Goal: Task Accomplishment & Management: Complete application form

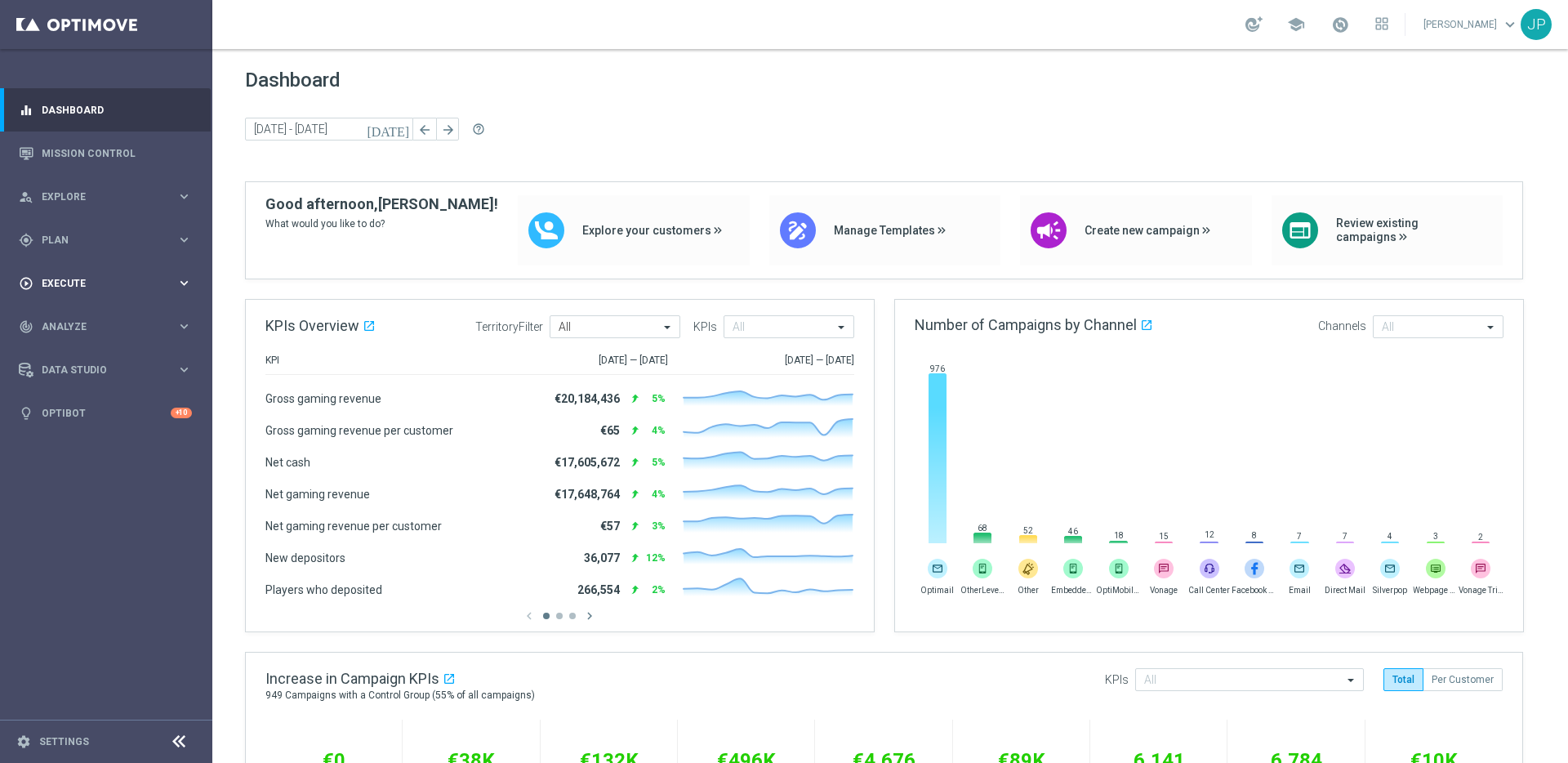
click at [93, 287] on div "play_circle_outline Execute" at bounding box center [97, 283] width 158 height 15
click at [98, 319] on link "Campaign Builder" at bounding box center [105, 316] width 127 height 13
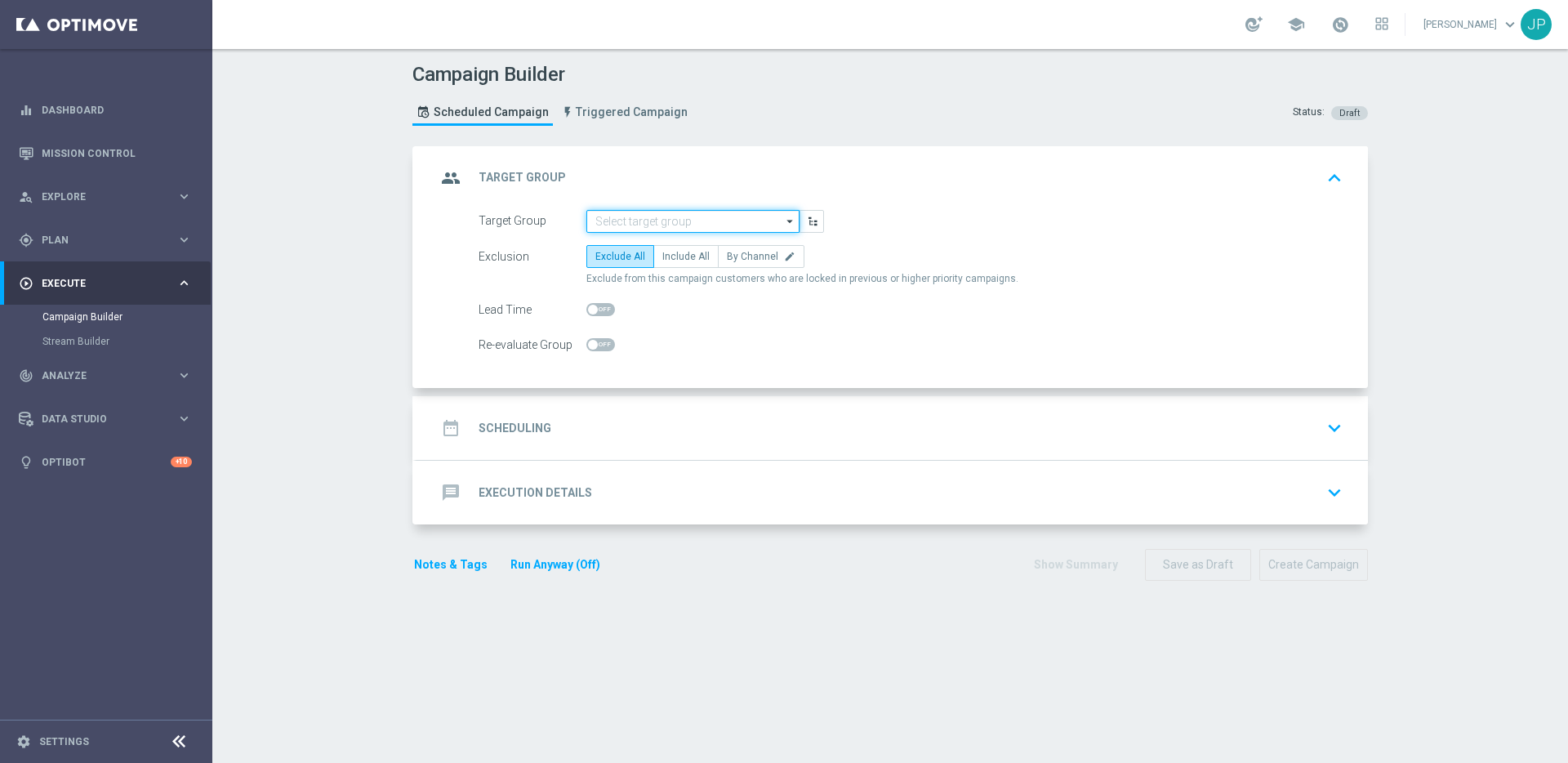
click at [688, 227] on input at bounding box center [693, 222] width 213 height 23
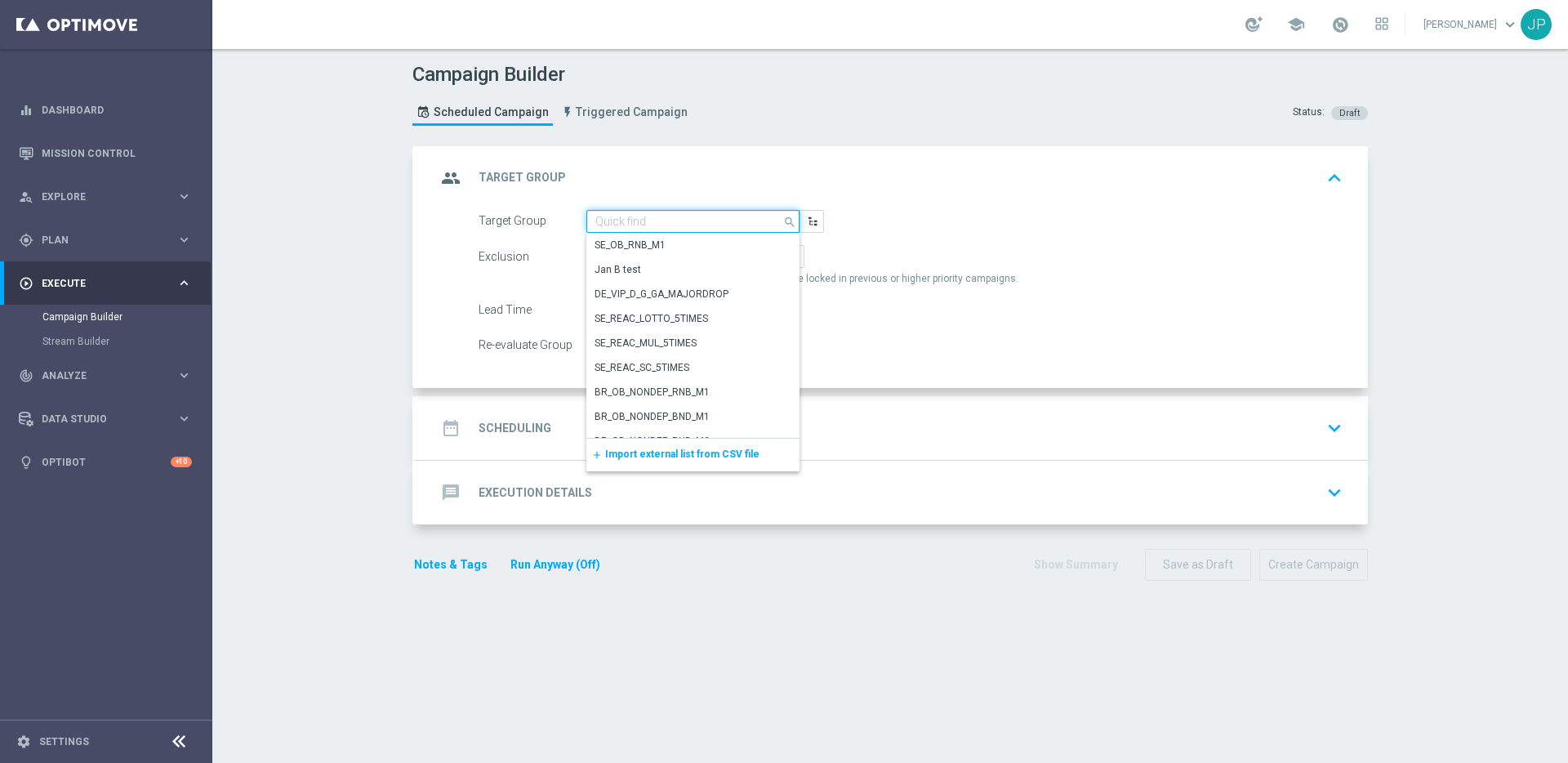
paste input "UK_ALL_VERTICALS_RICHINBOX | Actives, Reactivated & New"
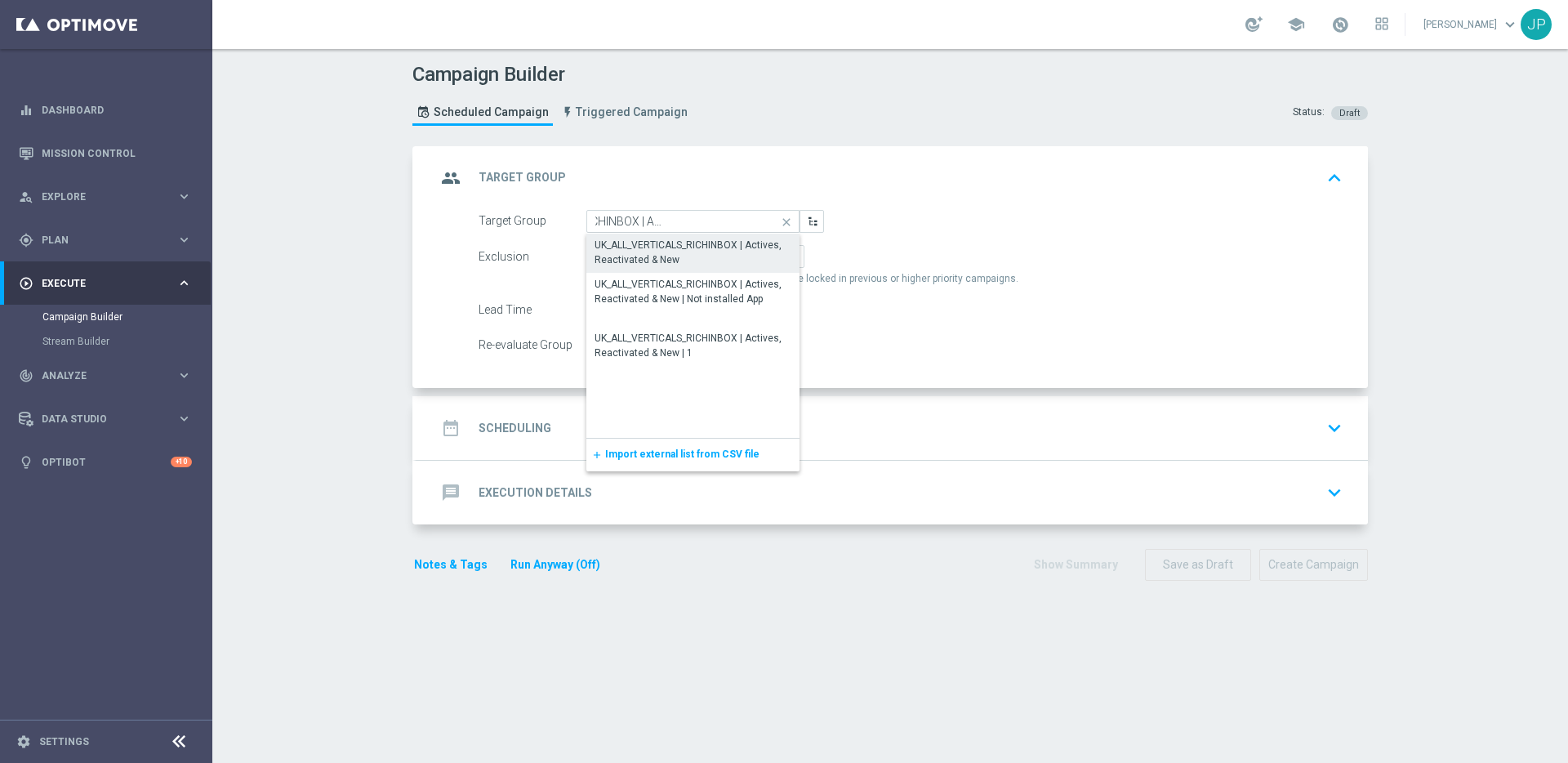
click at [686, 256] on div "UK_ALL_VERTICALS_RICHINBOX | Actives, Reactivated & New" at bounding box center [693, 252] width 197 height 30
type input "UK_ALL_VERTICALS_RICHINBOX | Actives, Reactivated & New"
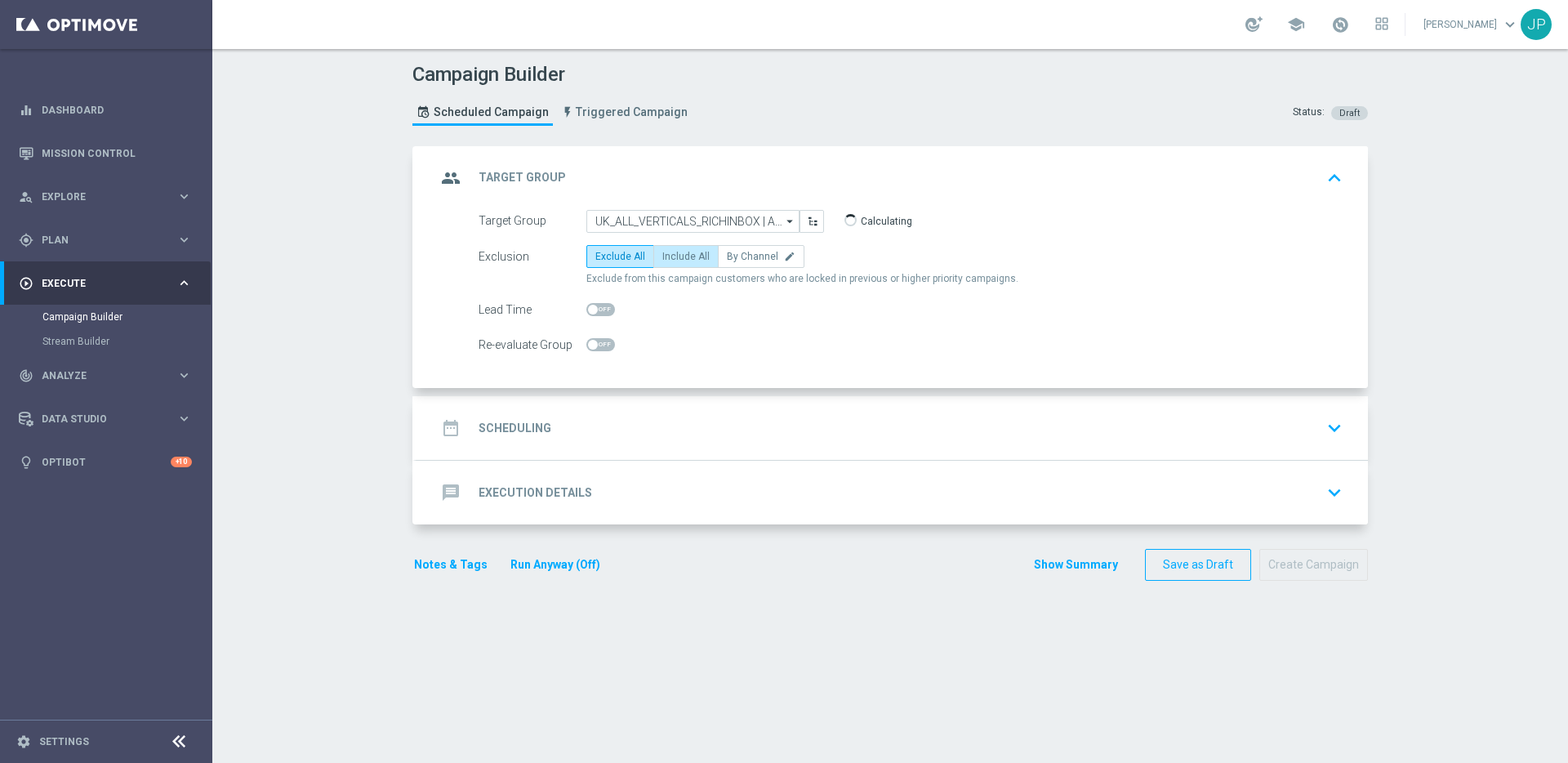
click at [686, 259] on span "Include All" at bounding box center [686, 256] width 47 height 11
click at [673, 259] on input "Include All" at bounding box center [667, 259] width 11 height 11
radio input "true"
click at [673, 410] on div "date_range Scheduling keyboard_arrow_down" at bounding box center [892, 427] width 952 height 64
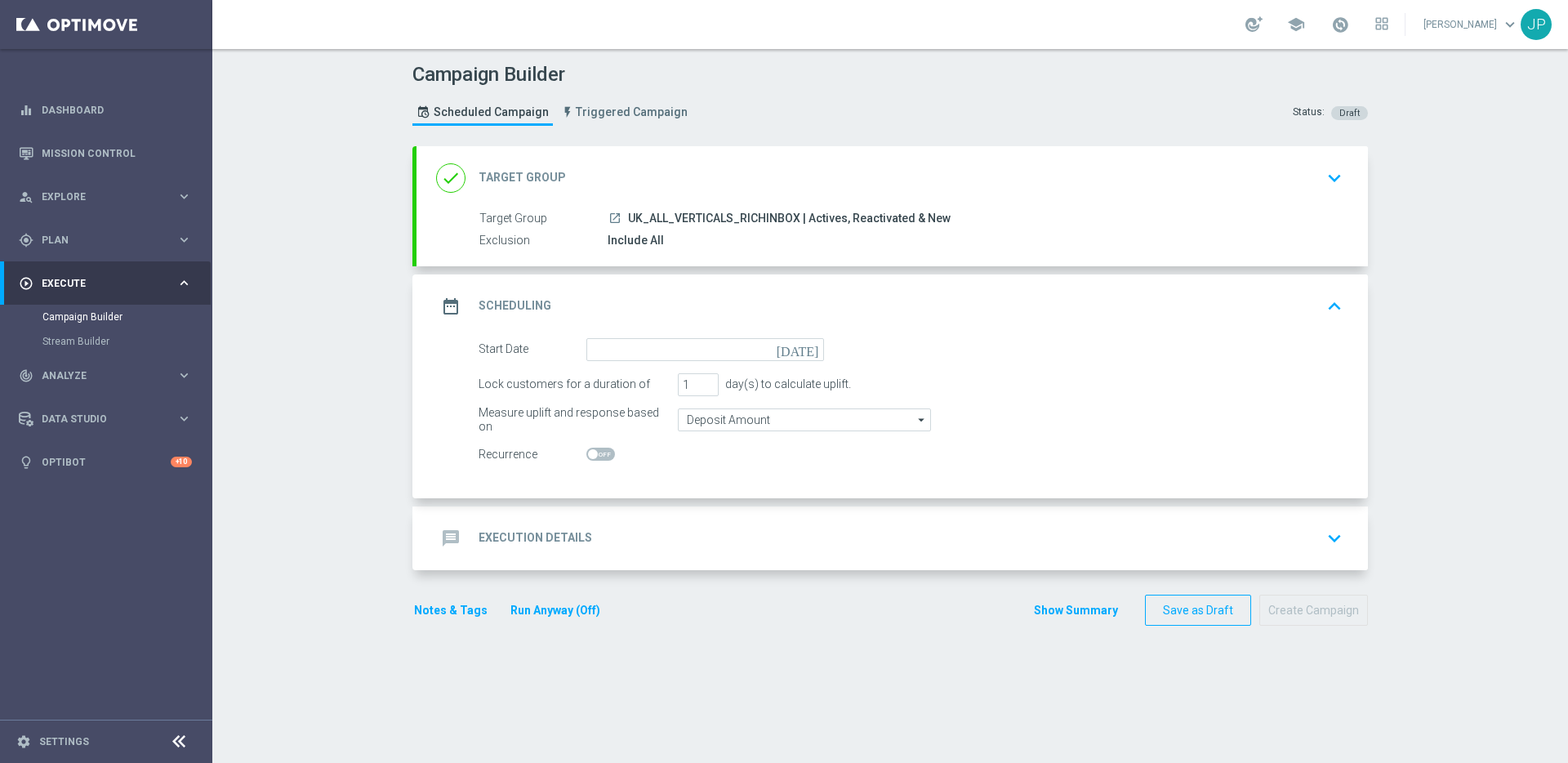
click at [800, 350] on icon "[DATE]" at bounding box center [800, 347] width 48 height 18
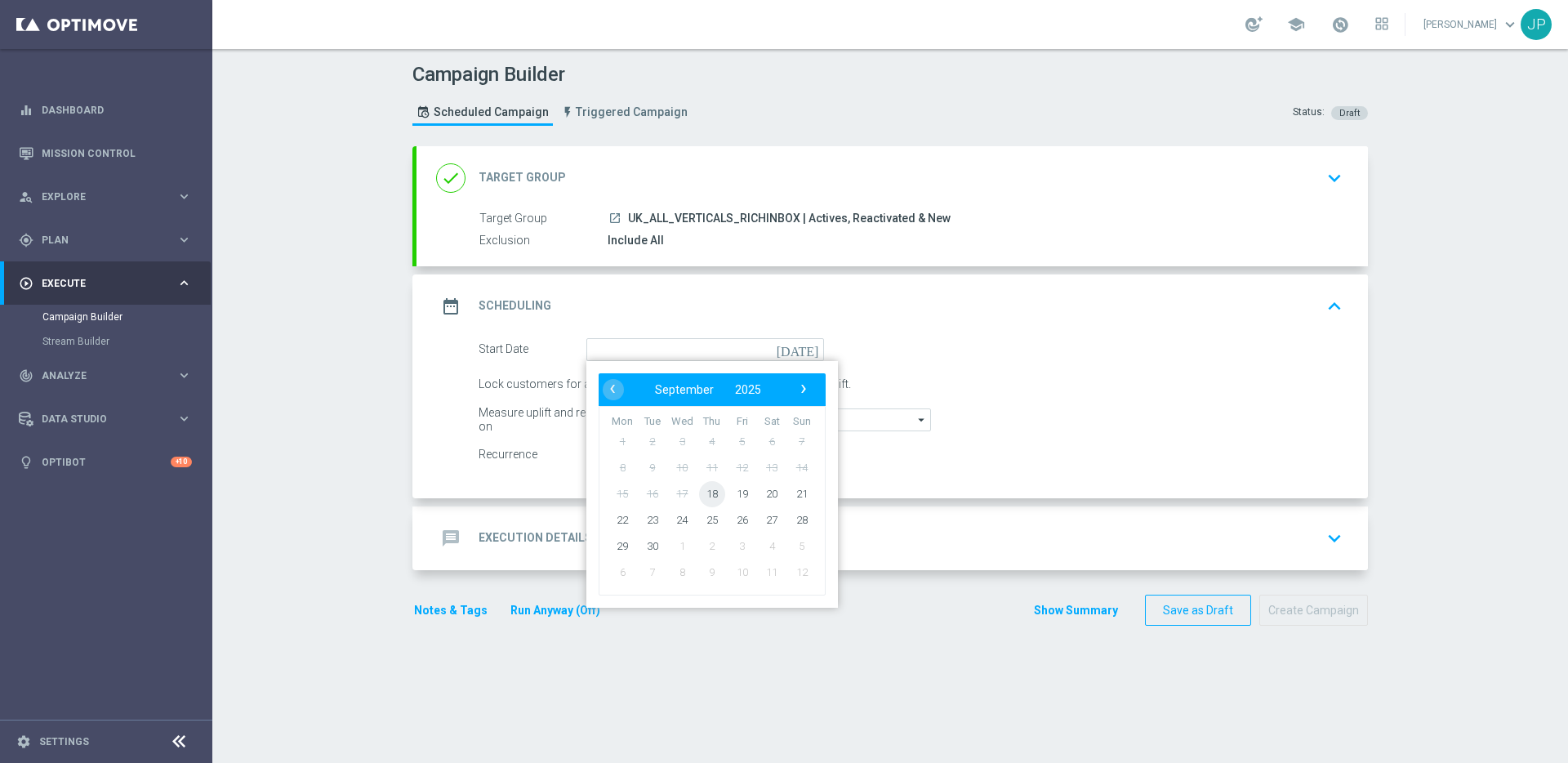
click at [711, 490] on span "18" at bounding box center [712, 493] width 26 height 26
type input "[DATE]"
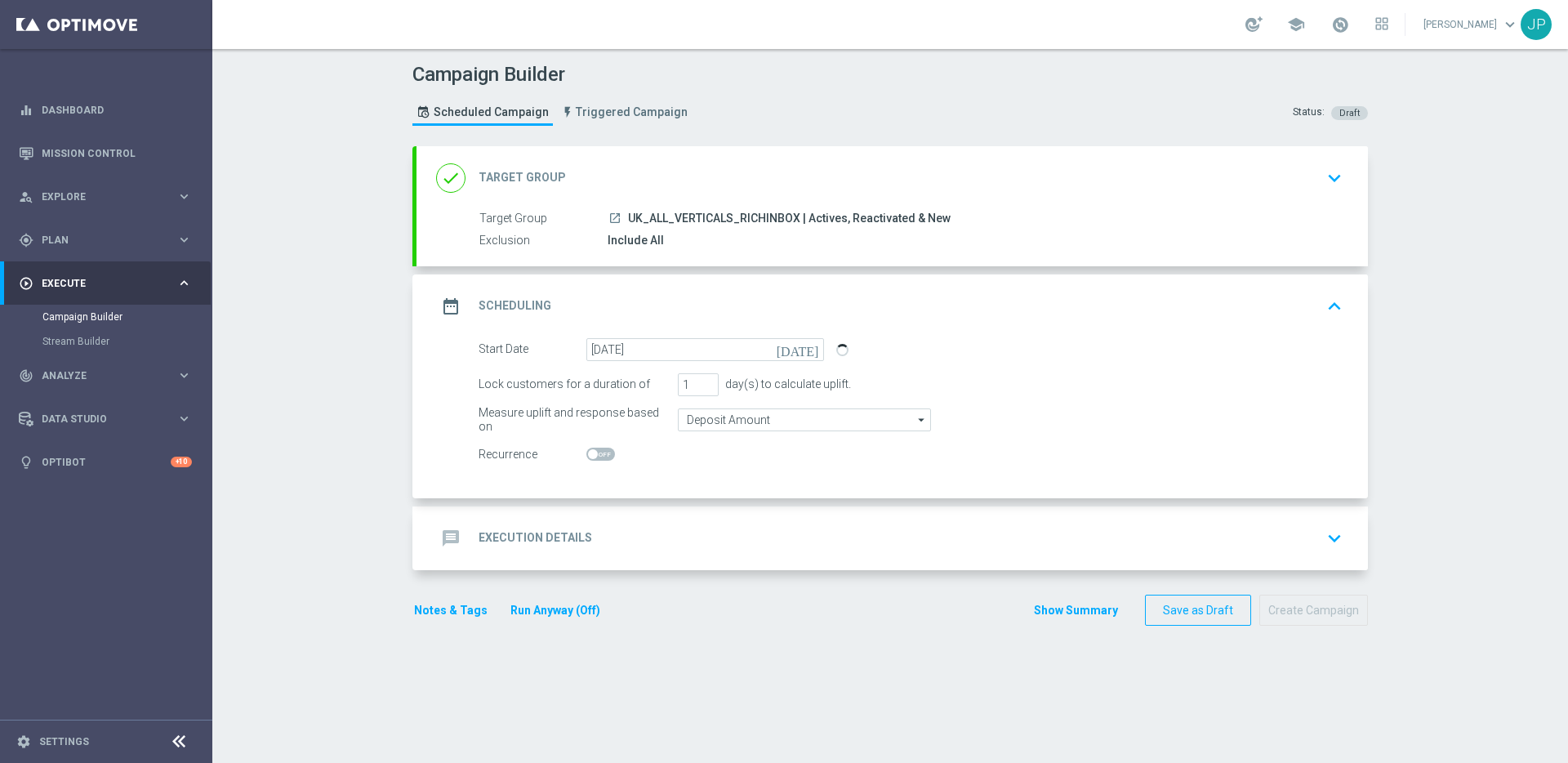
click at [721, 534] on div "message Execution Details keyboard_arrow_down" at bounding box center [892, 538] width 912 height 31
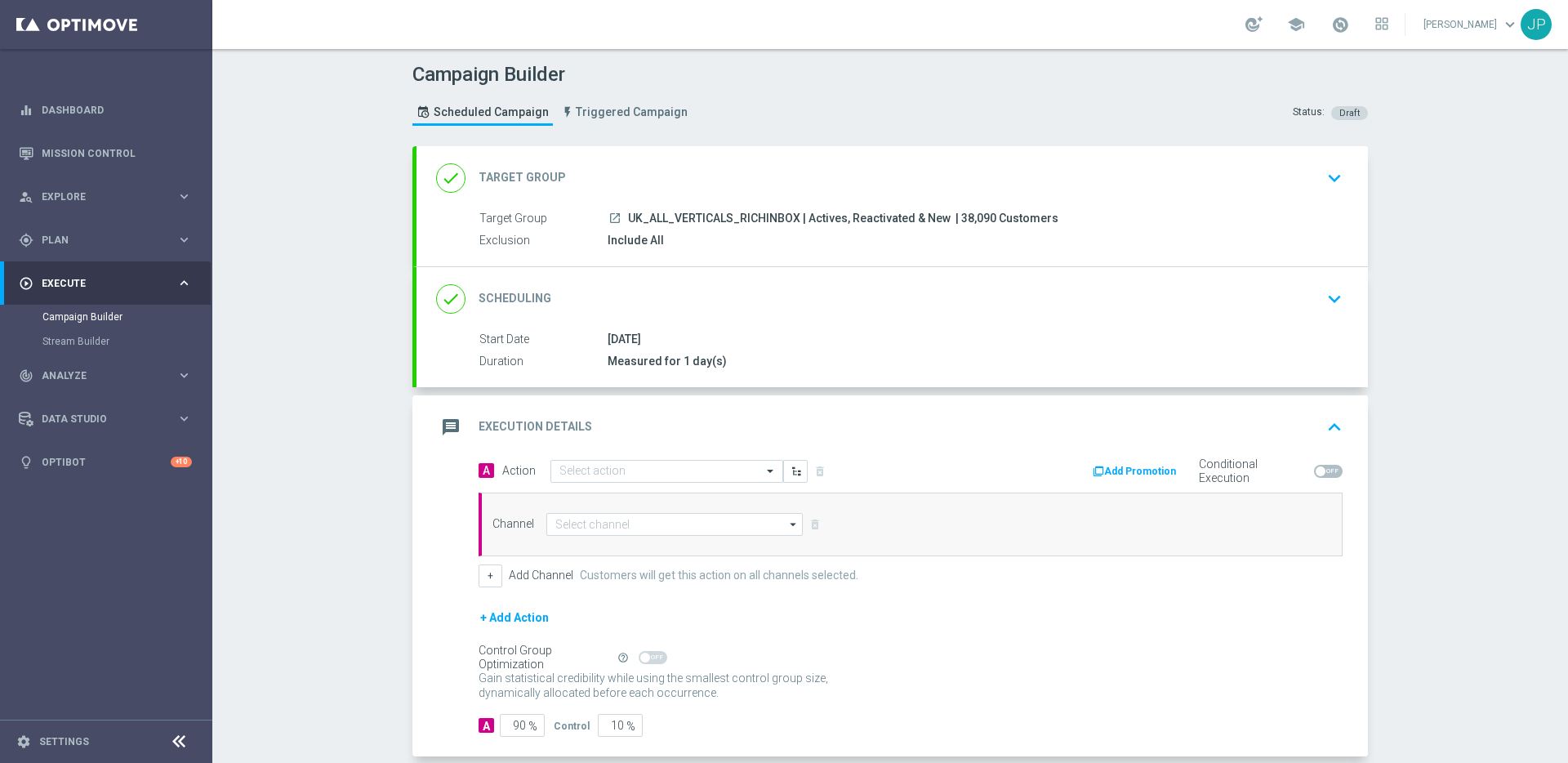
click at [955, 220] on span "| 38,090 Customers" at bounding box center [1007, 219] width 103 height 15
click at [962, 220] on span "| 38,090 Customers" at bounding box center [1007, 219] width 103 height 15
copy span "38,090"
click at [679, 474] on input "text" at bounding box center [650, 472] width 182 height 14
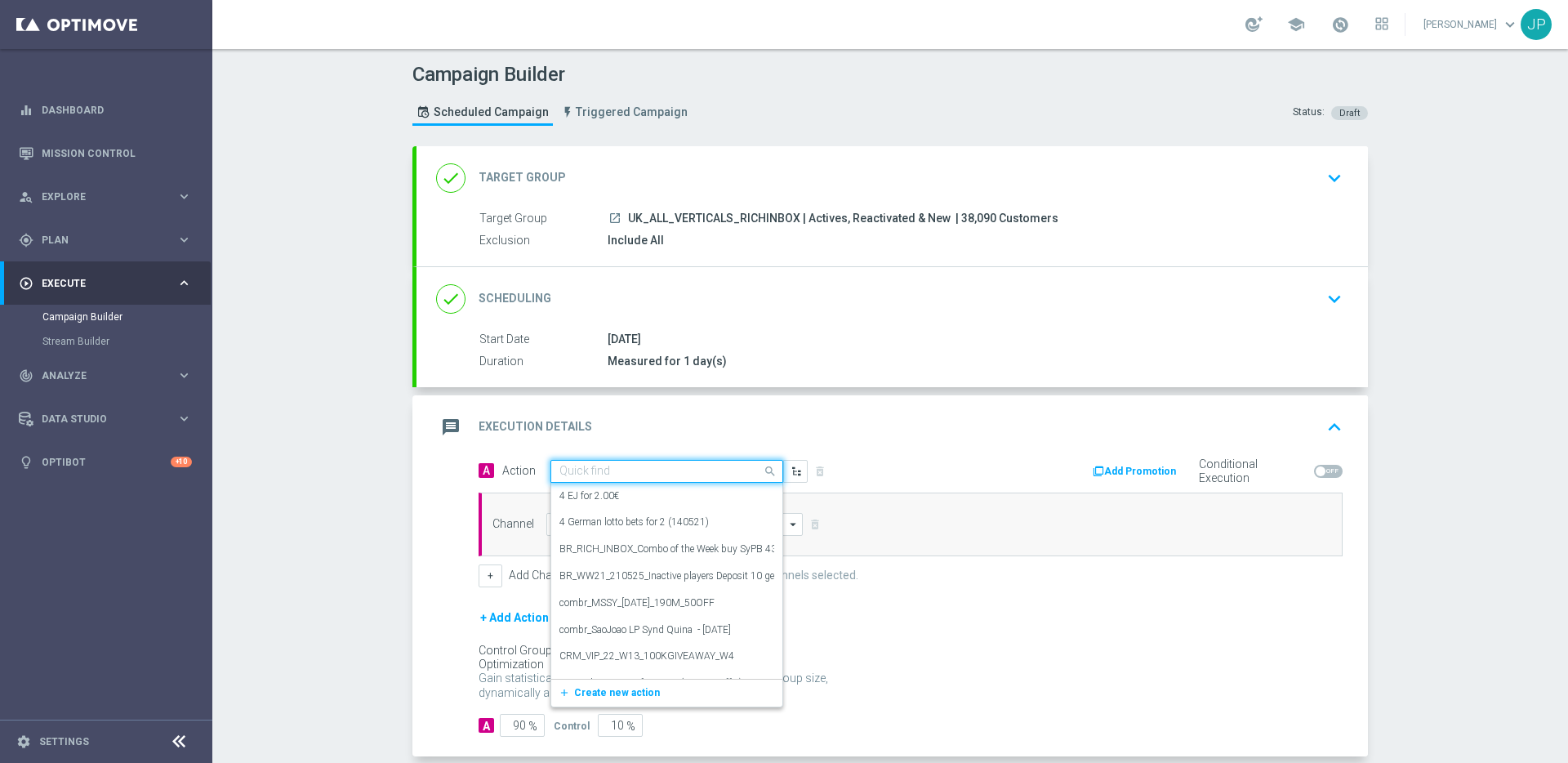
paste input "en_GB_NVIP_TAC_GM__250918_GAMEPUSH_TIKI_ISLAND_FISHING"
type input "en_GB_NVIP_TAC_GM__250918_GAMEPUSH_TIKI_ISLAND_FISHING"
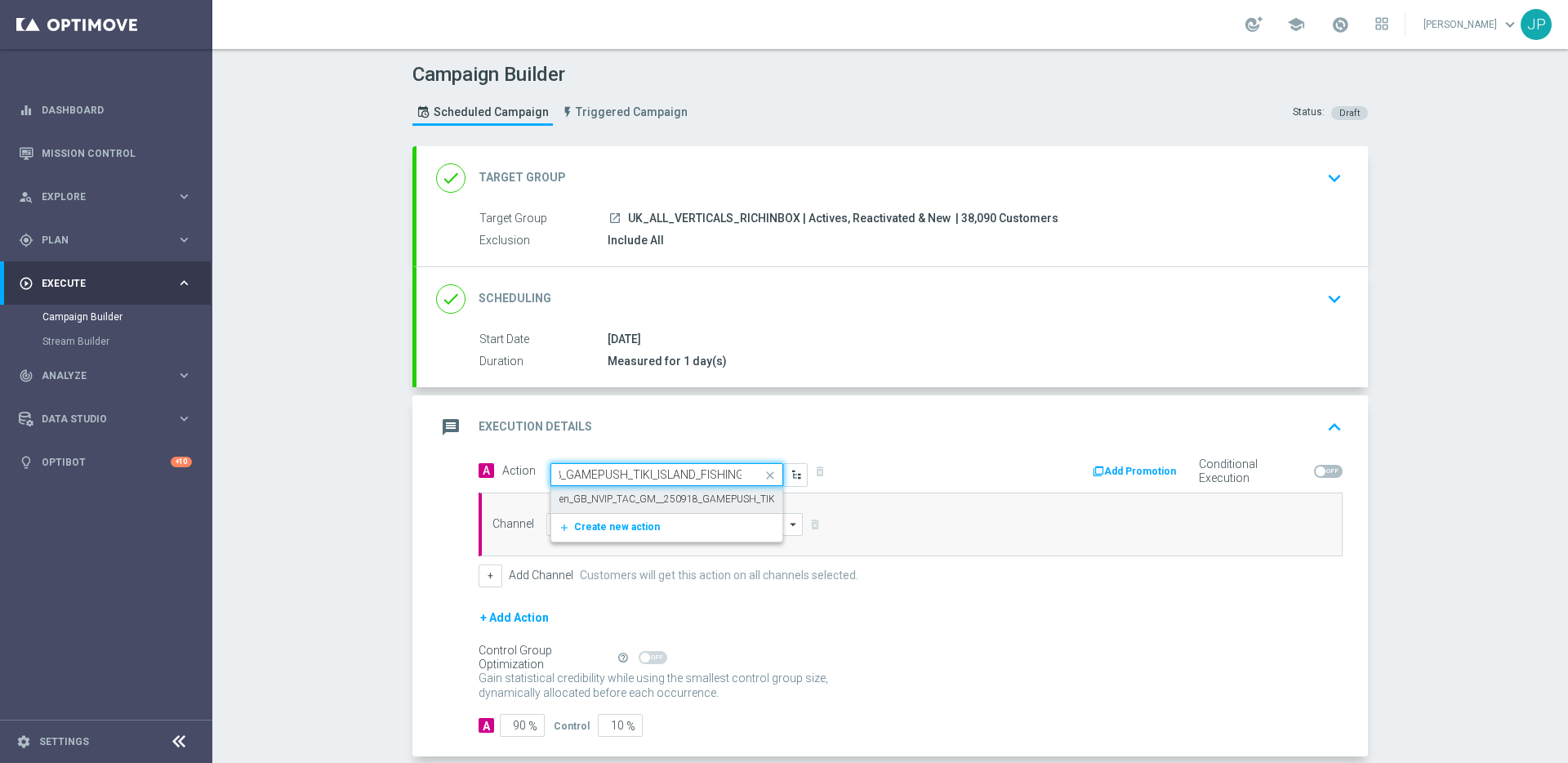
click at [671, 498] on label "en_GB_NVIP_TAC_GM__250918_GAMEPUSH_TIKI_ISLAND_FISHING" at bounding box center [708, 499] width 298 height 14
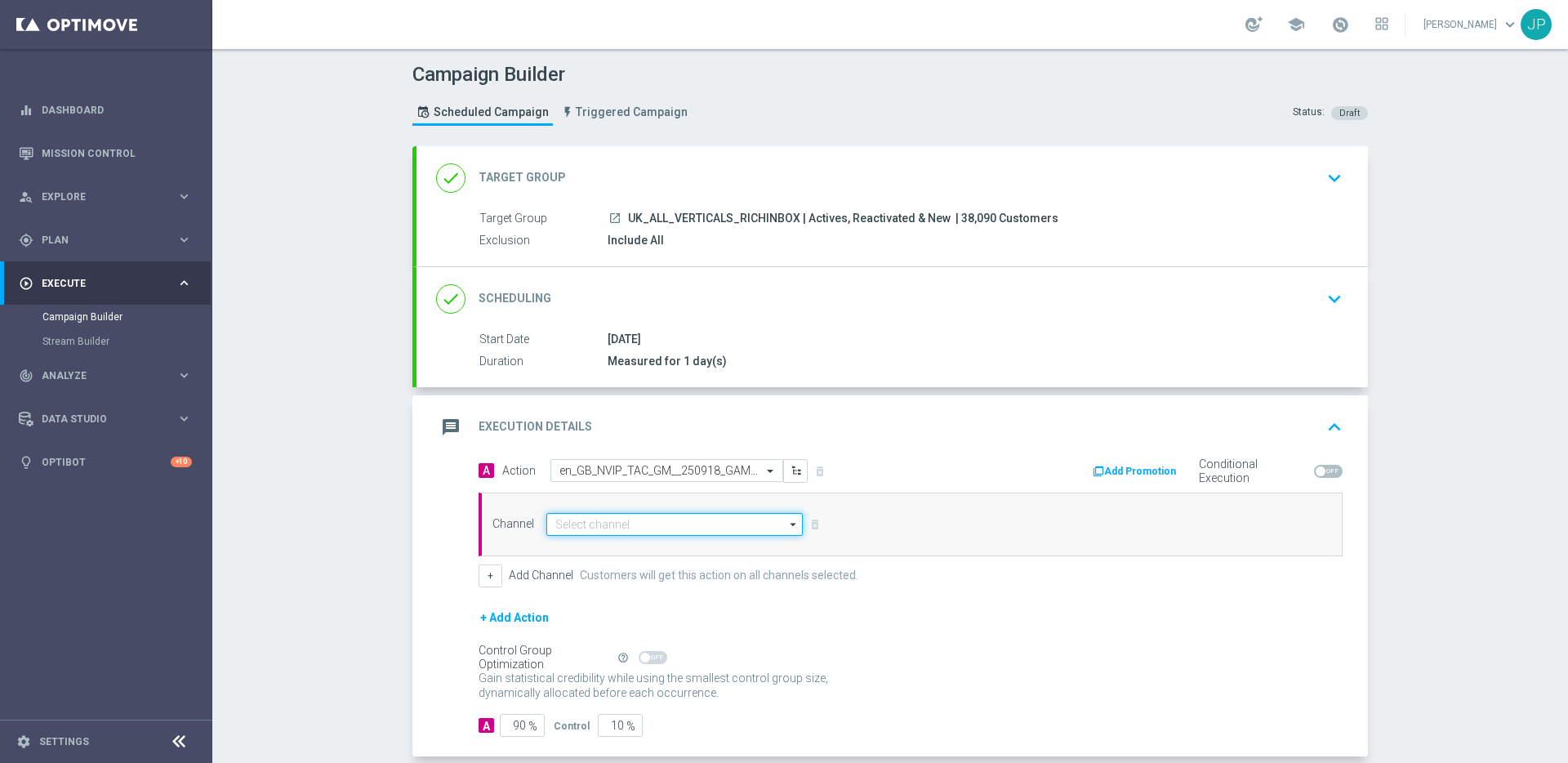
click at [666, 527] on input at bounding box center [674, 525] width 257 height 23
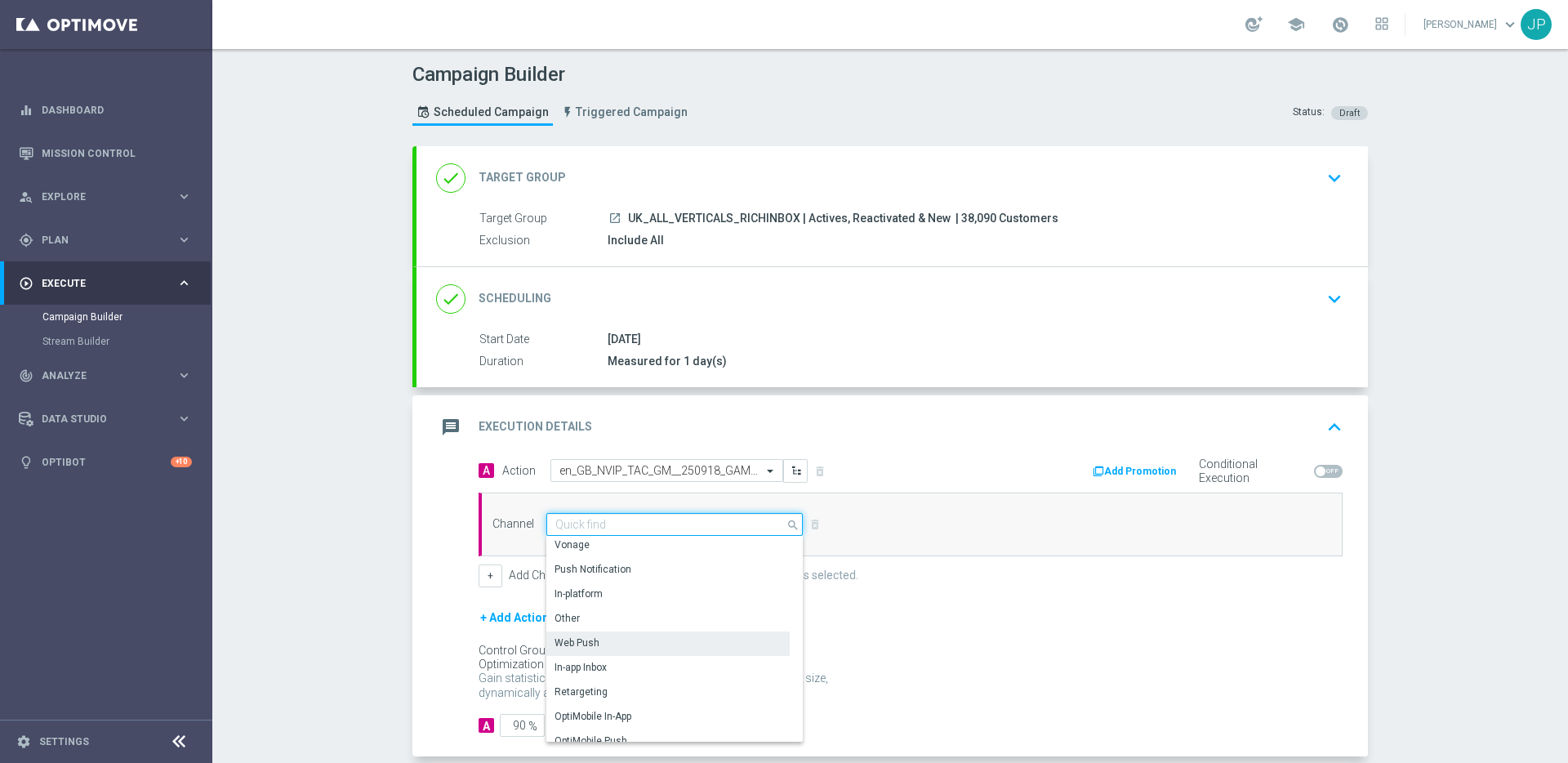
scroll to position [432, 0]
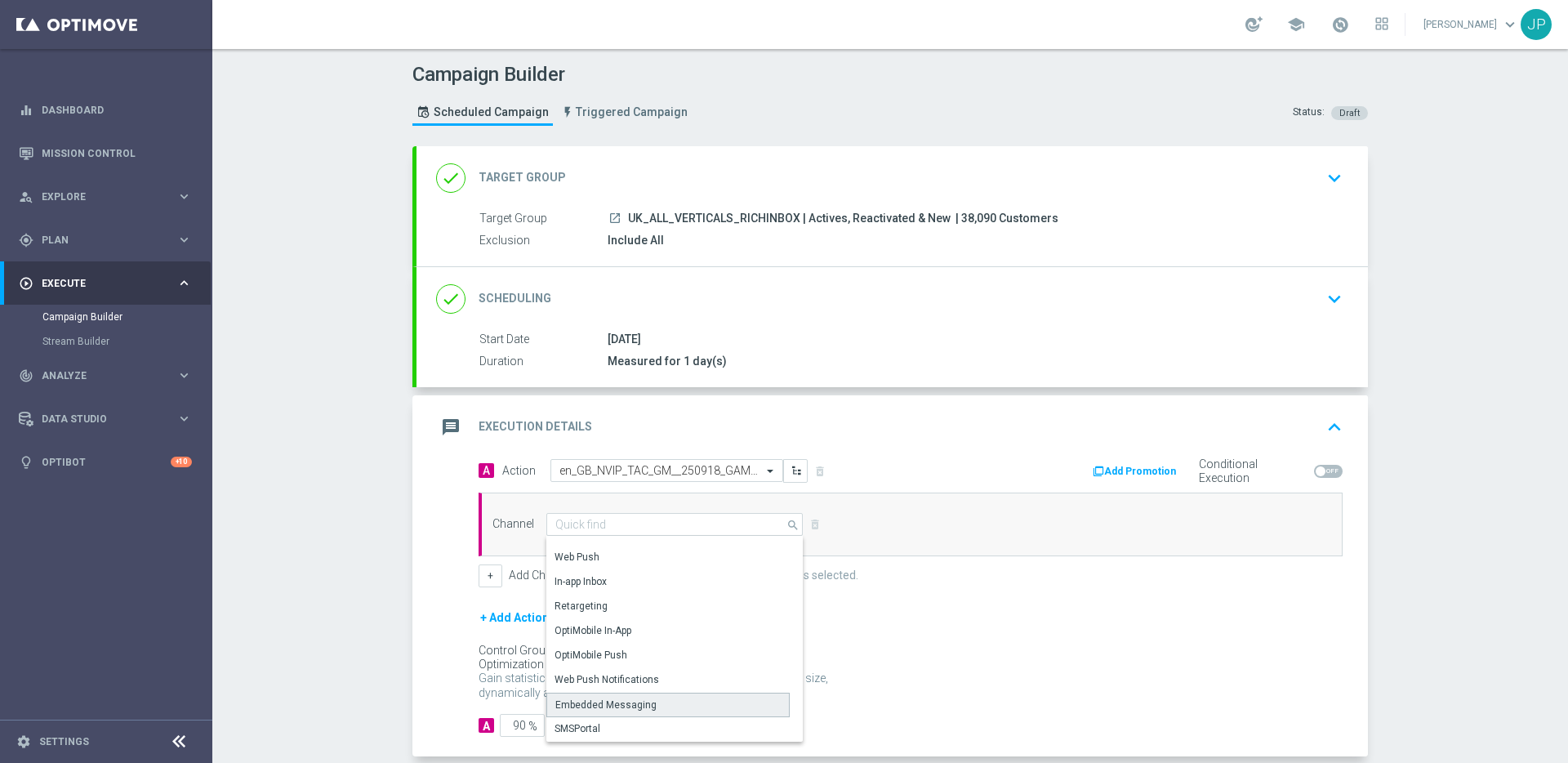
click at [636, 707] on div "Embedded Messaging" at bounding box center [606, 704] width 102 height 15
type input "Embedded Messaging"
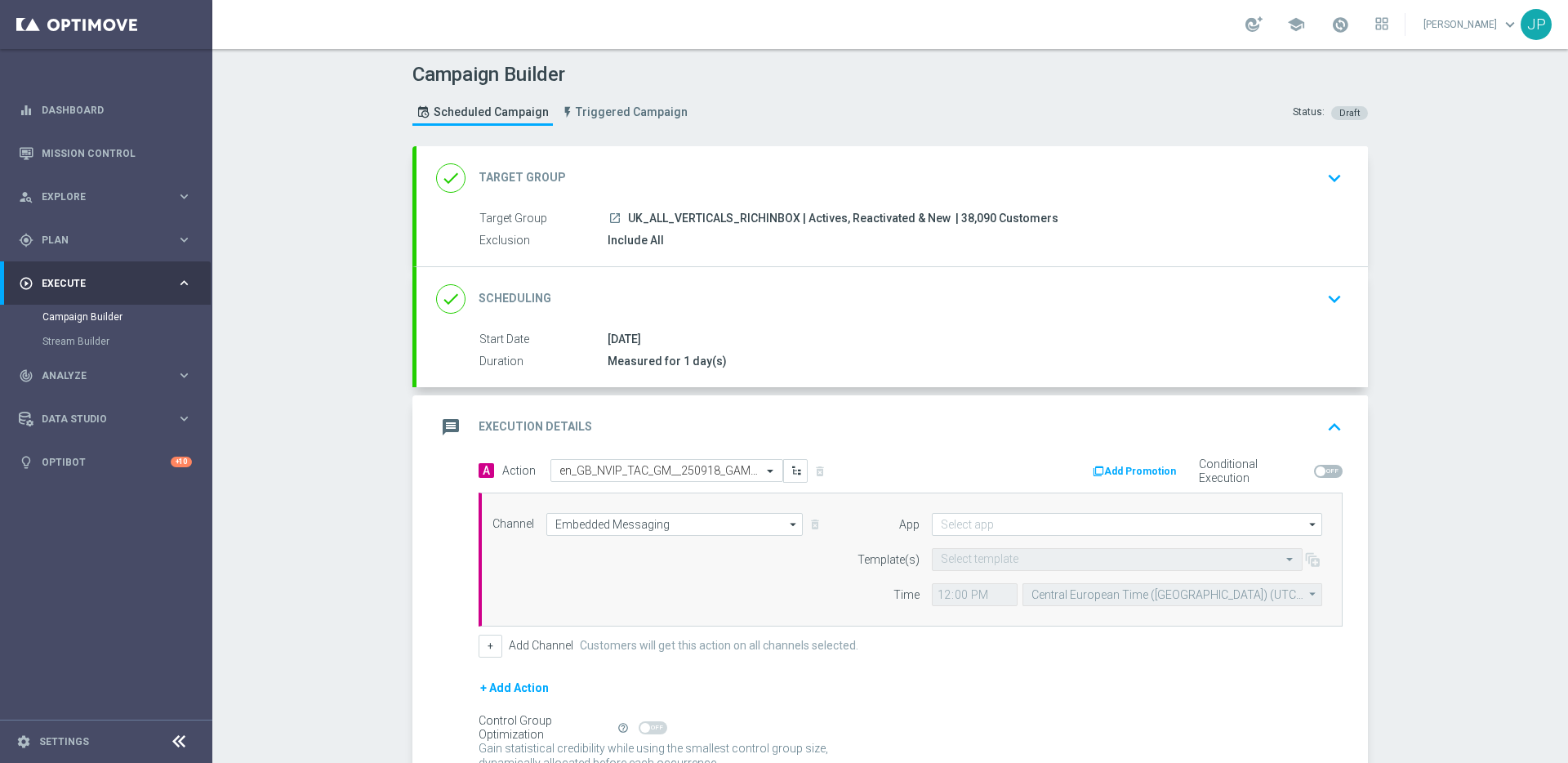
scroll to position [152, 0]
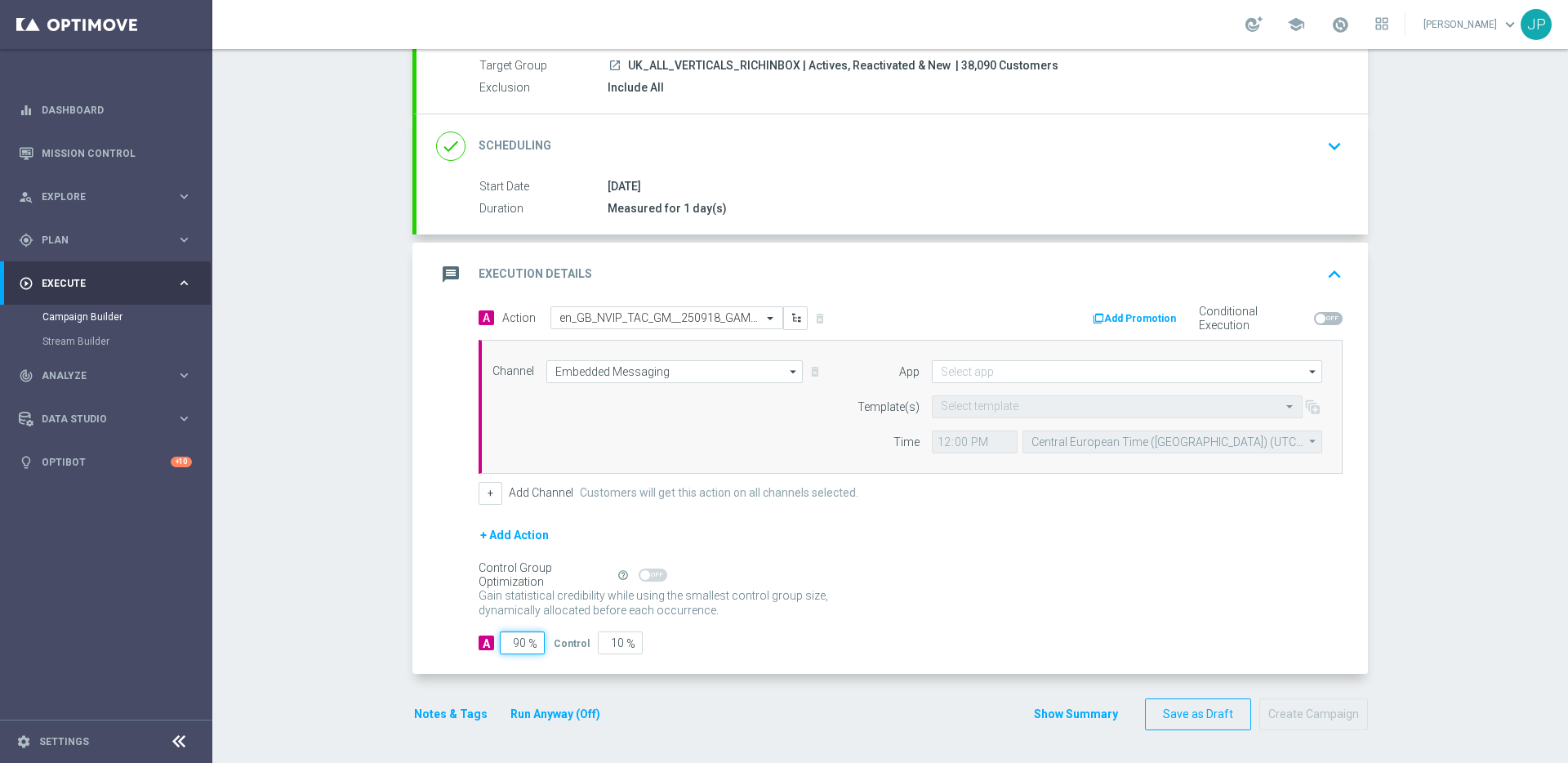
click at [514, 642] on input "90" at bounding box center [522, 643] width 45 height 23
type input "0"
type input "100"
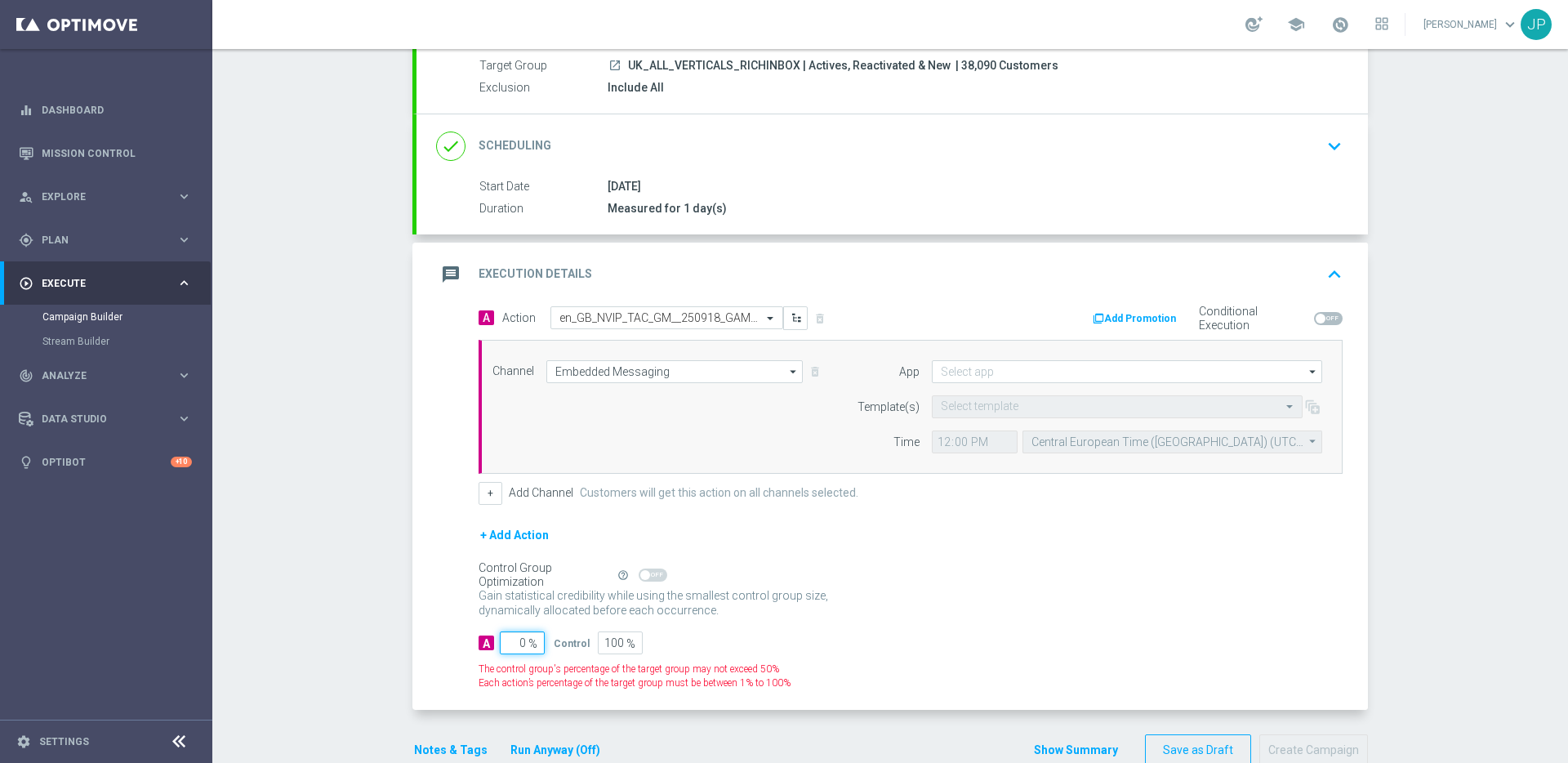
type input "10"
type input "90"
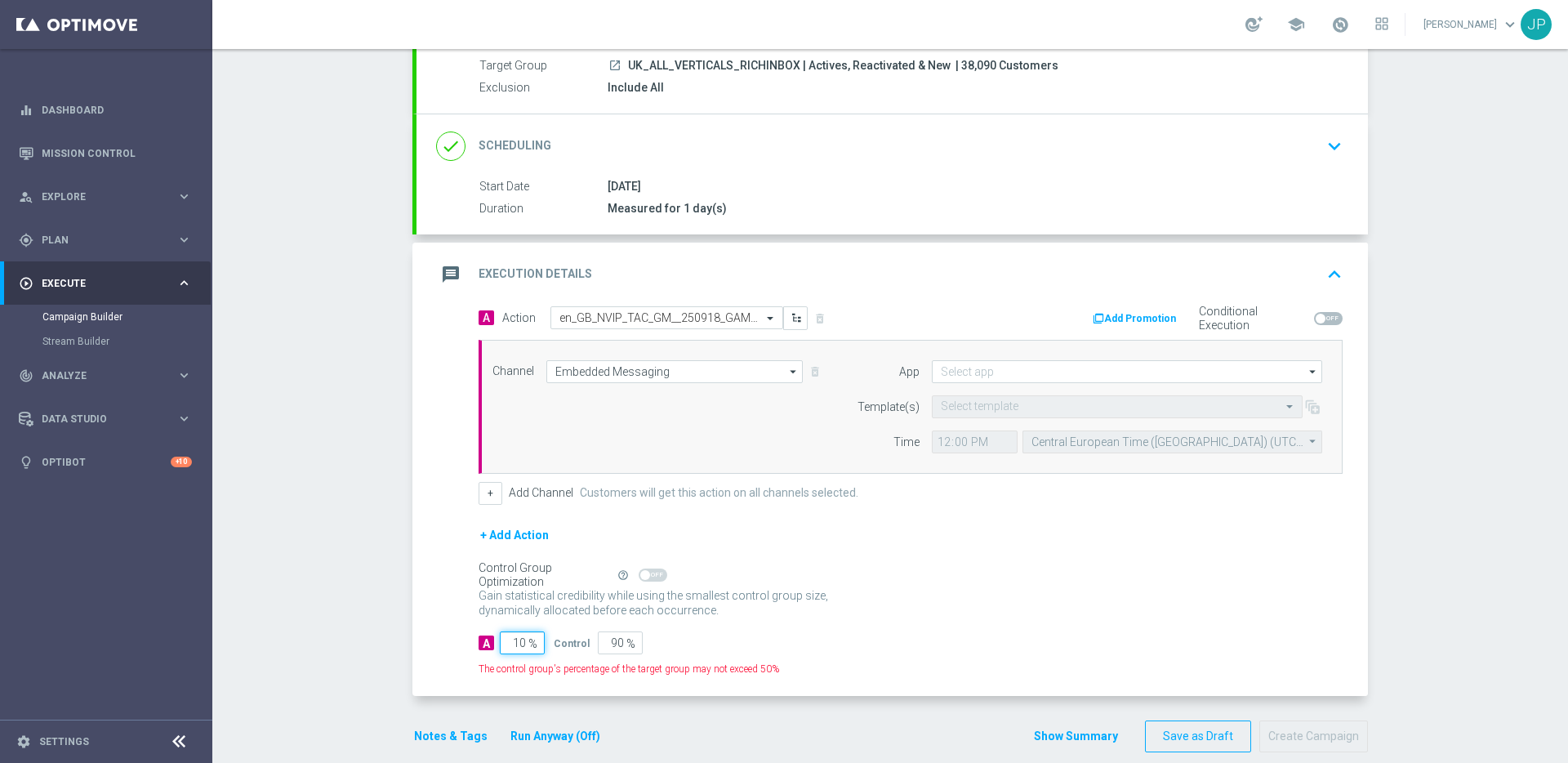
type input "100"
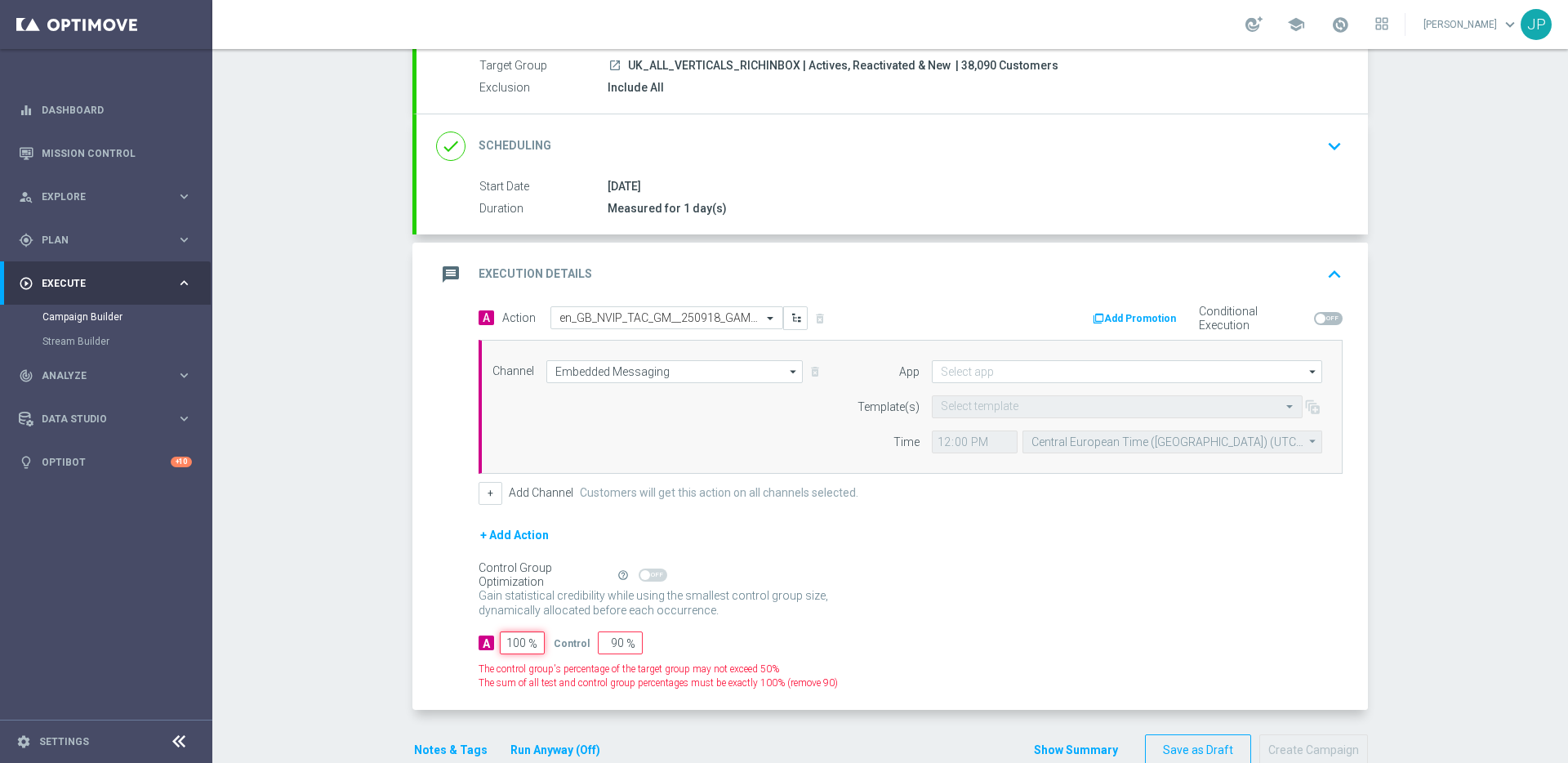
type input "0"
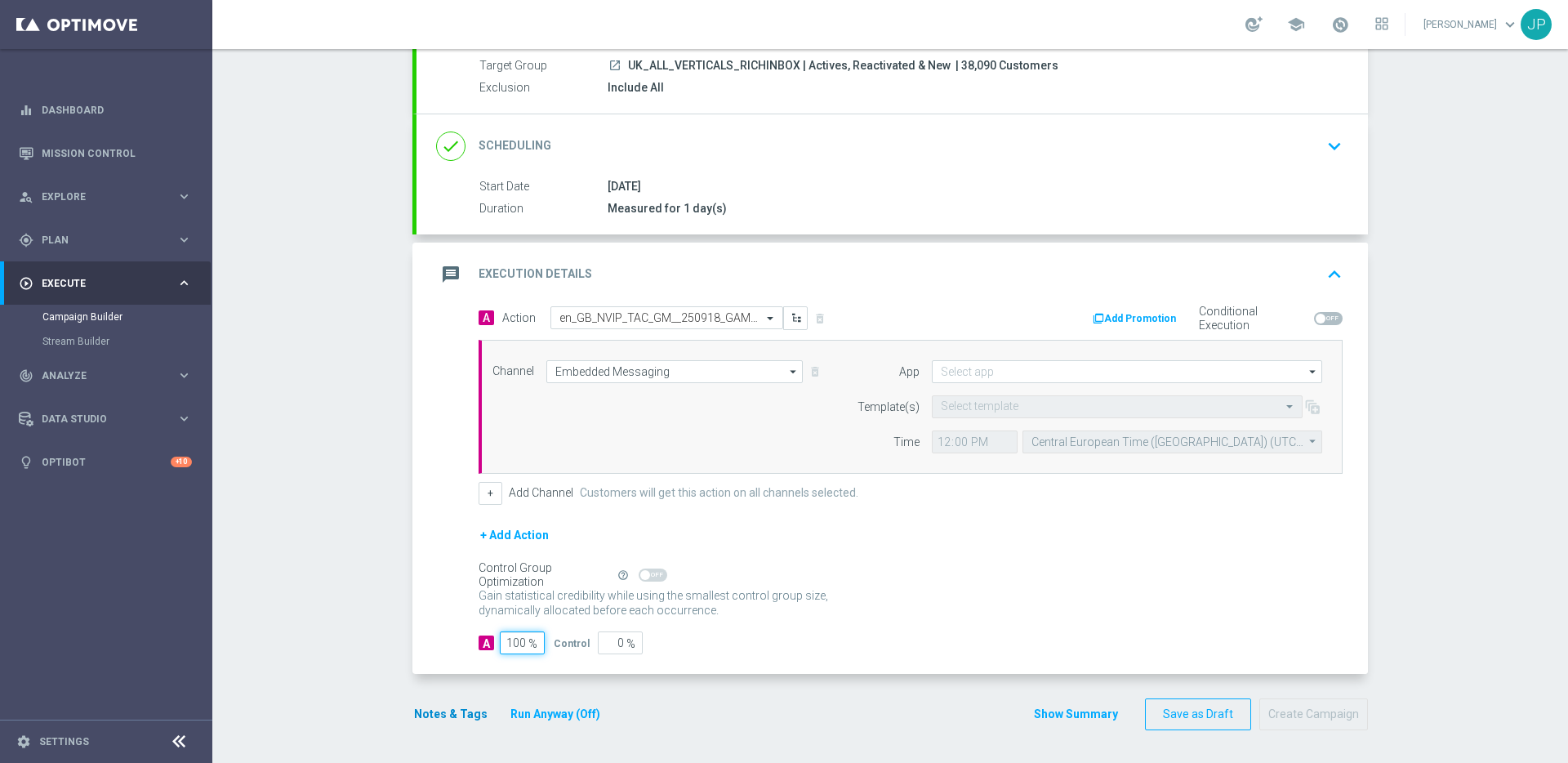
type input "100"
click at [457, 715] on button "Notes & Tags" at bounding box center [451, 714] width 77 height 20
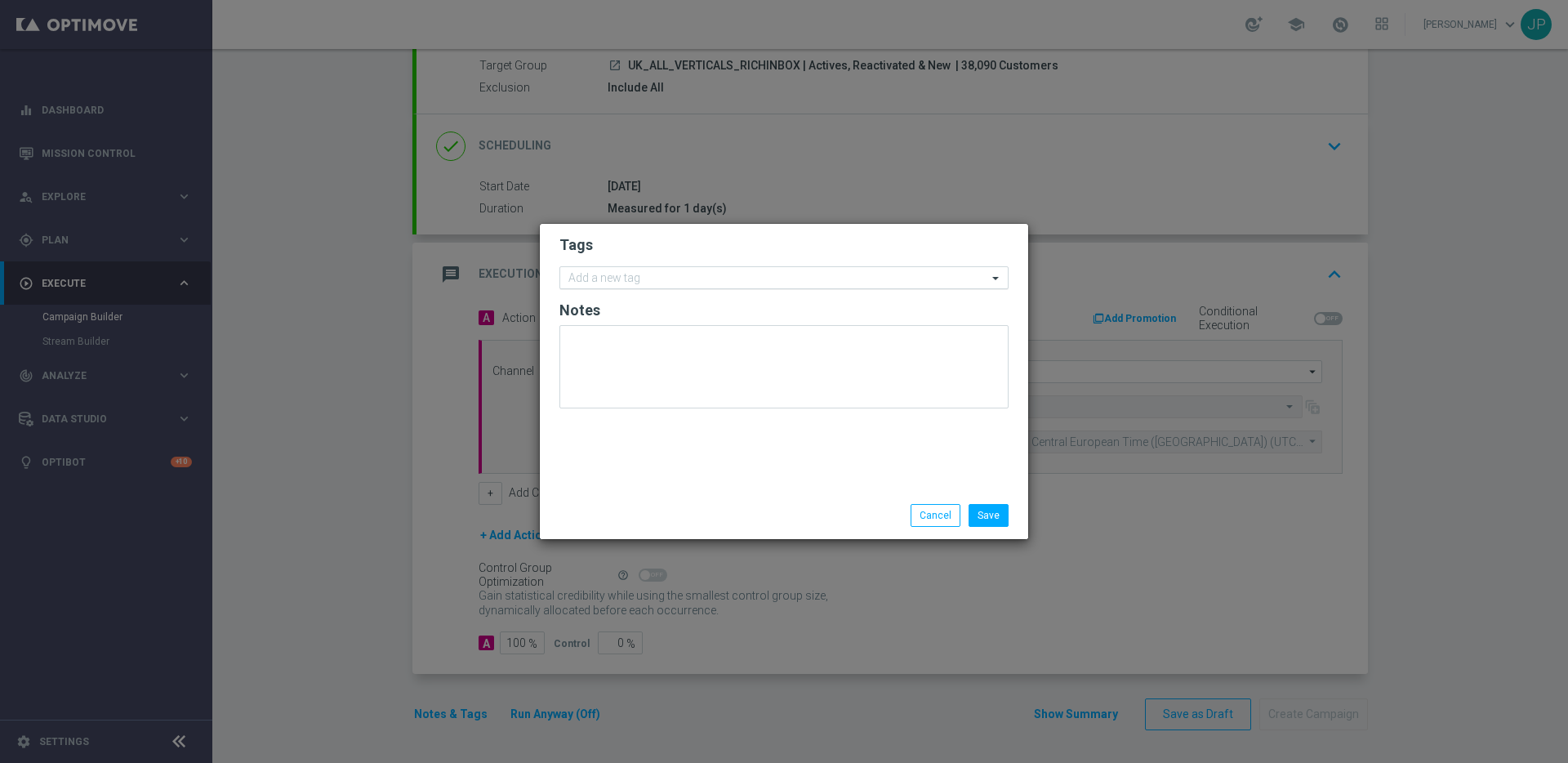
click at [714, 273] on input "text" at bounding box center [777, 279] width 418 height 14
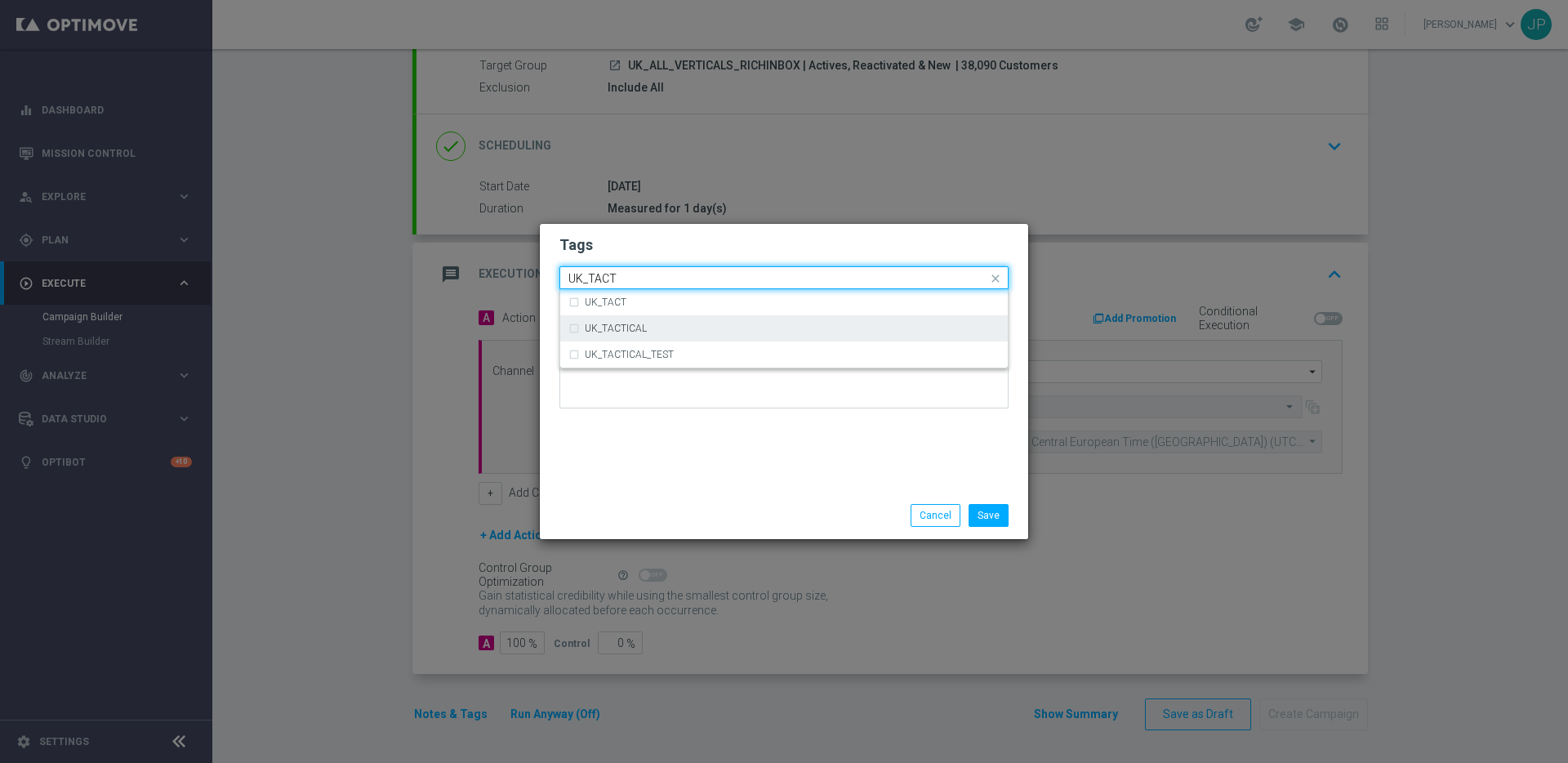
click at [711, 334] on div "UK_TACTICAL" at bounding box center [784, 329] width 431 height 26
type input "UK_TACT"
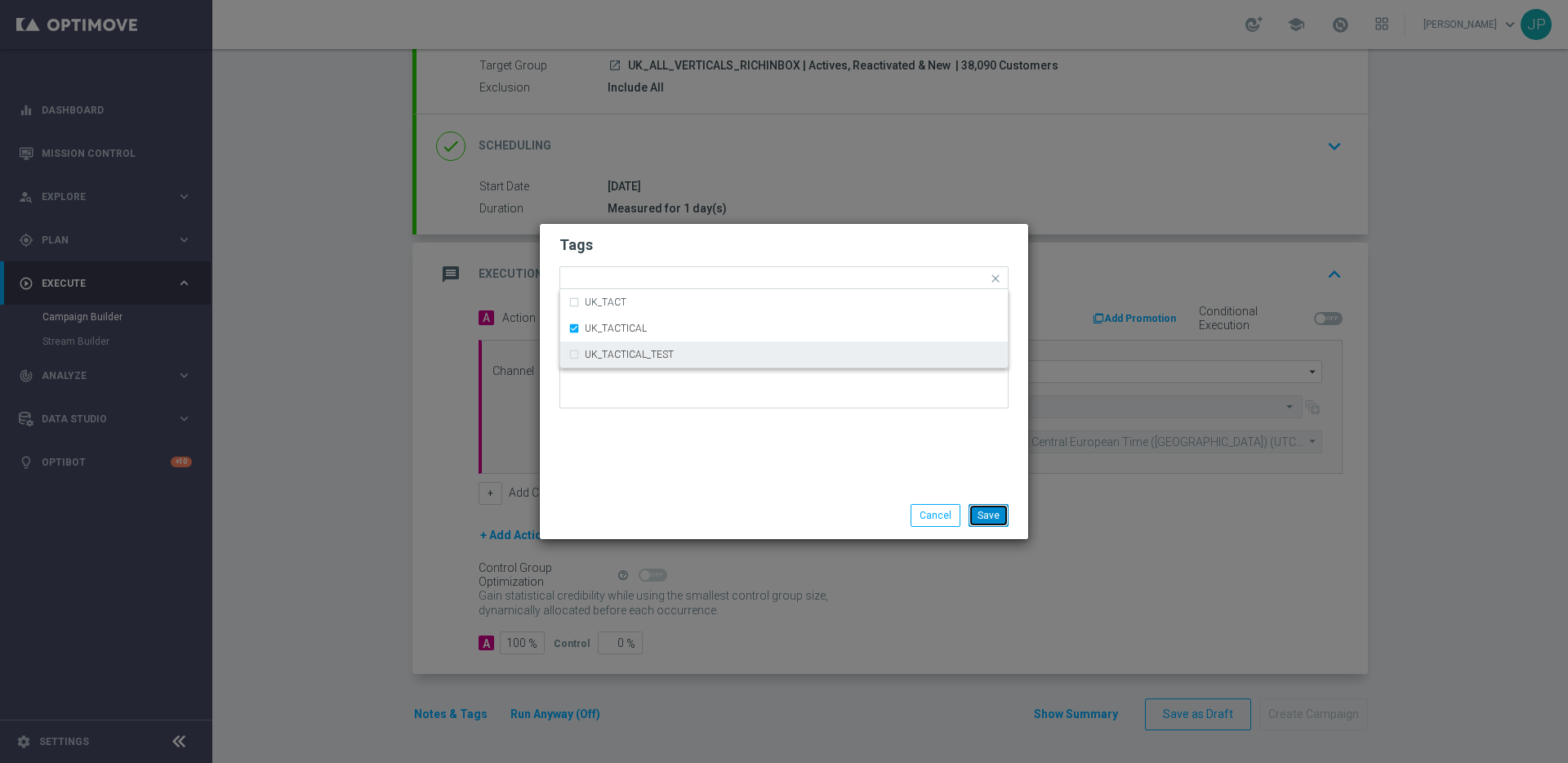
click at [982, 515] on button "Save" at bounding box center [988, 515] width 40 height 23
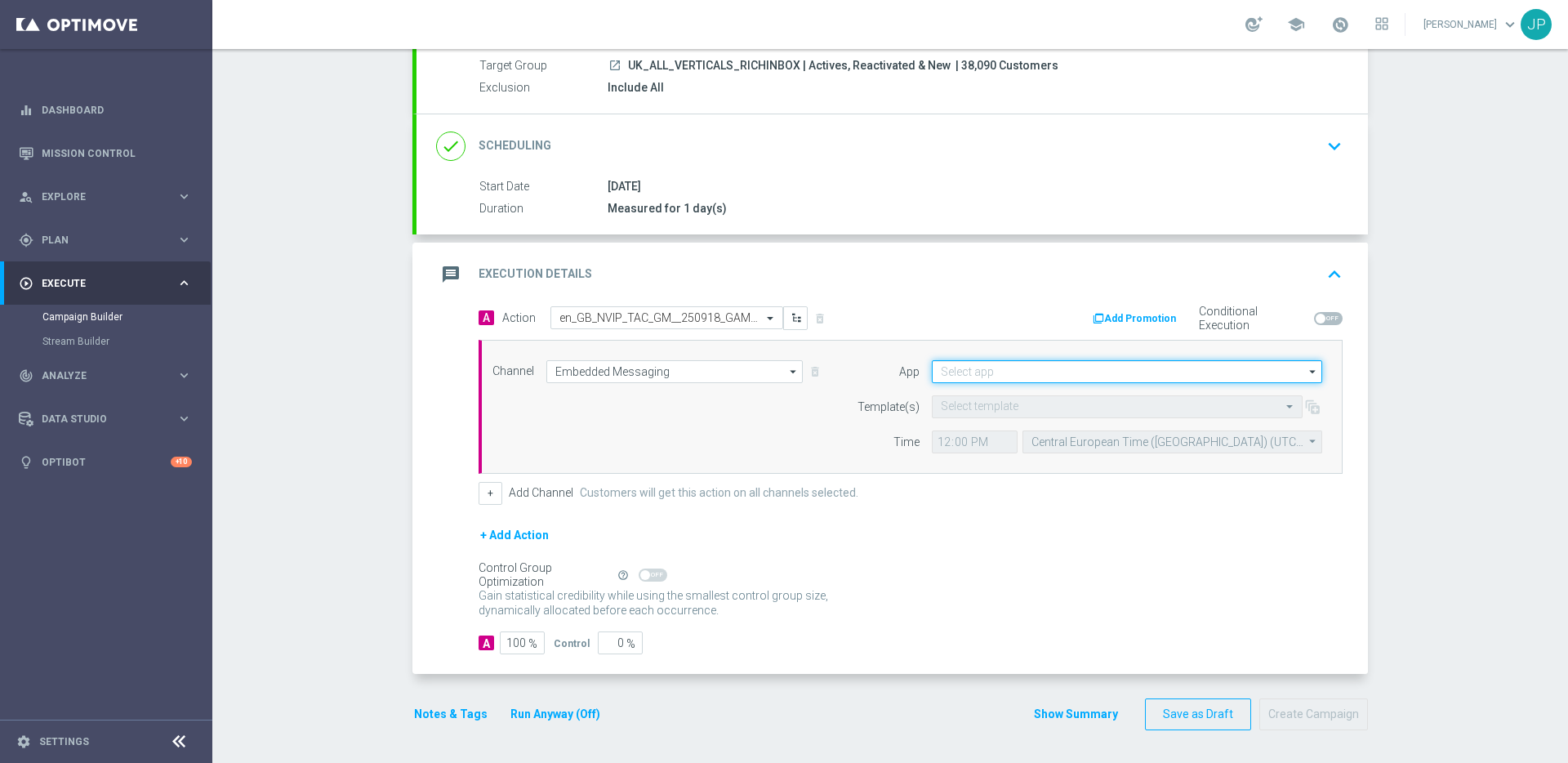
click at [1112, 373] on input at bounding box center [1127, 371] width 390 height 23
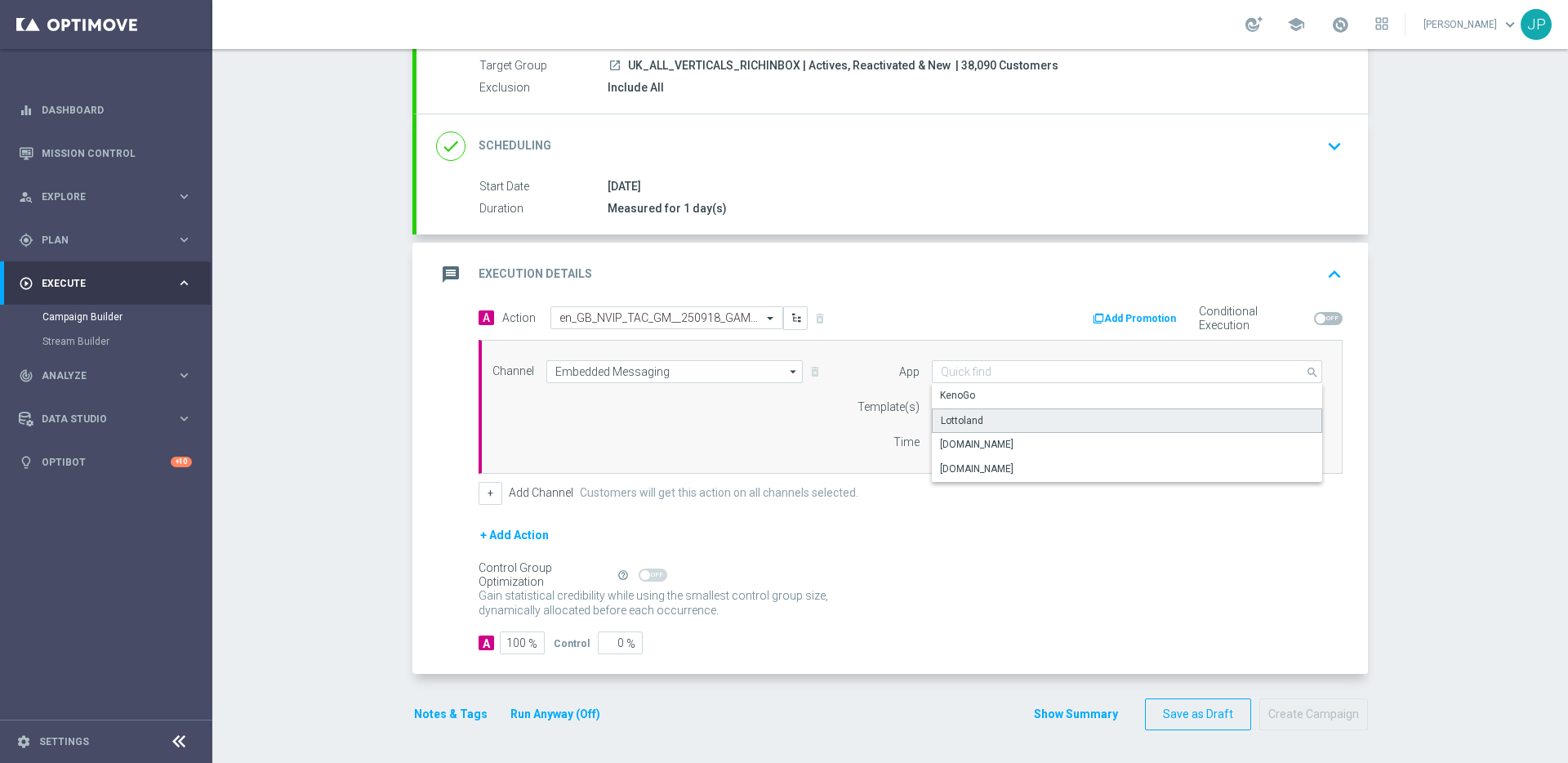
click at [1065, 420] on div "Lottoland" at bounding box center [1127, 420] width 390 height 25
type input "Lottoland"
click at [1012, 582] on div "Control Group Optimization Self Optimizing Campaign help_outline" at bounding box center [911, 575] width 864 height 18
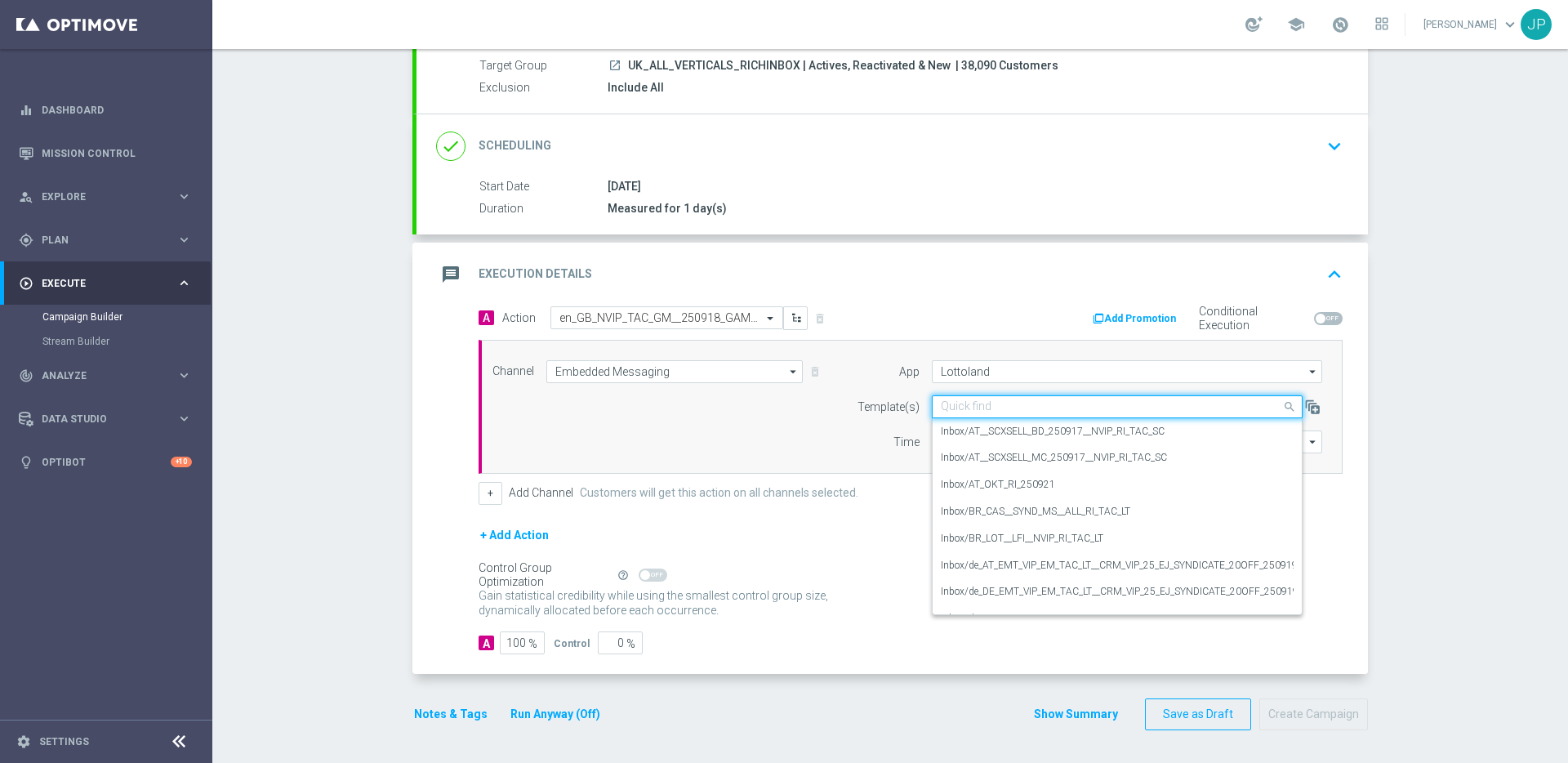
click at [987, 411] on input "text" at bounding box center [1100, 407] width 320 height 14
paste input "en_GB_NVIP_TAC_GM__250918_GAMEPUSH_TIKI_ISLAND_FISHING"
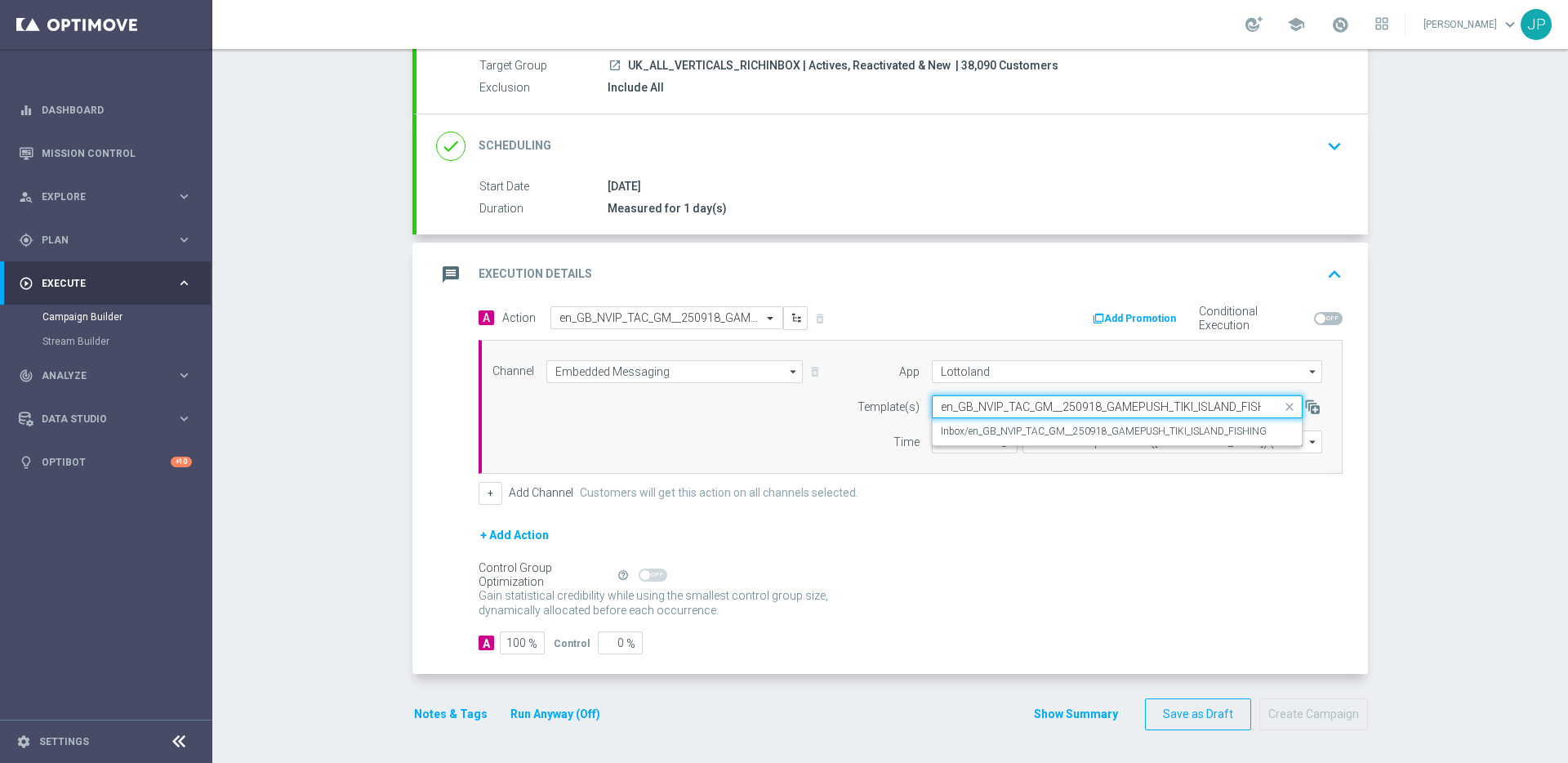
scroll to position [0, 21]
click at [997, 434] on label "Inbox/en_GB_NVIP_TAC_GM__250918_GAMEPUSH_TIKI_ISLAND_FISHING" at bounding box center [1103, 432] width 326 height 14
type input "en_GB_NVIP_TAC_GM__250918_GAMEPUSH_TIKI_ISLAND_FISHING"
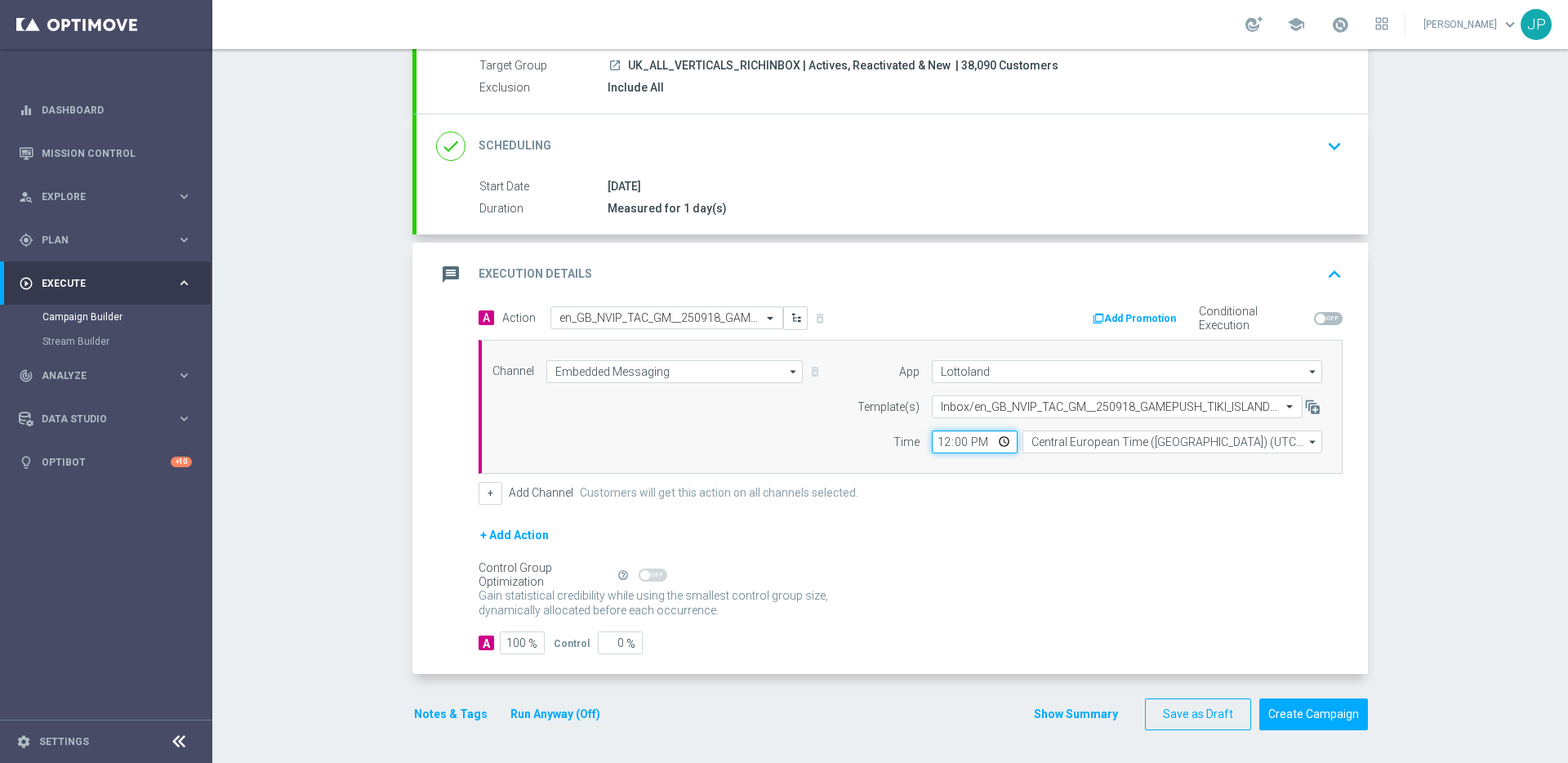
click at [938, 444] on input "12:00" at bounding box center [974, 442] width 86 height 23
type input "18:00"
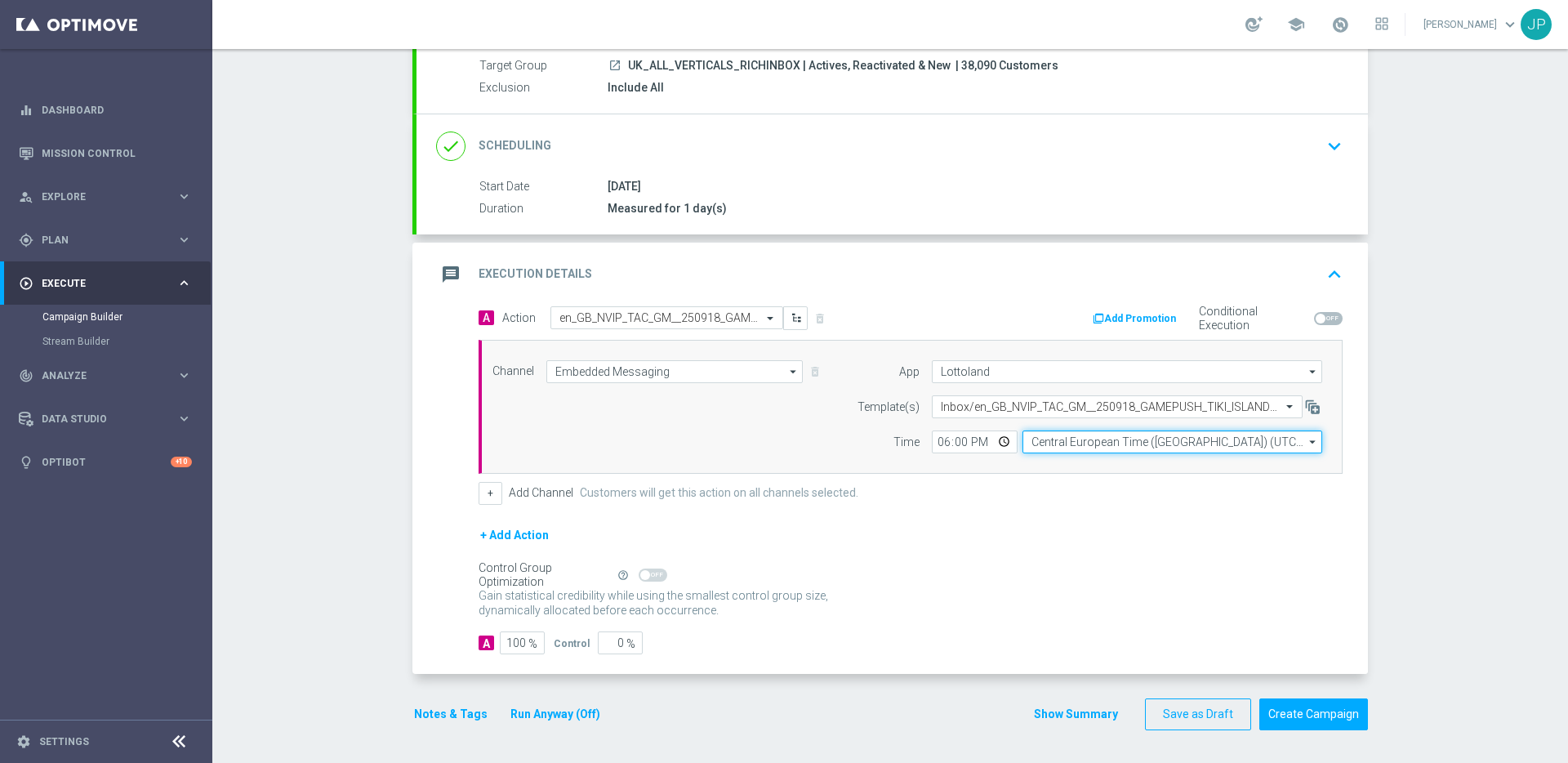
click at [1036, 449] on input "Central European Time ([GEOGRAPHIC_DATA]) (UTC +02:00)" at bounding box center [1172, 442] width 299 height 23
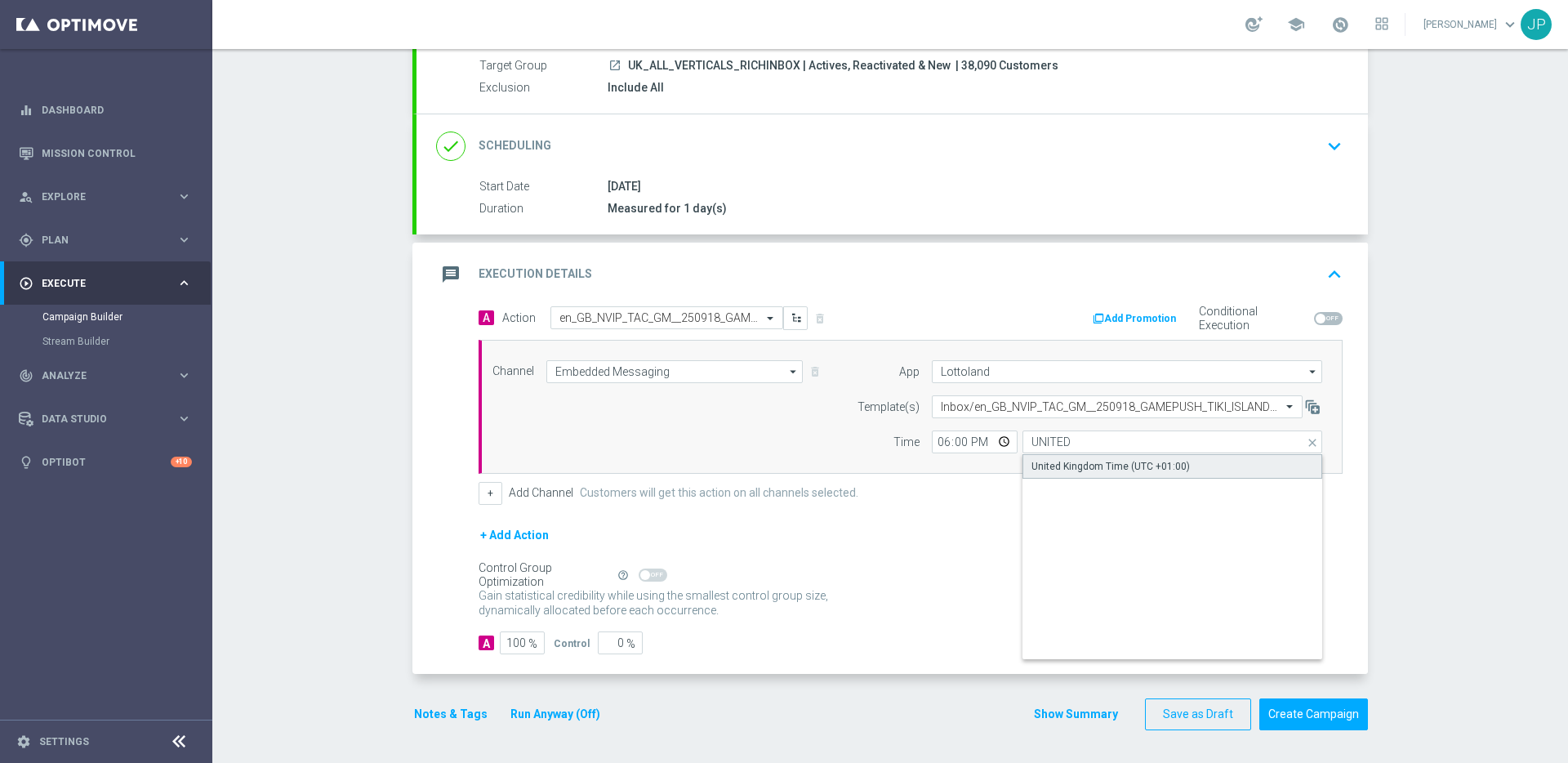
click at [1063, 467] on div "United Kingdom Time (UTC +01:00)" at bounding box center [1110, 466] width 158 height 15
type input "United Kingdom Time (UTC +01:00)"
click at [1079, 573] on div "Control Group Optimization Self Optimizing Campaign help_outline" at bounding box center [911, 575] width 864 height 18
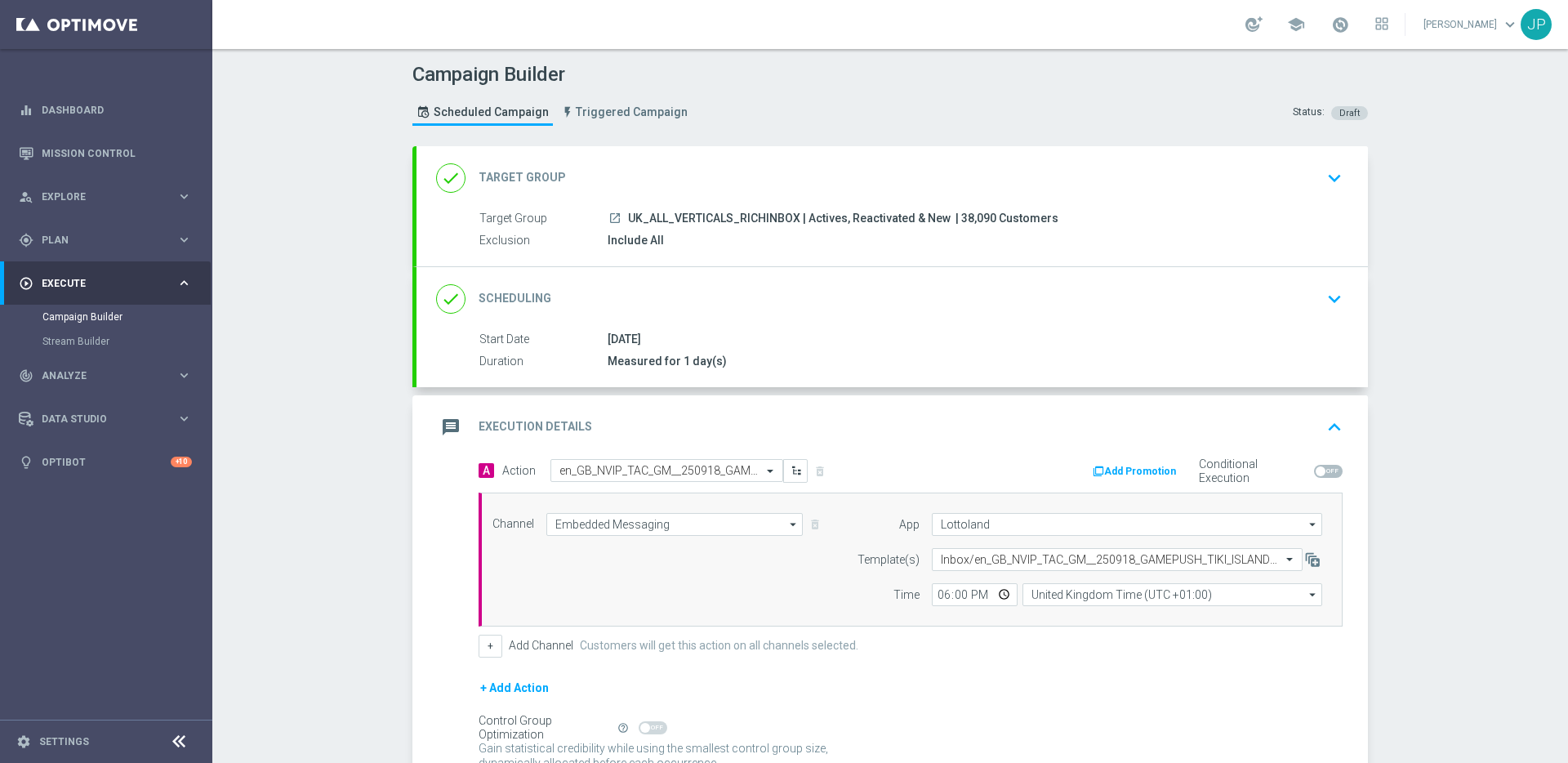
scroll to position [152, 0]
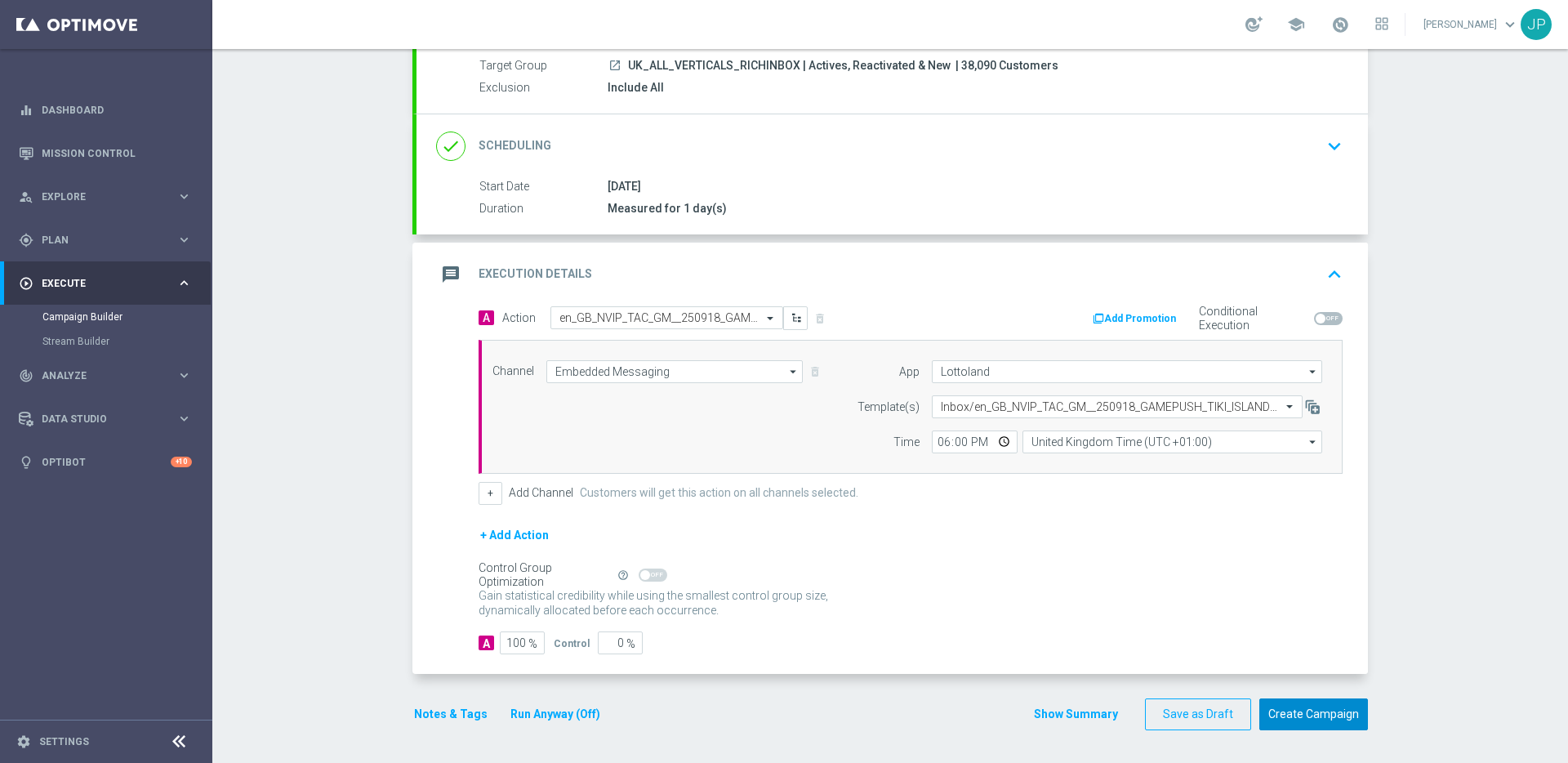
click at [1305, 710] on button "Create Campaign" at bounding box center [1313, 714] width 109 height 32
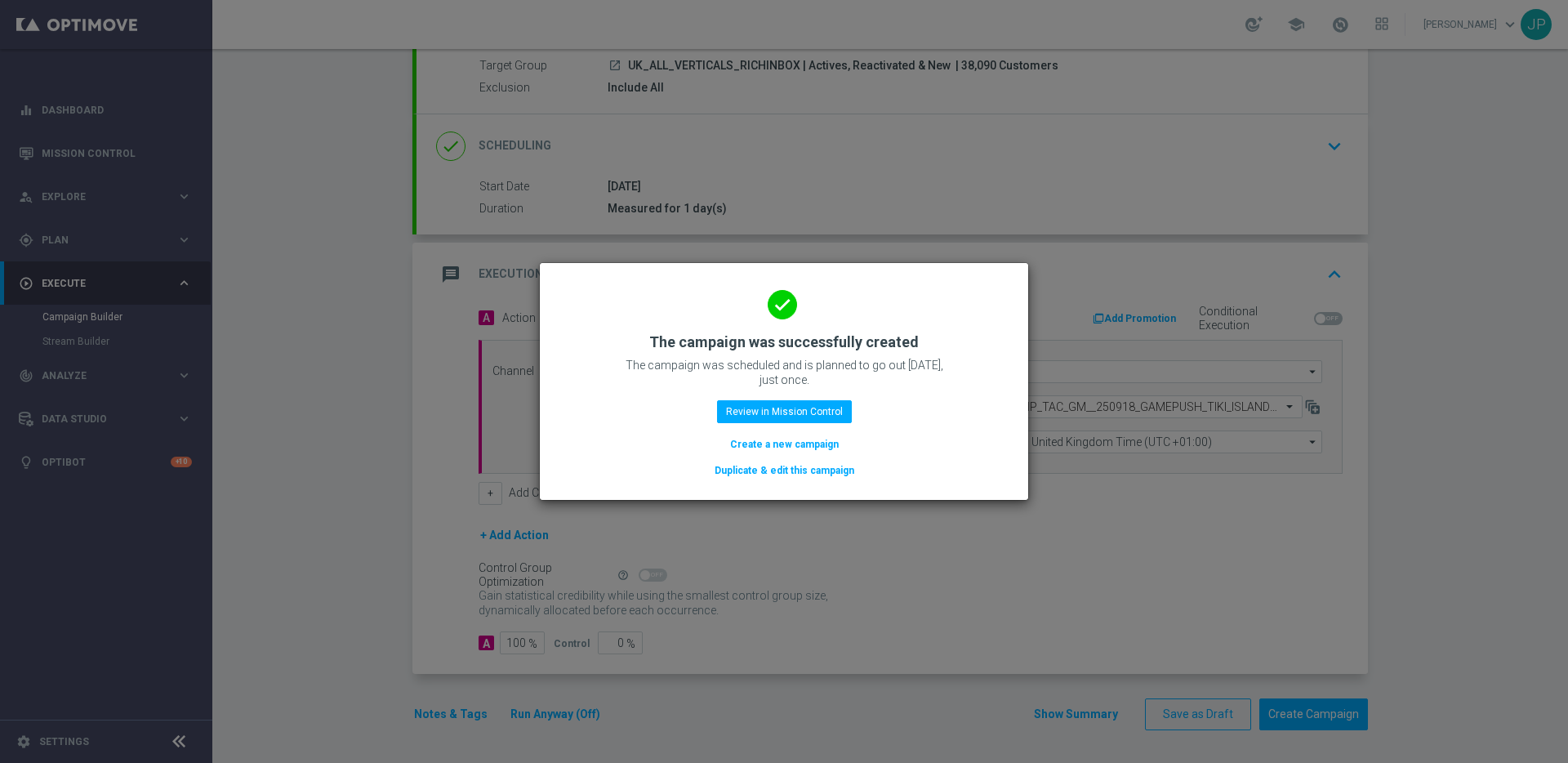
click at [784, 470] on button "Duplicate & edit this campaign" at bounding box center [784, 470] width 143 height 18
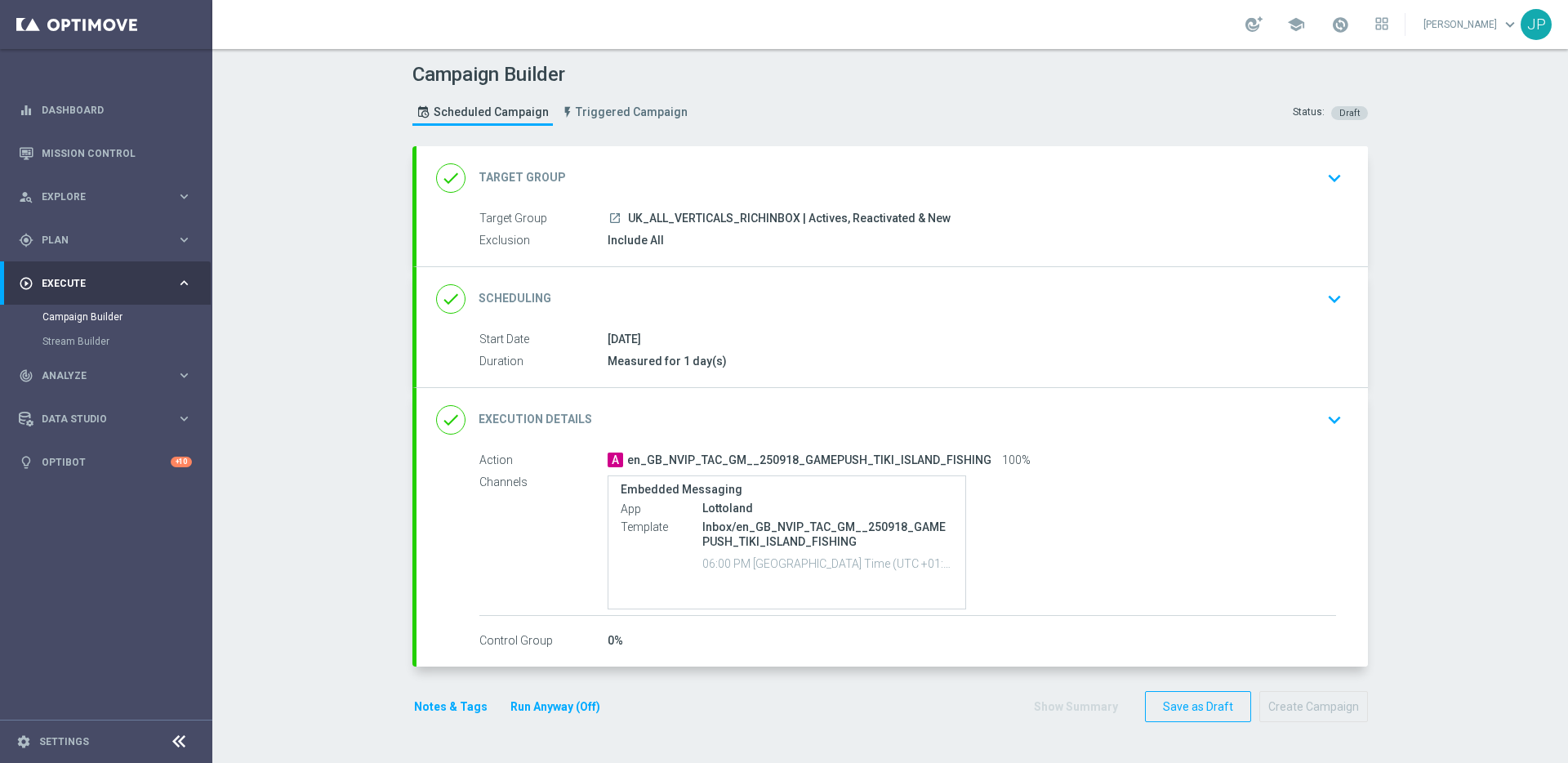
click at [851, 194] on div "done Target Group keyboard_arrow_down" at bounding box center [892, 178] width 952 height 64
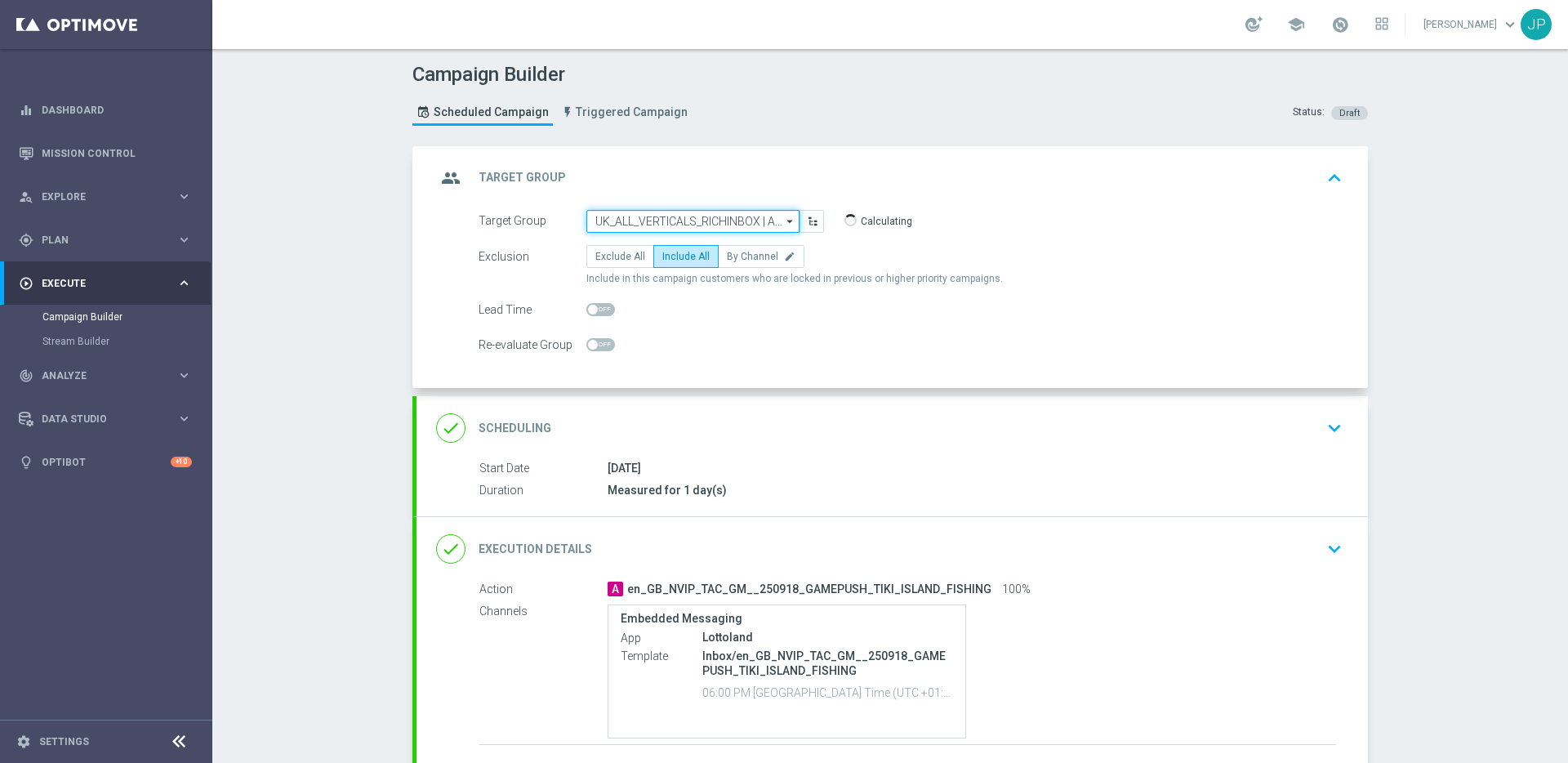
click at [704, 224] on input "UK_ALL_VERTICALS_RICHINBOX | Actives, Reactivated & New" at bounding box center [693, 222] width 213 height 23
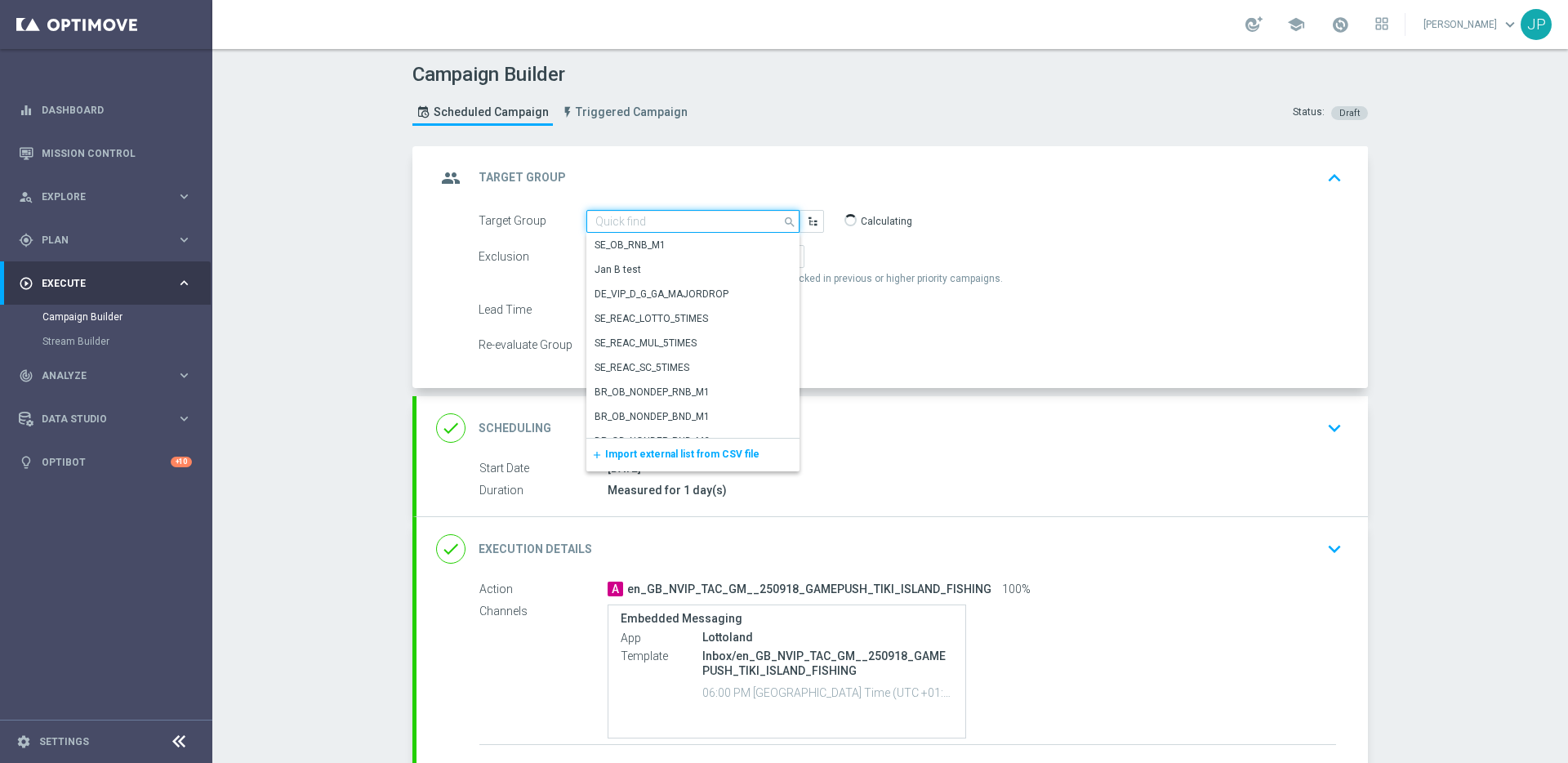
paste input "RICH INBOX - IE_OPT Active, Multi, Reactivated & New | ALL"
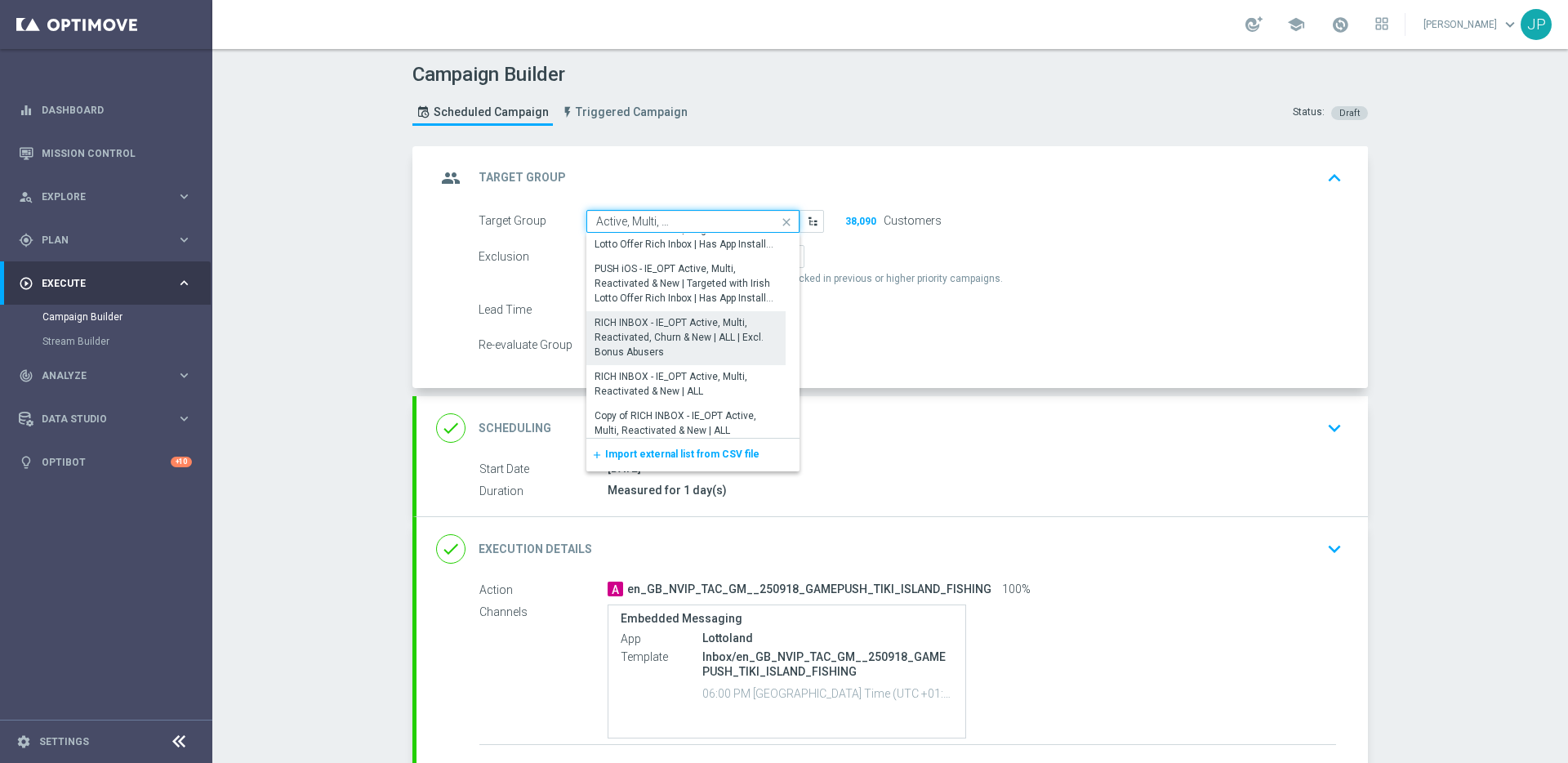
scroll to position [90, 0]
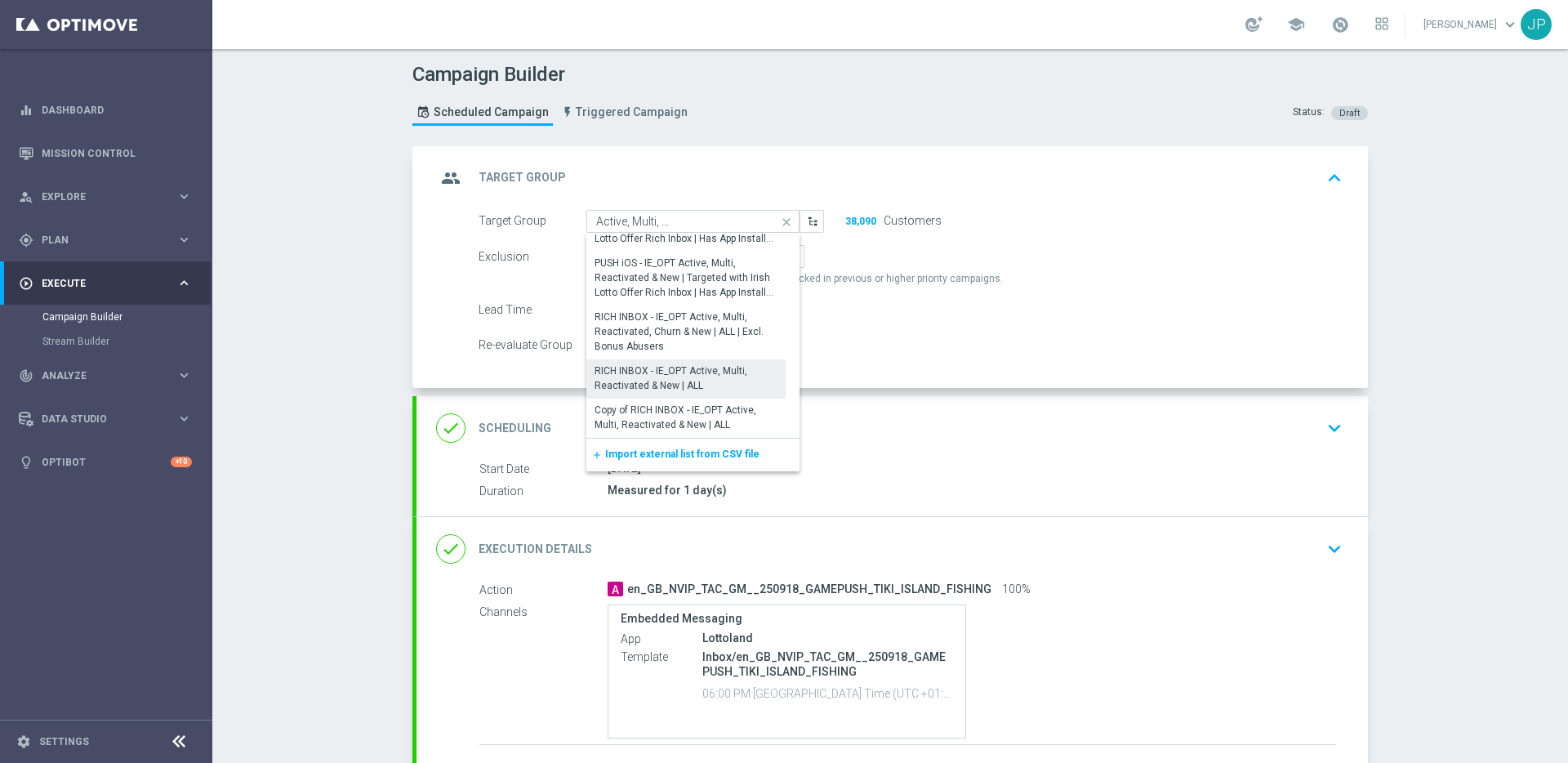
click at [700, 378] on div "RICH INBOX - IE_OPT Active, Multi, Reactivated & New | ALL" at bounding box center [686, 378] width 183 height 30
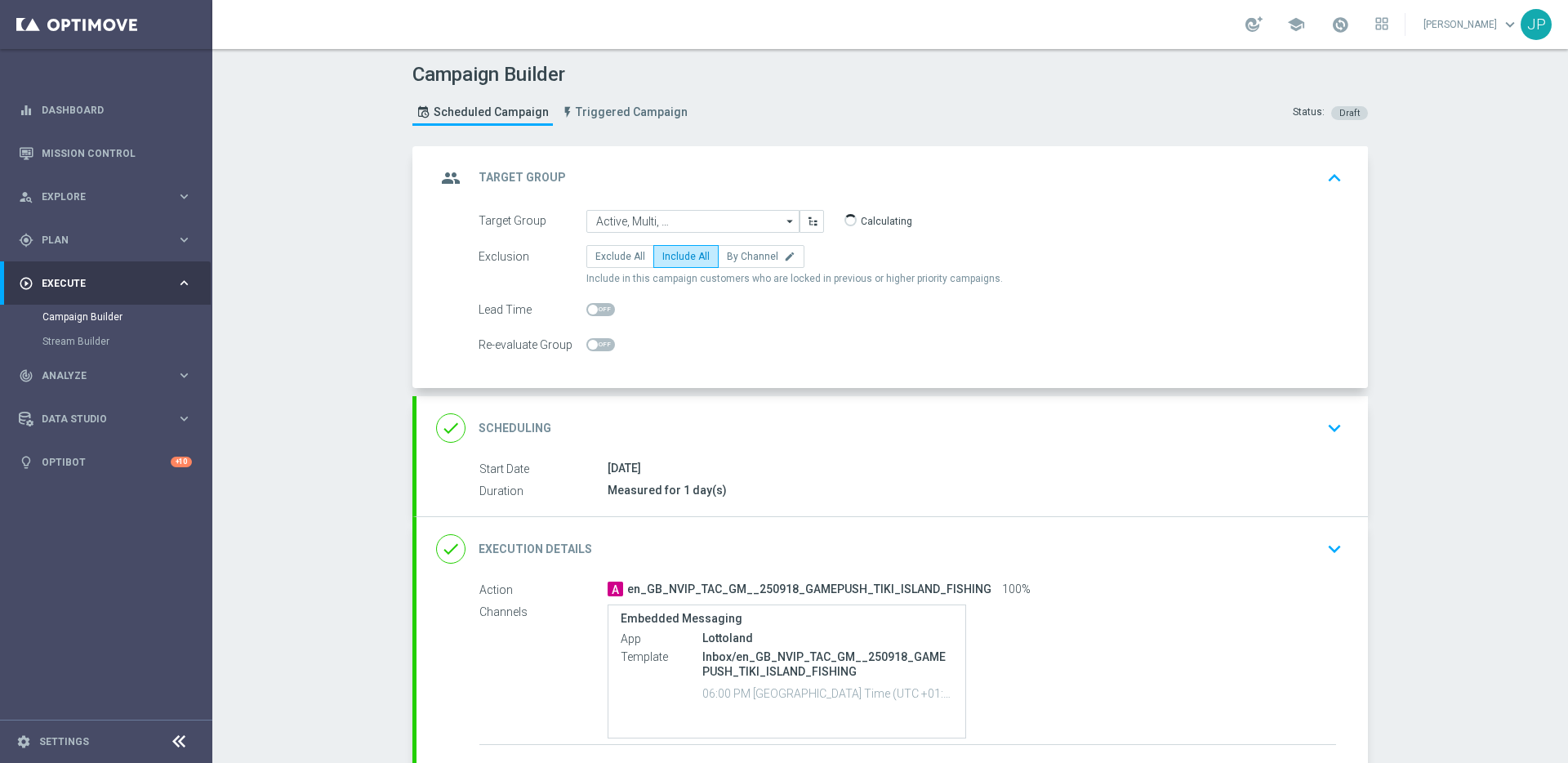
type input "RICH INBOX - IE_OPT Active, Multi, Reactivated & New | ALL"
click at [1209, 555] on div "done Execution Details keyboard_arrow_down" at bounding box center [892, 548] width 912 height 31
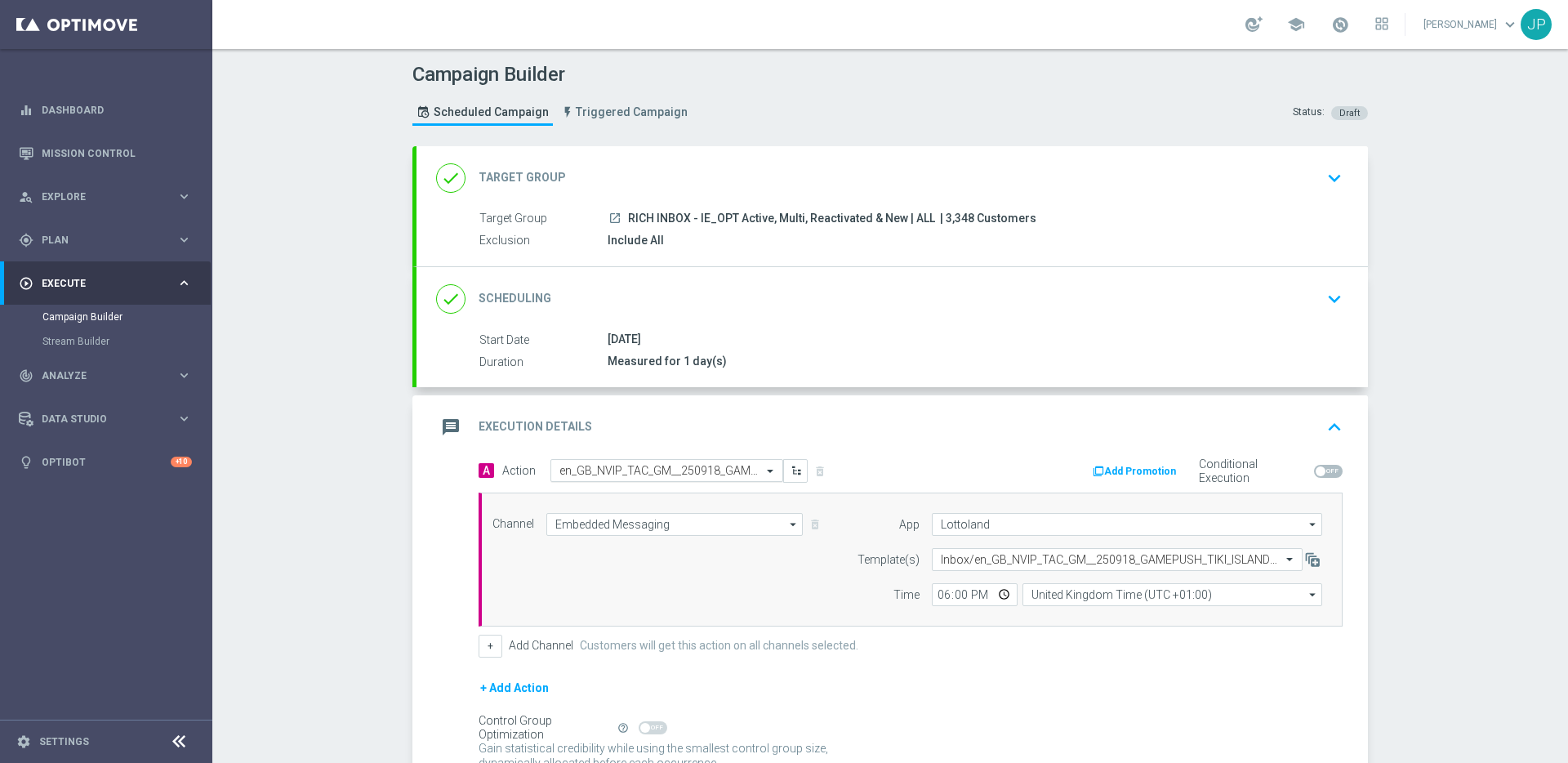
click at [696, 468] on input "text" at bounding box center [650, 471] width 182 height 14
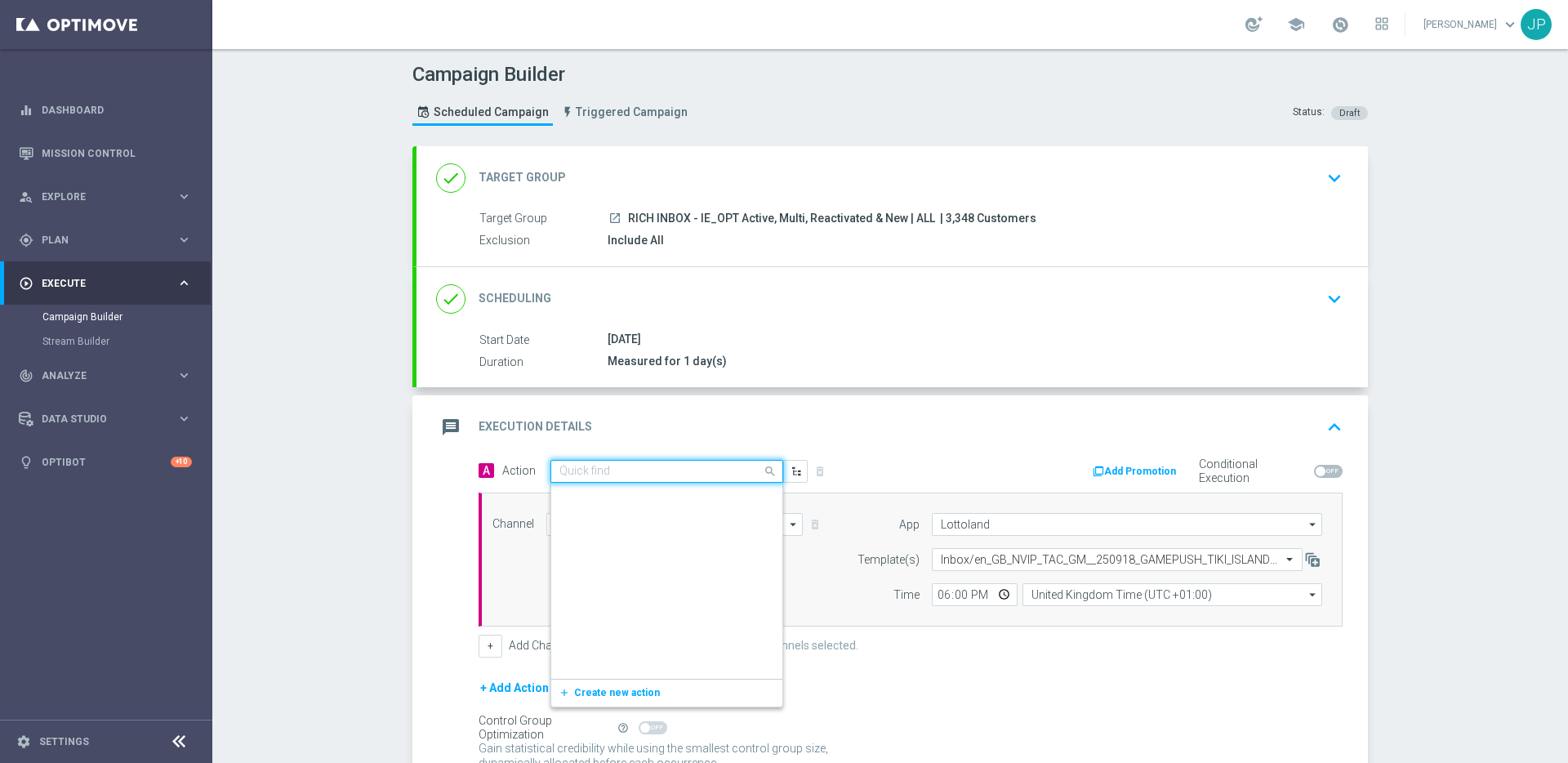
scroll to position [395250, 0]
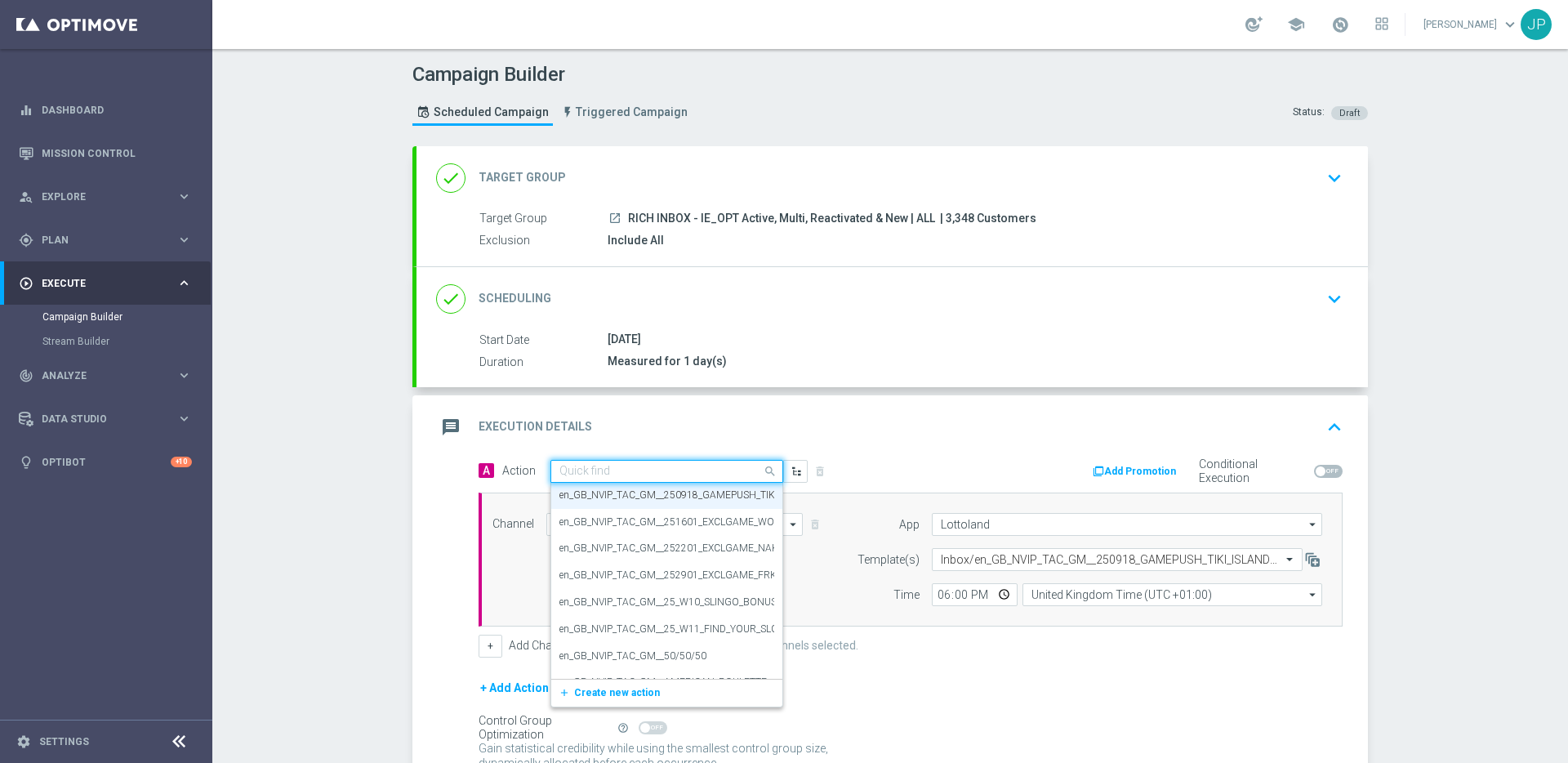
paste input "en_IE_RIT_NVIP_RI_TAC_GM_W38_GAME_PUSH_TIKI_ISLAND_FISHING"
type input "en_IE_RIT_NVIP_RI_TAC_GM_W38_GAME_PUSH_TIKI_ISLAND_FISHING"
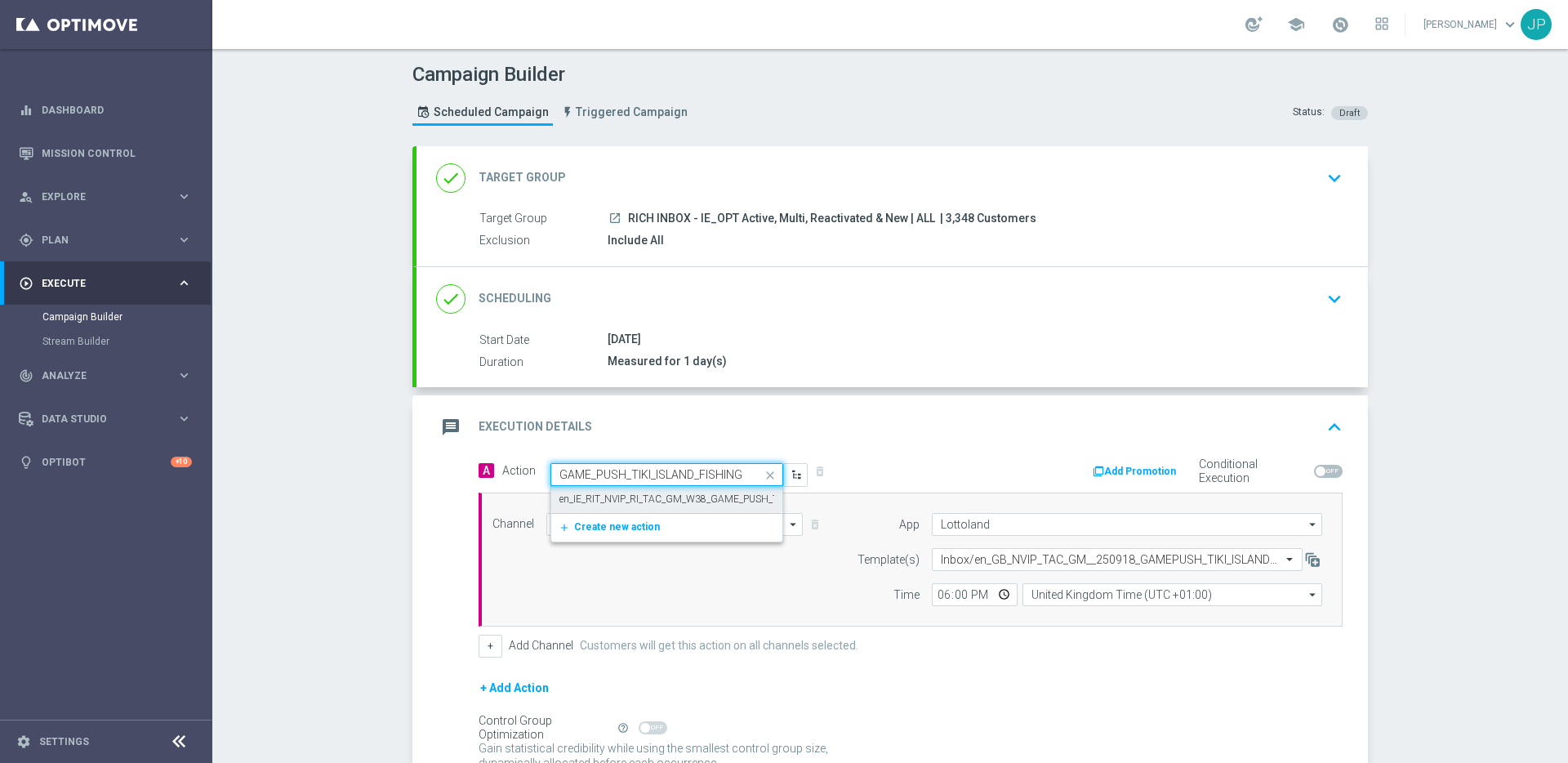
click at [677, 499] on label "en_IE_RIT_NVIP_RI_TAC_GM_W38_GAME_PUSH_TIKI_ISLAND_FISHING" at bounding box center [714, 499] width 310 height 14
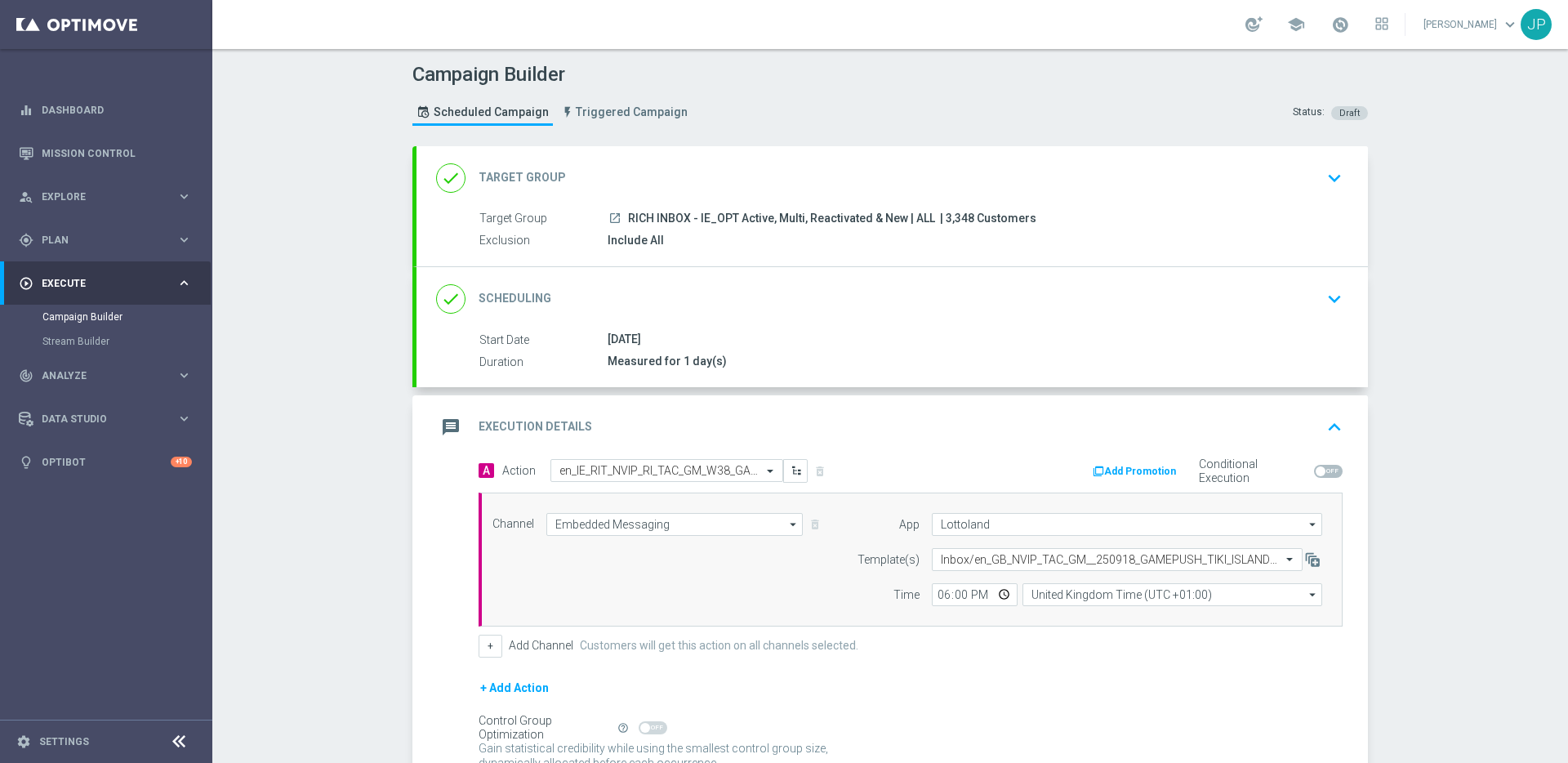
scroll to position [152, 0]
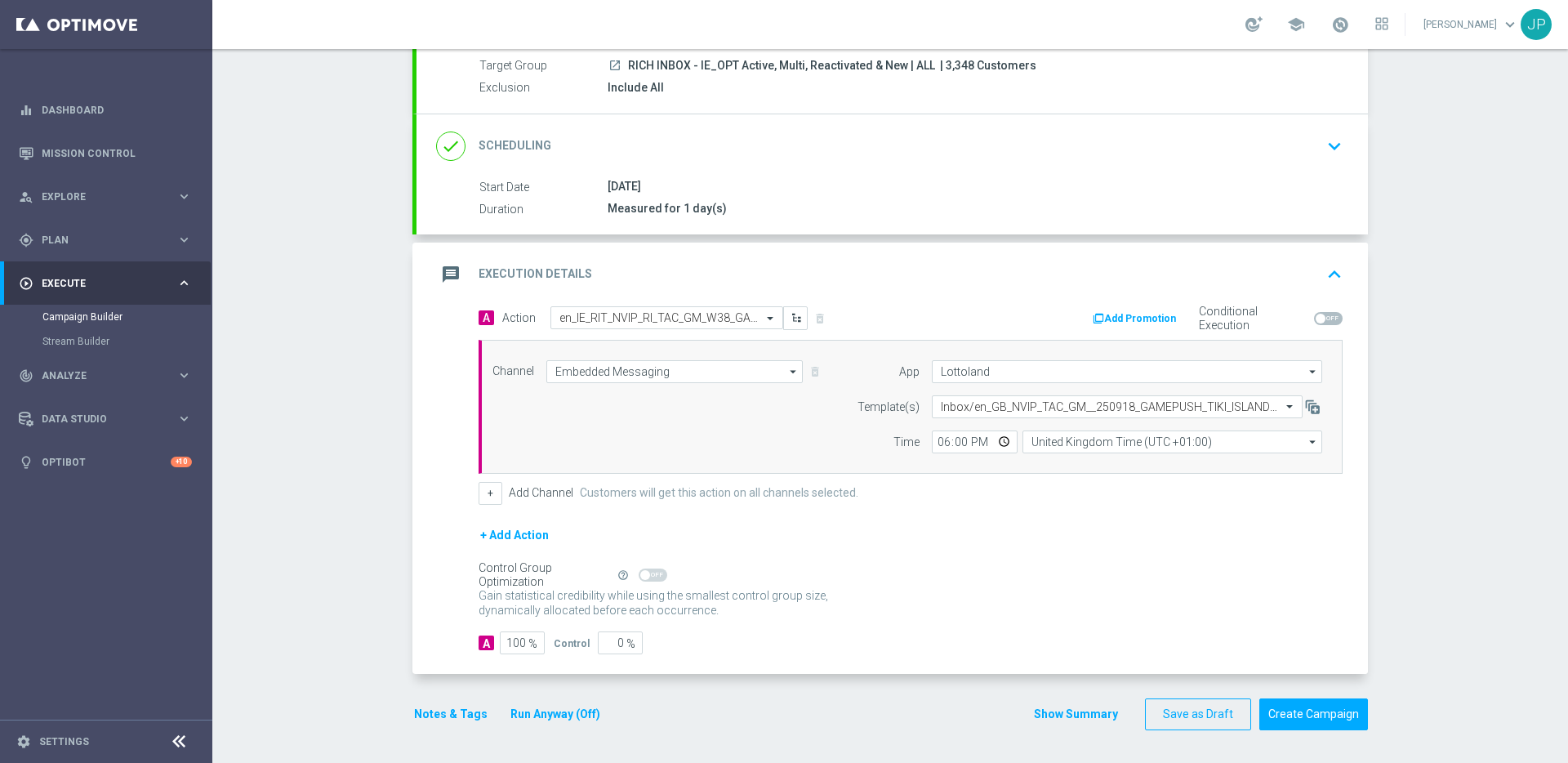
click at [448, 716] on button "Notes & Tags" at bounding box center [451, 714] width 77 height 20
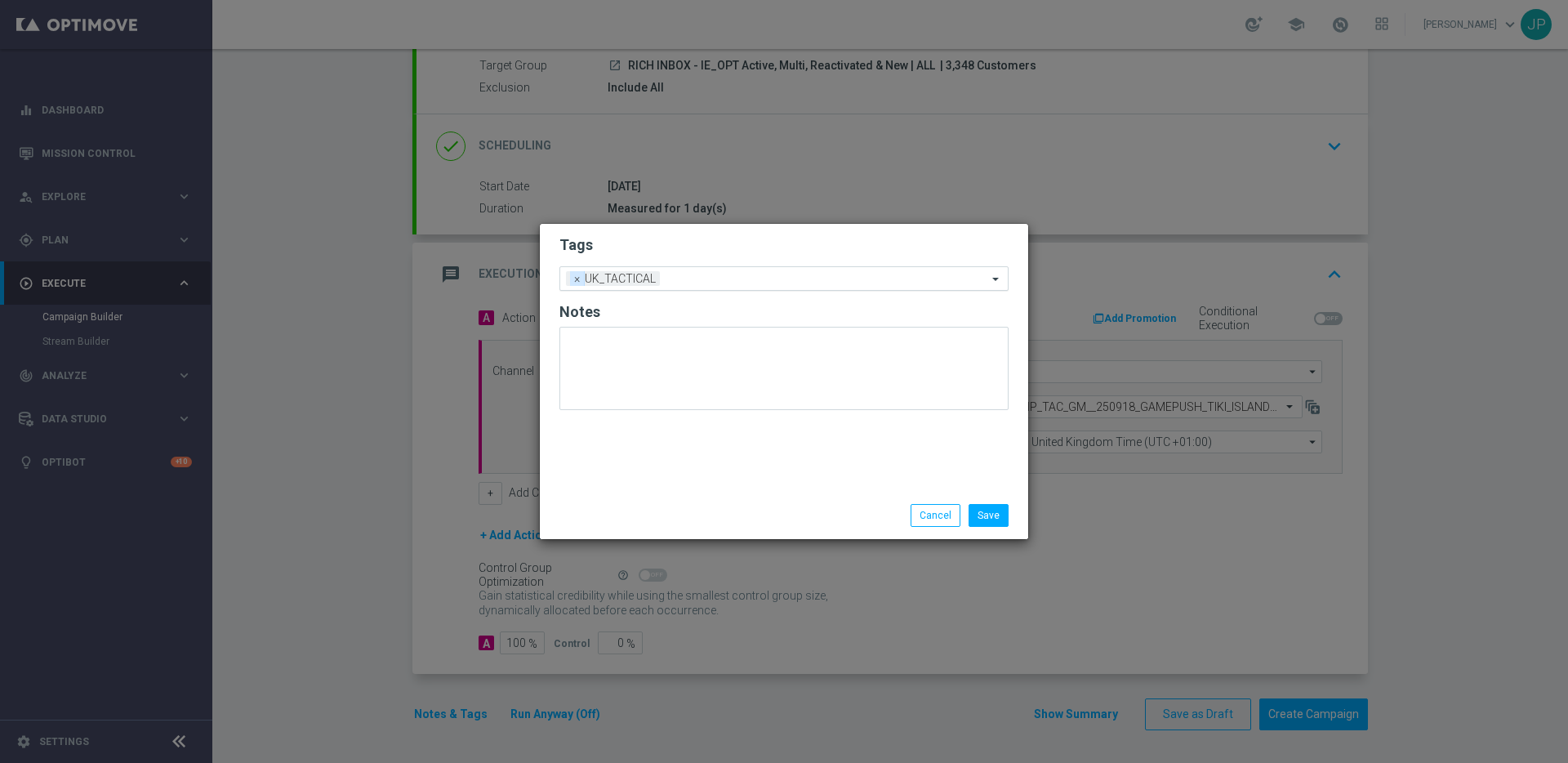
click at [579, 283] on span "×" at bounding box center [577, 279] width 15 height 15
click at [588, 283] on input "text" at bounding box center [777, 279] width 418 height 14
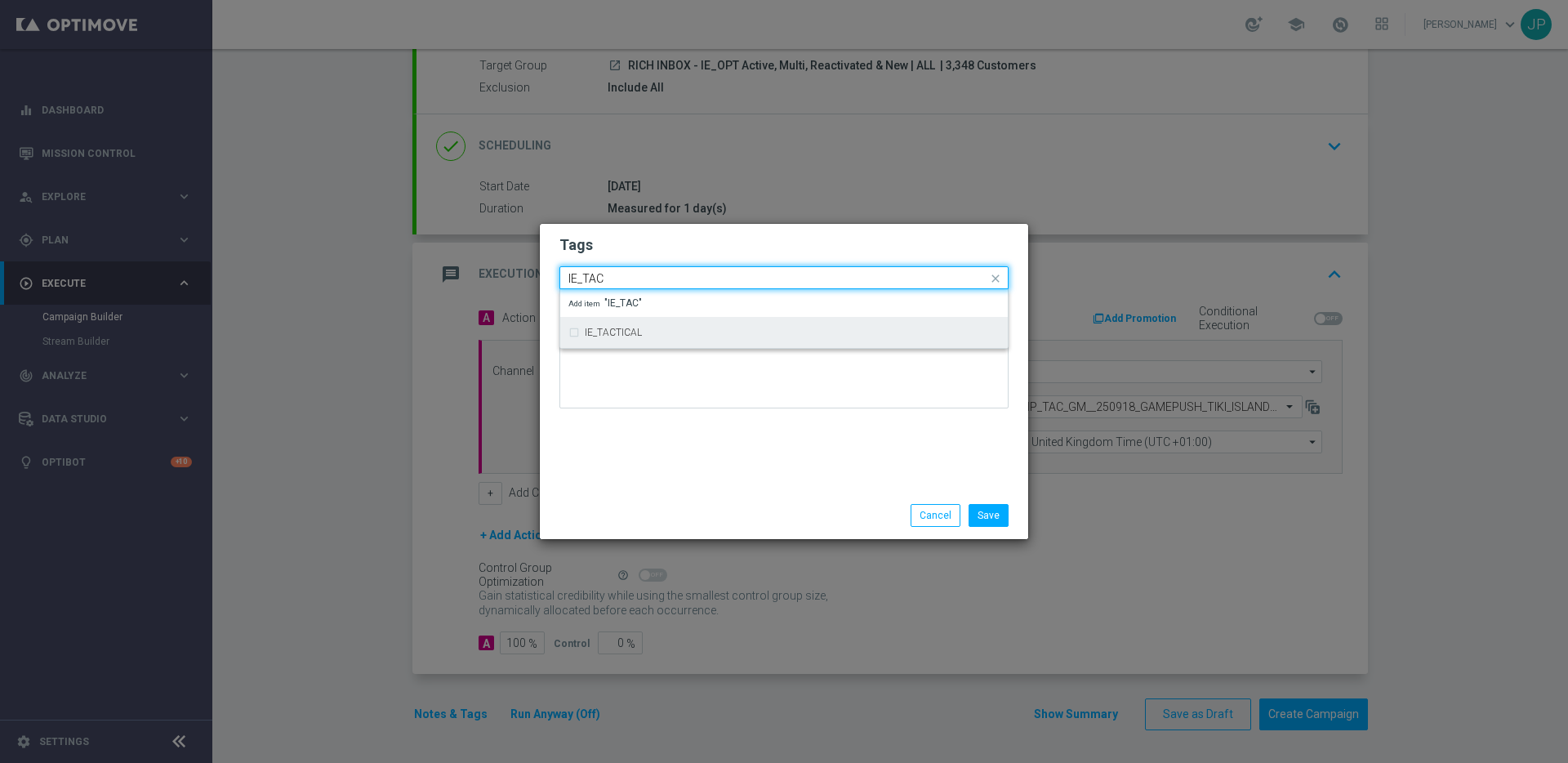
click at [660, 340] on div "IE_TACTICAL" at bounding box center [784, 333] width 431 height 26
type input "IE_TAC"
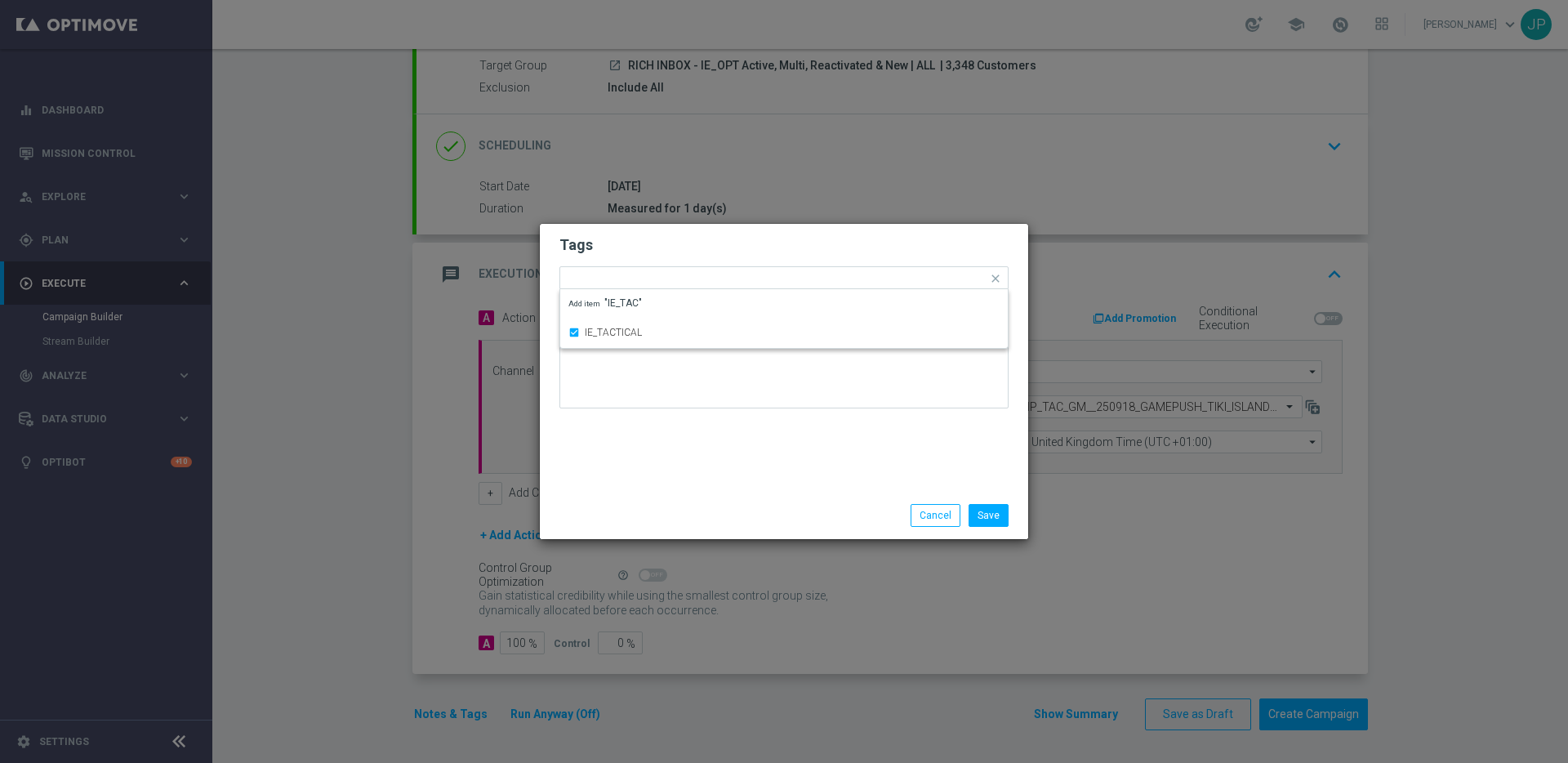
click at [976, 527] on div "Save Cancel" at bounding box center [784, 515] width 489 height 47
click at [981, 523] on button "Save" at bounding box center [988, 515] width 40 height 23
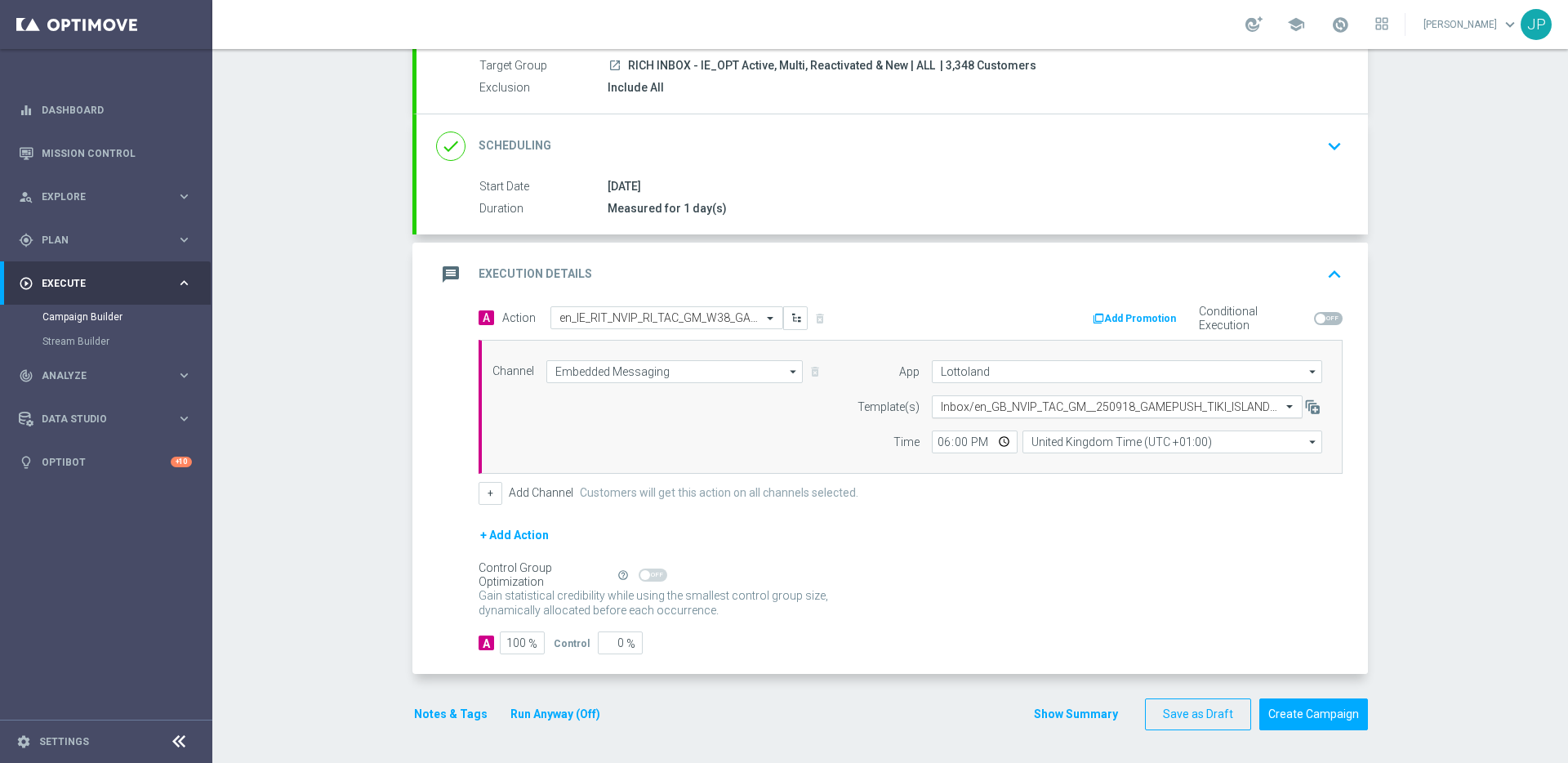
click at [988, 404] on input "text" at bounding box center [1100, 407] width 320 height 14
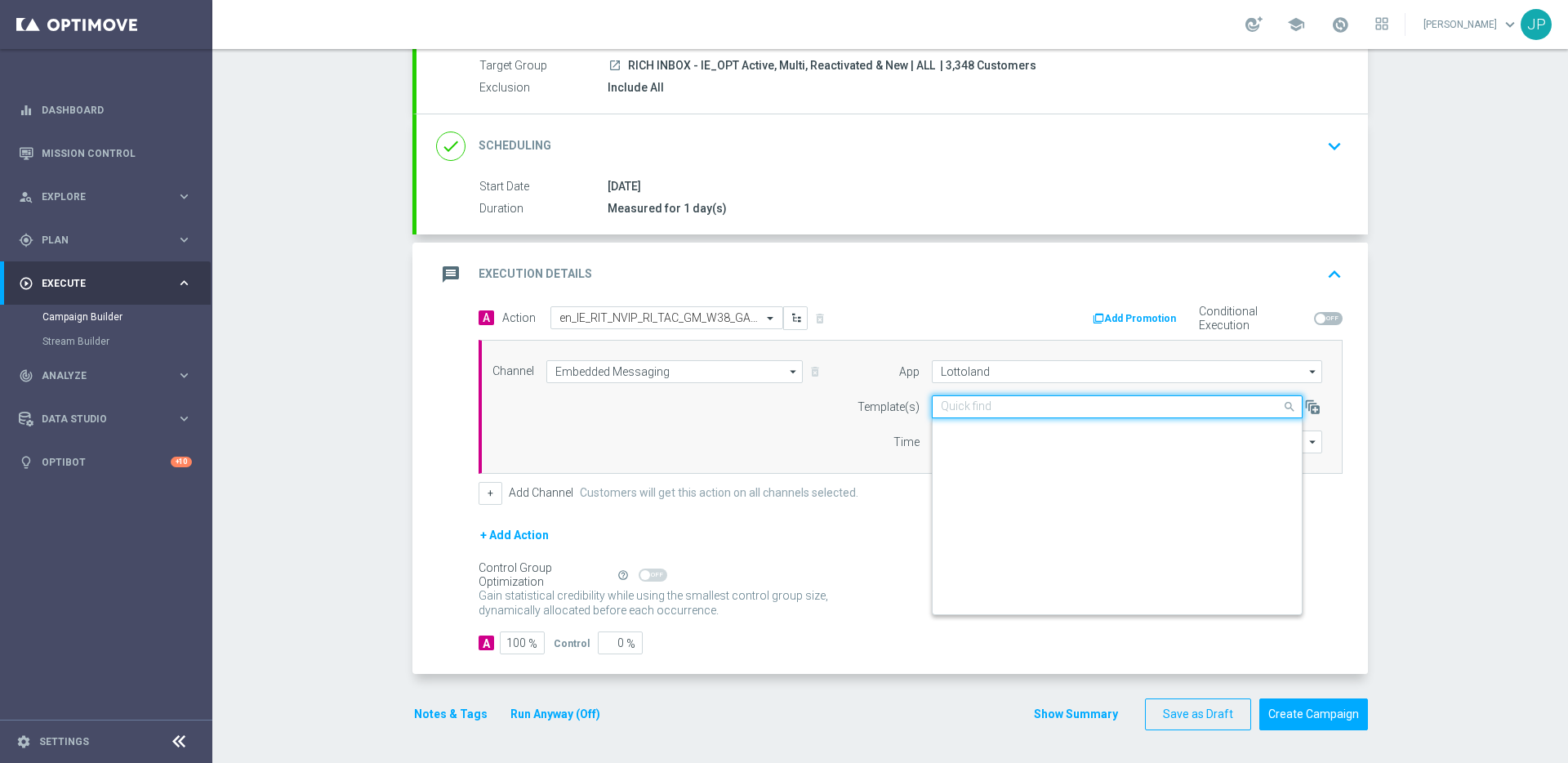
scroll to position [863, 0]
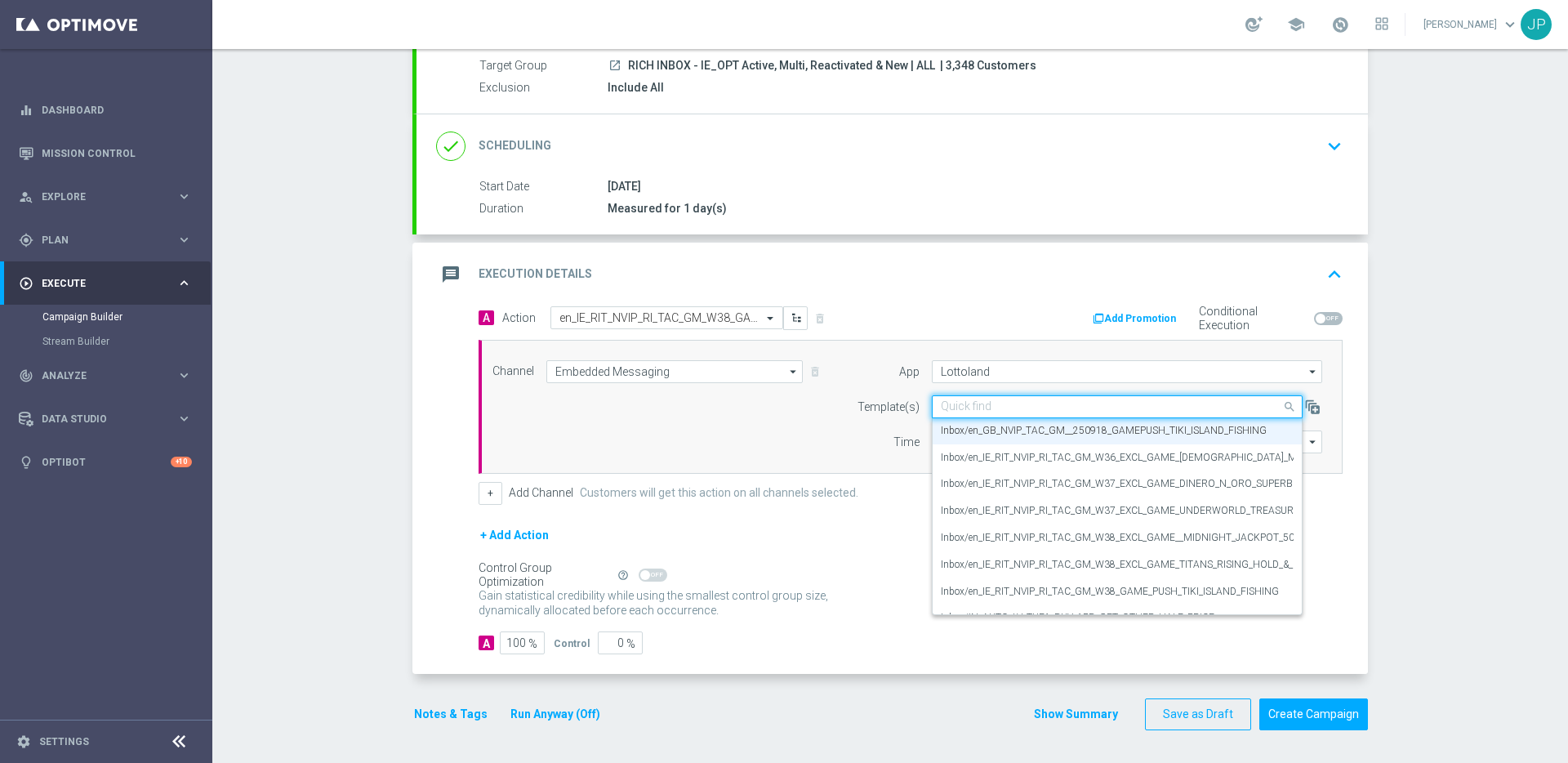
paste input "en_IE_RIT_NVIP_RI_TAC_GM_W38_GAME_PUSH_TIKI_ISLAND_FISHING"
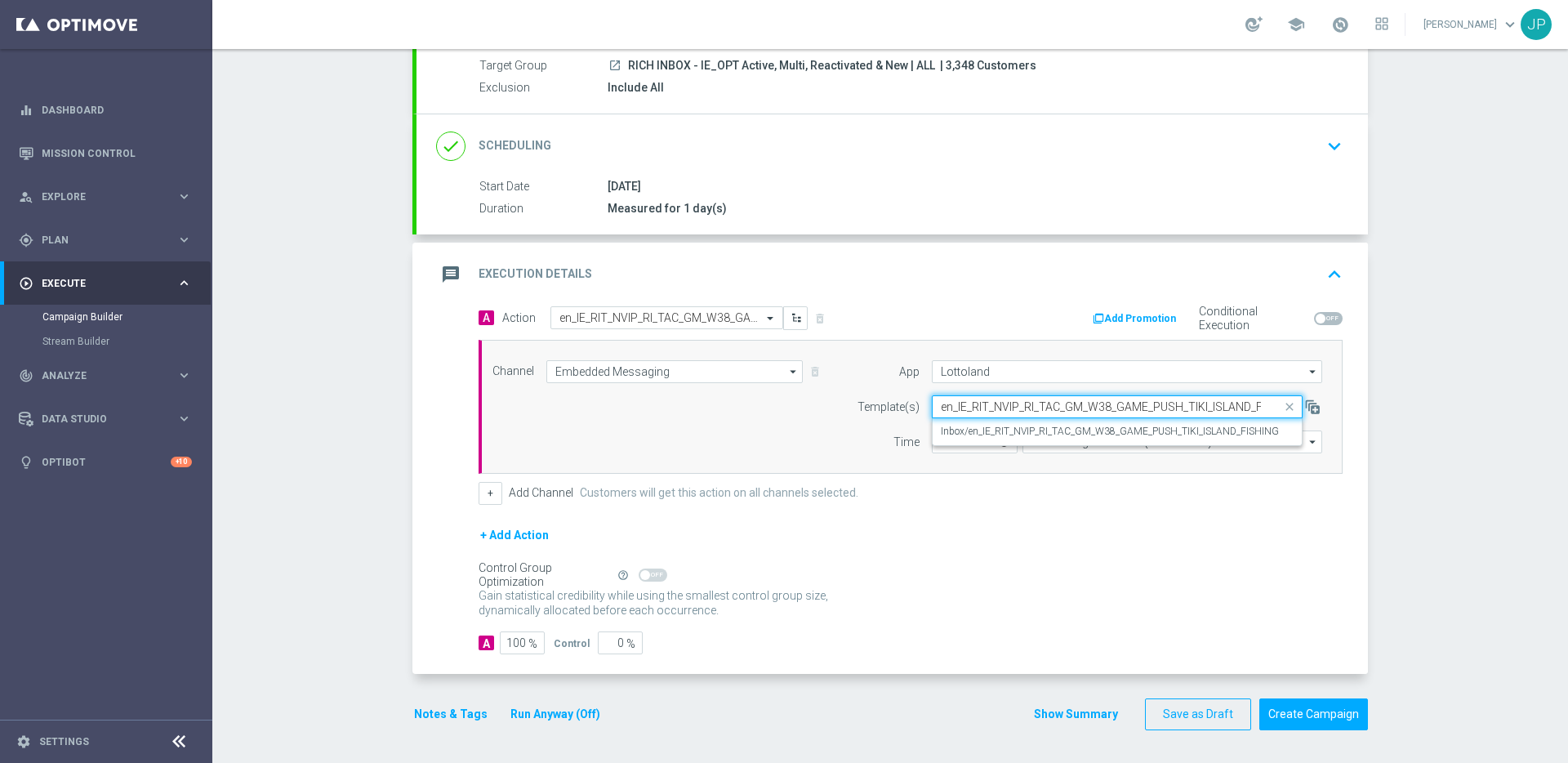
scroll to position [0, 0]
click at [995, 432] on label "Inbox/en_IE_RIT_NVIP_RI_TAC_GM_W38_GAME_PUSH_TIKI_ISLAND_FISHING" at bounding box center [1109, 432] width 338 height 14
type input "en_IE_RIT_NVIP_RI_TAC_GM_W38_GAME_PUSH_TIKI_ISLAND_FISHING"
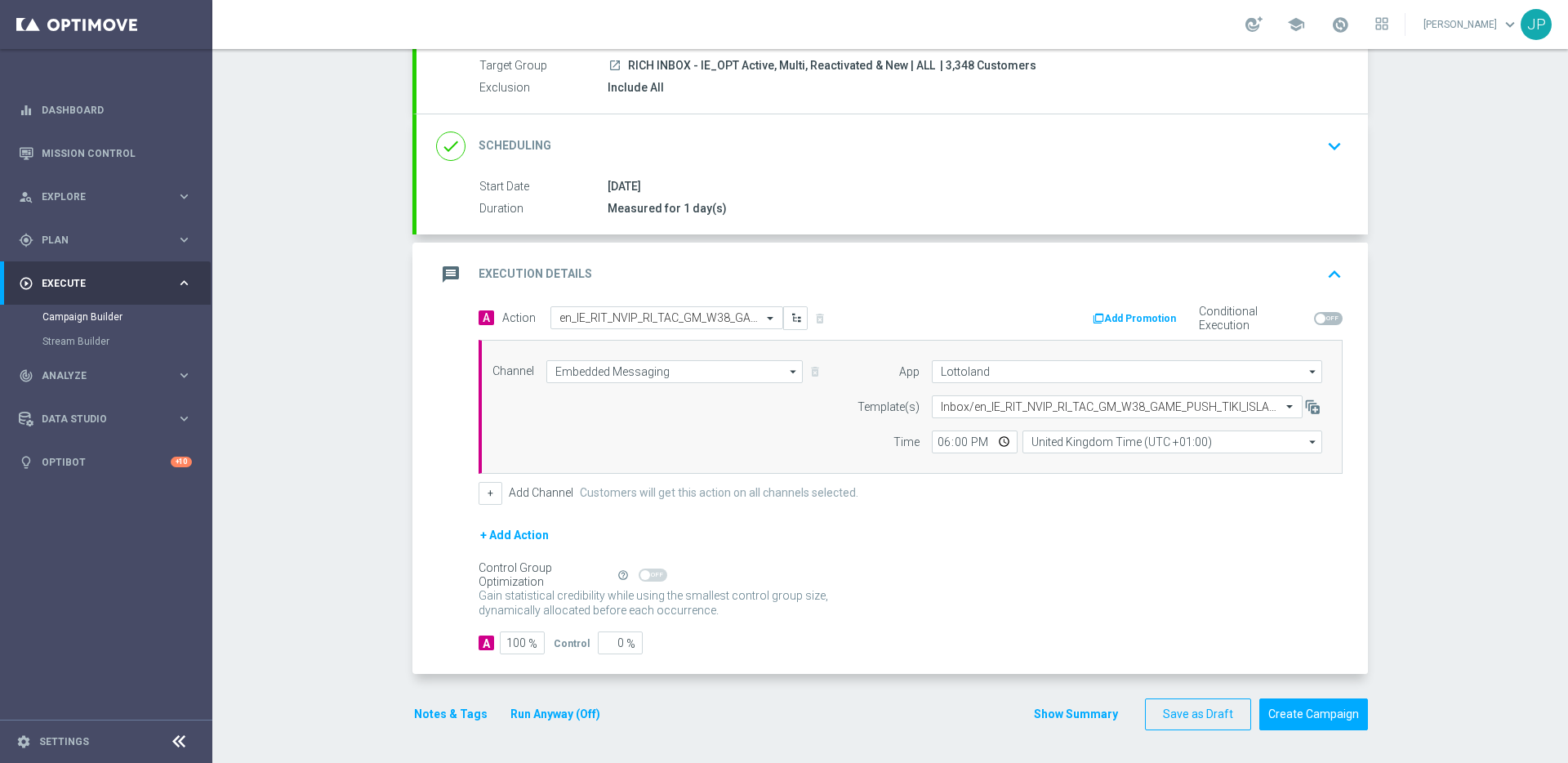
click at [955, 540] on div "+ Add Action" at bounding box center [911, 546] width 864 height 41
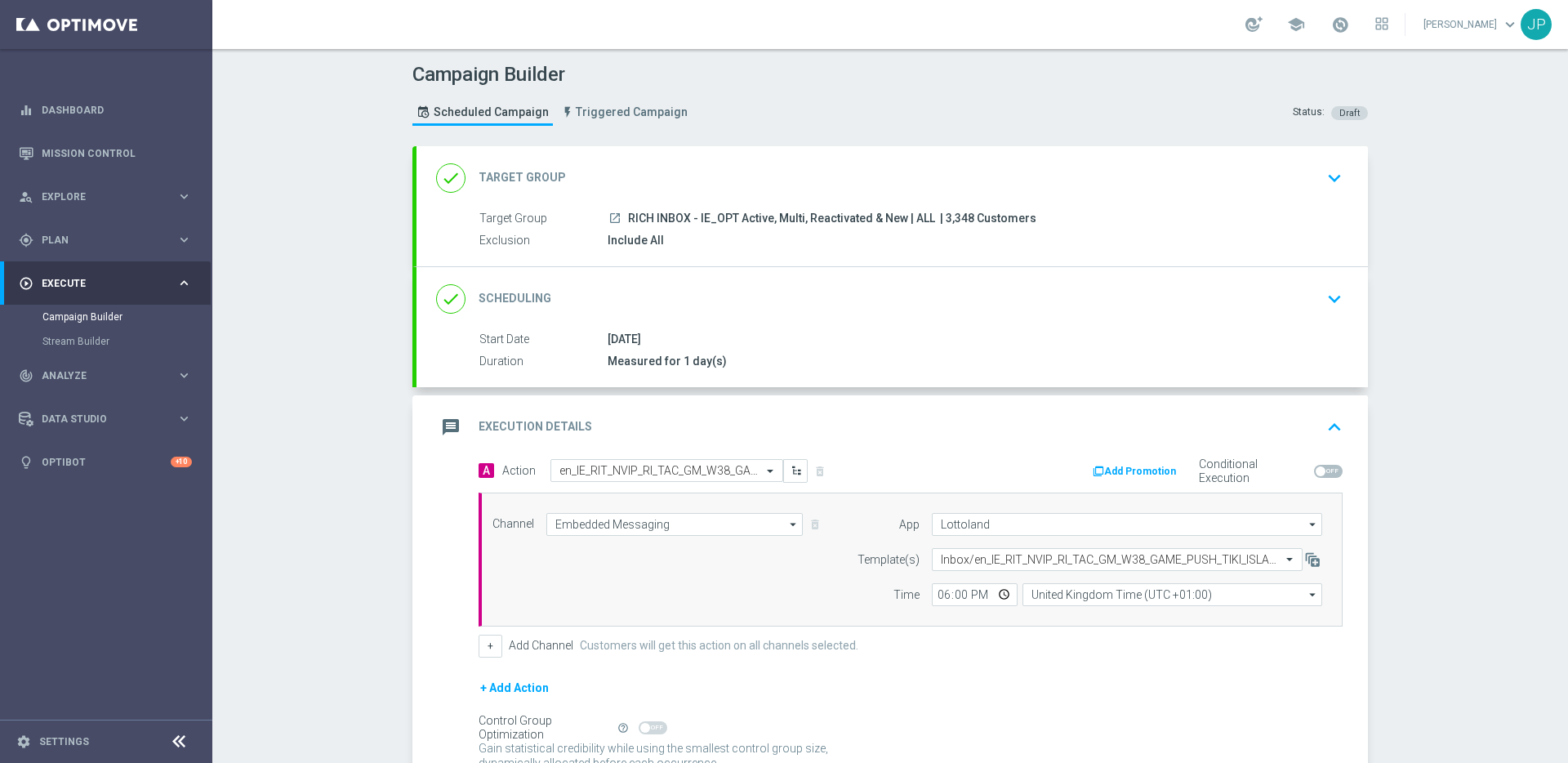
scroll to position [152, 0]
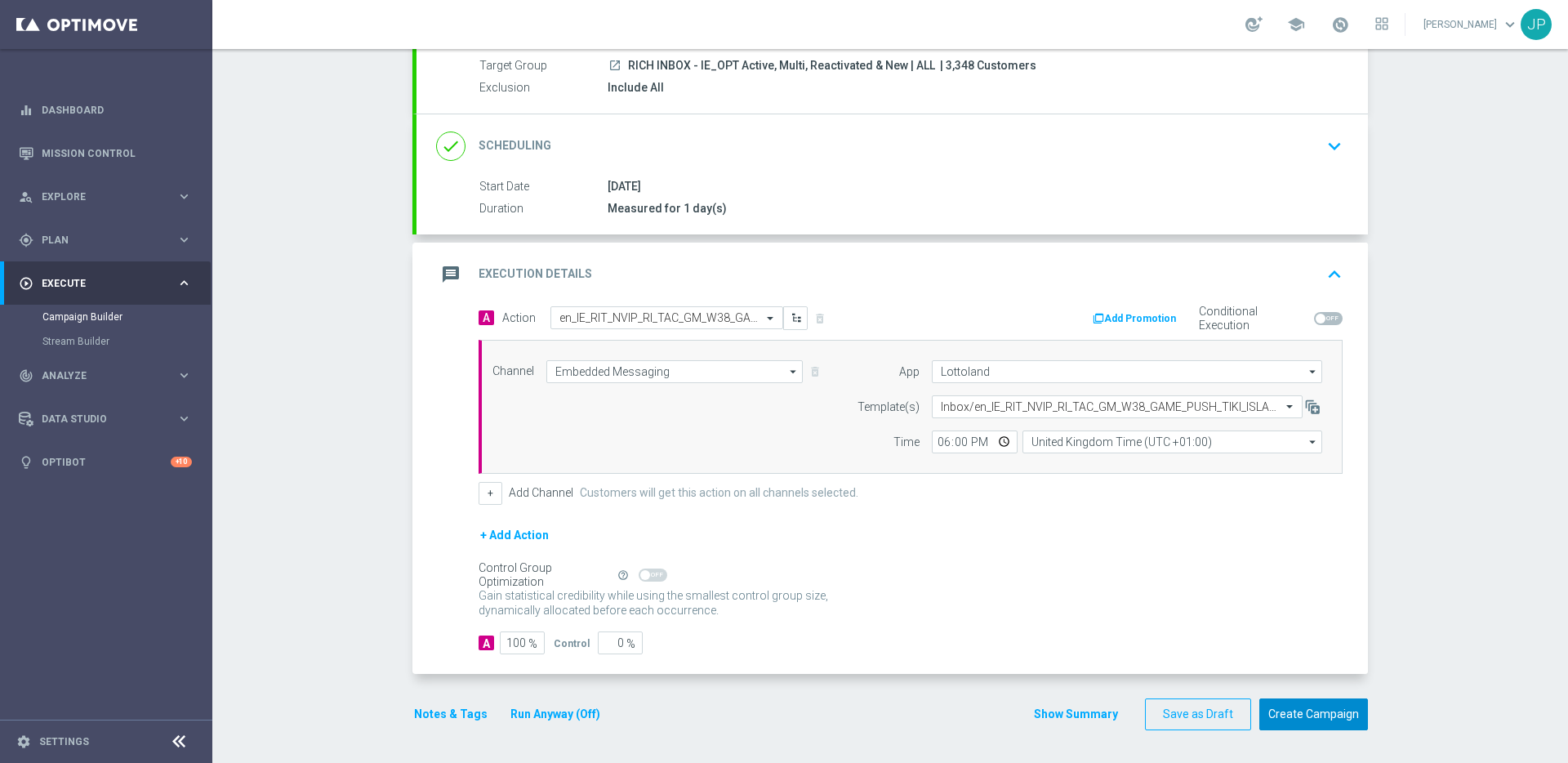
click at [1305, 708] on button "Create Campaign" at bounding box center [1313, 714] width 109 height 32
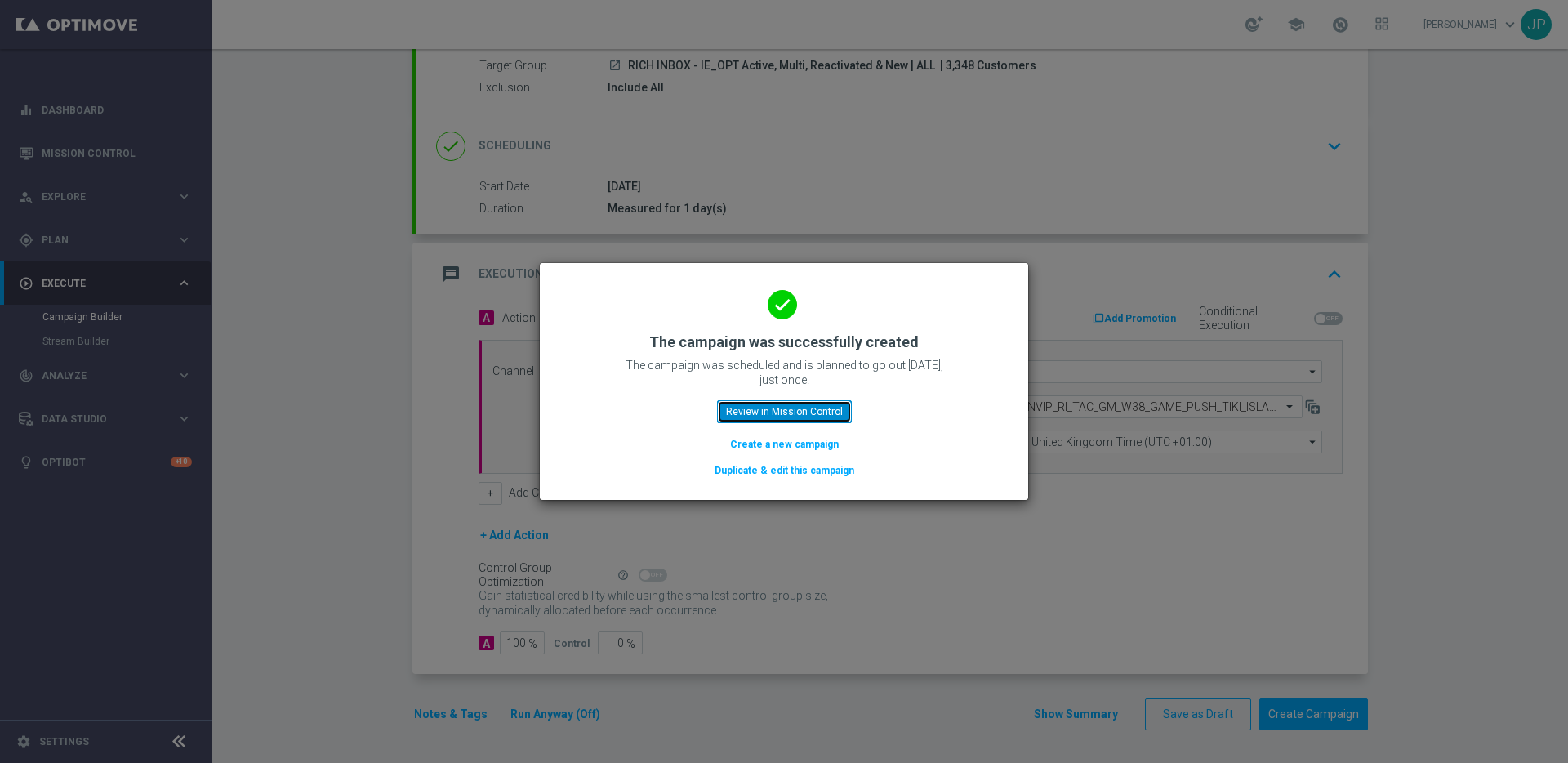
click at [820, 413] on button "Review in Mission Control" at bounding box center [784, 412] width 135 height 23
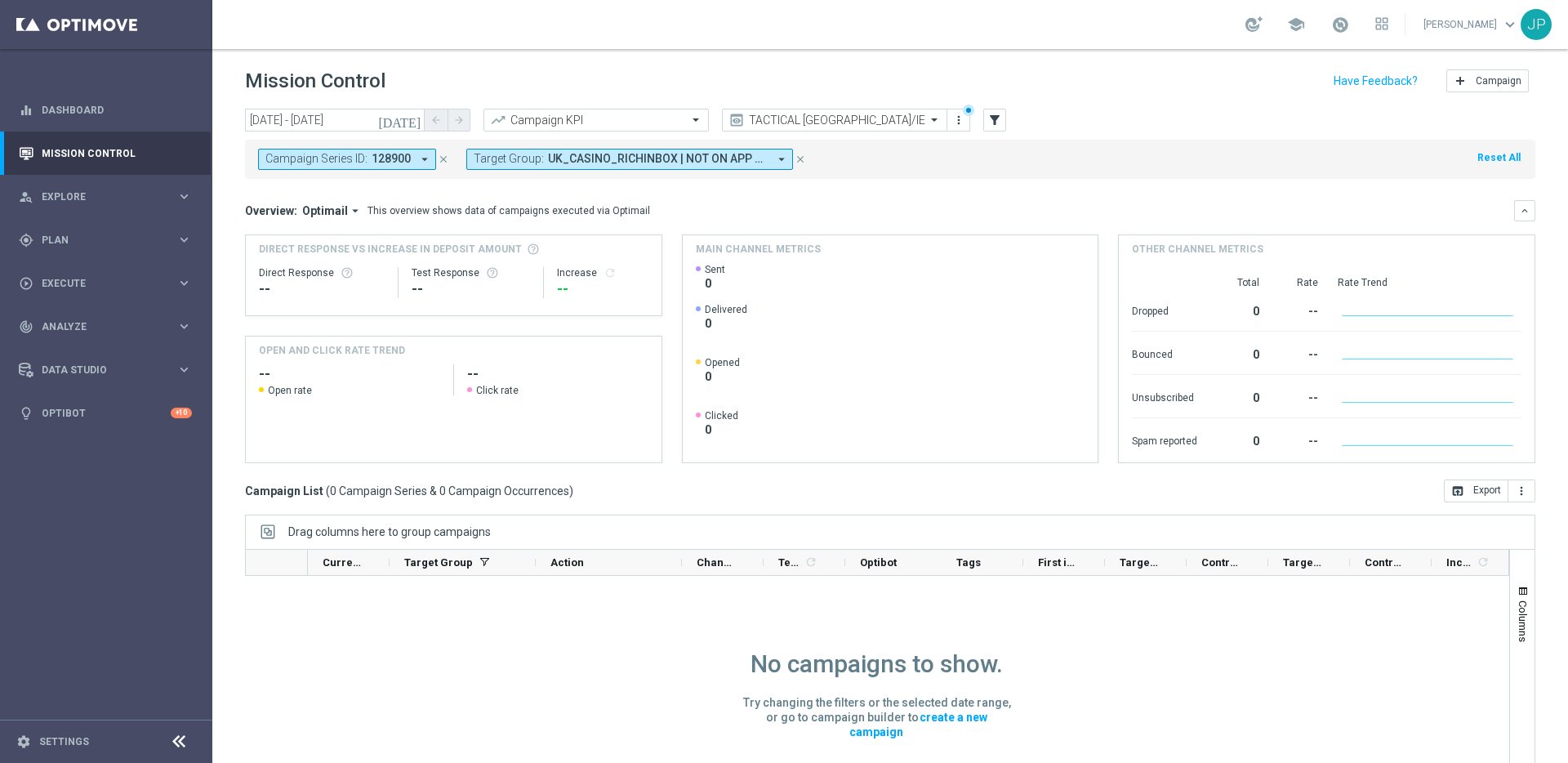
click at [802, 159] on icon "close" at bounding box center [799, 159] width 11 height 11
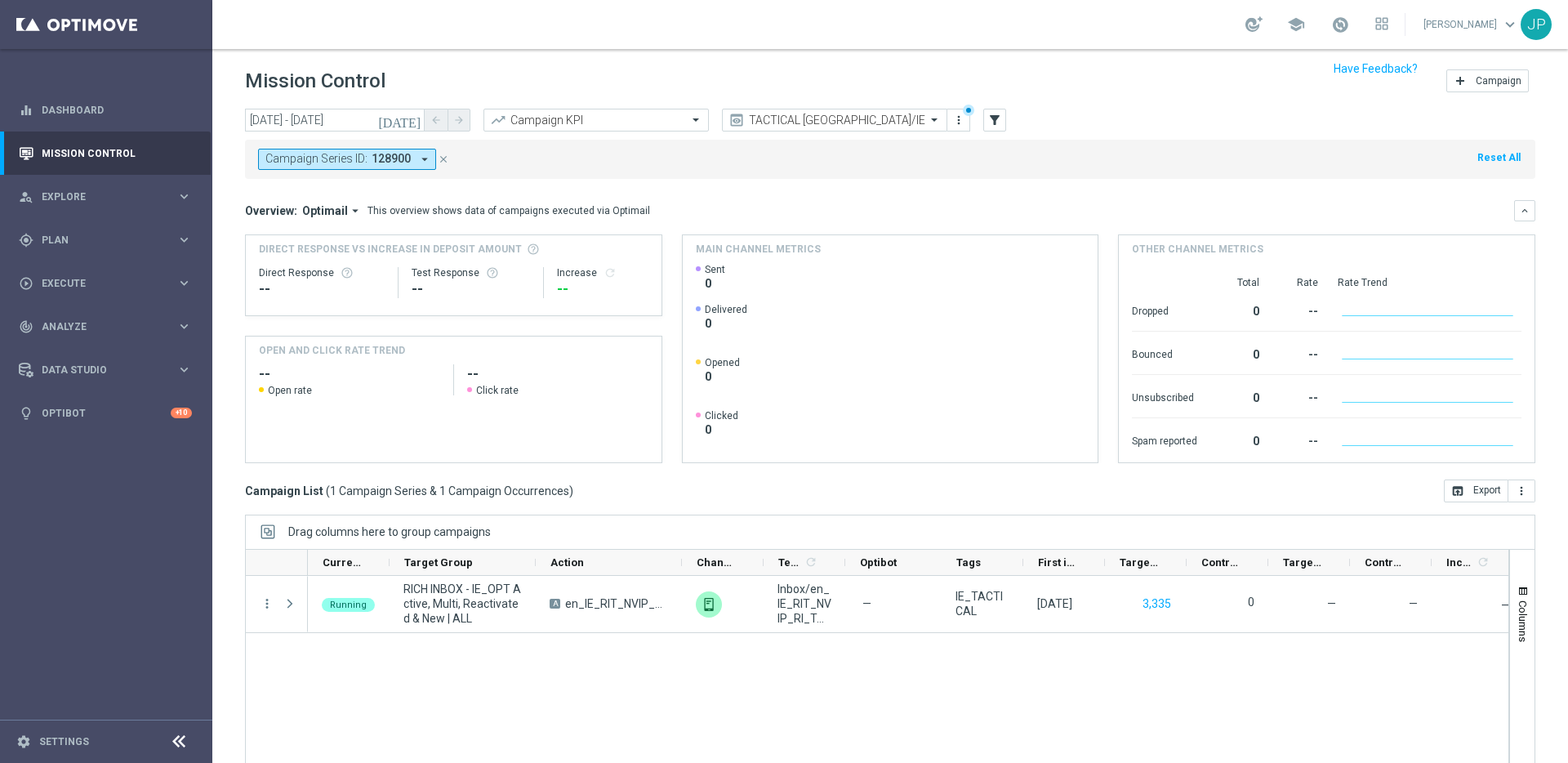
scroll to position [54, 0]
